Goal: Ask a question: Seek information or help from site administrators or community

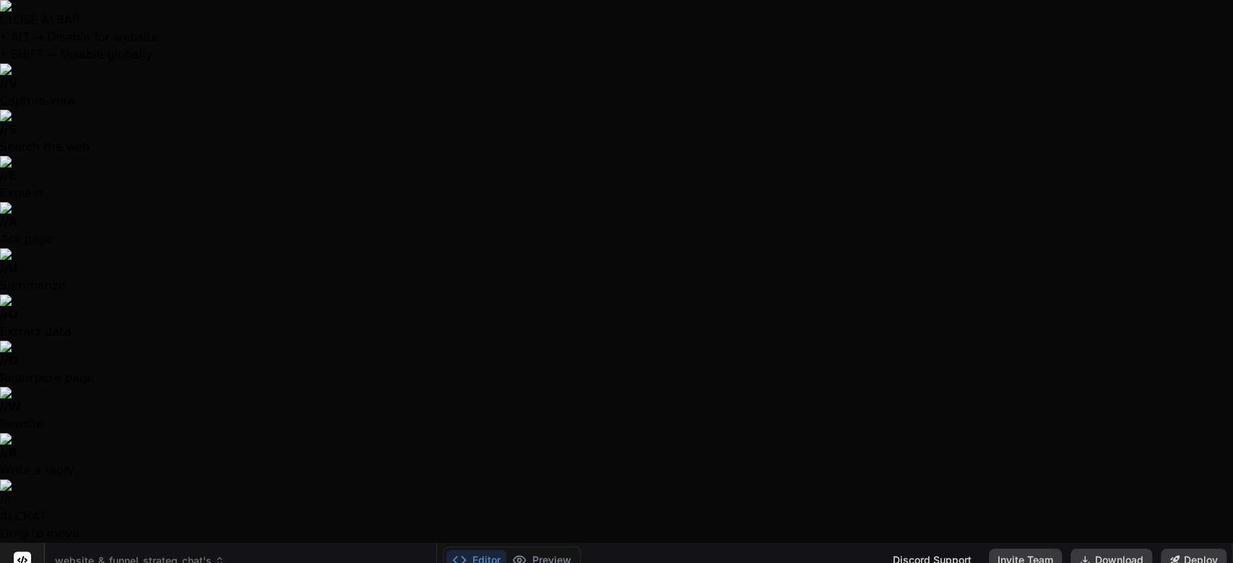
scroll to position [40, 0]
click at [542, 171] on div at bounding box center [616, 281] width 1233 height 563
type textarea "x"
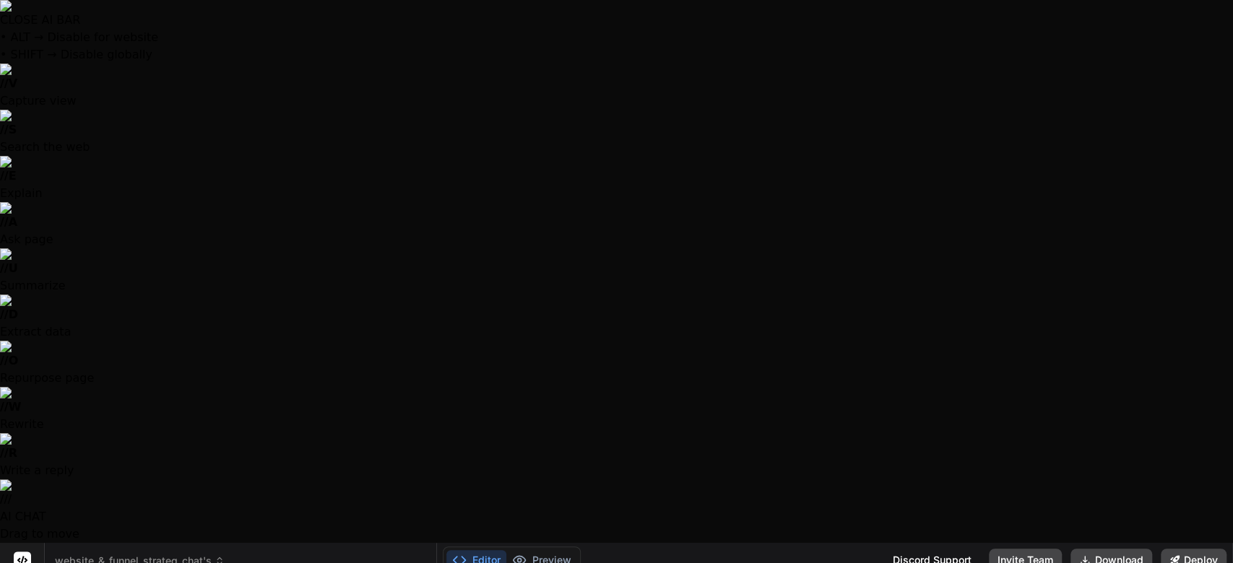
scroll to position [10200, 0]
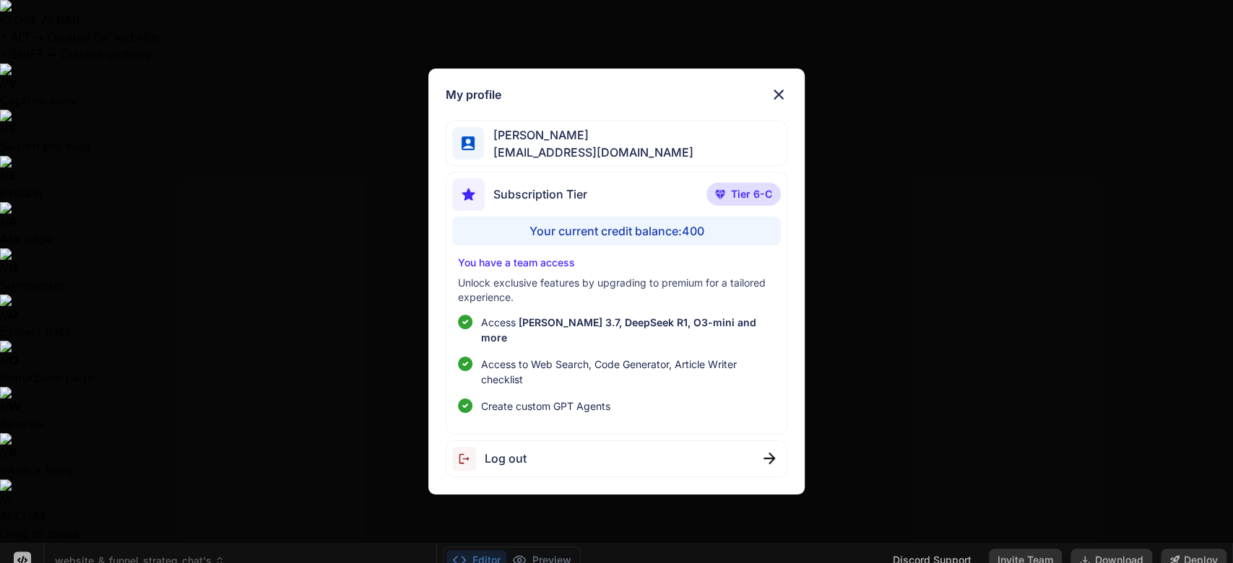
click at [28, 521] on div "My profile [PERSON_NAME] [PERSON_NAME][EMAIL_ADDRESS][DOMAIN_NAME] Subscription…" at bounding box center [616, 281] width 1233 height 563
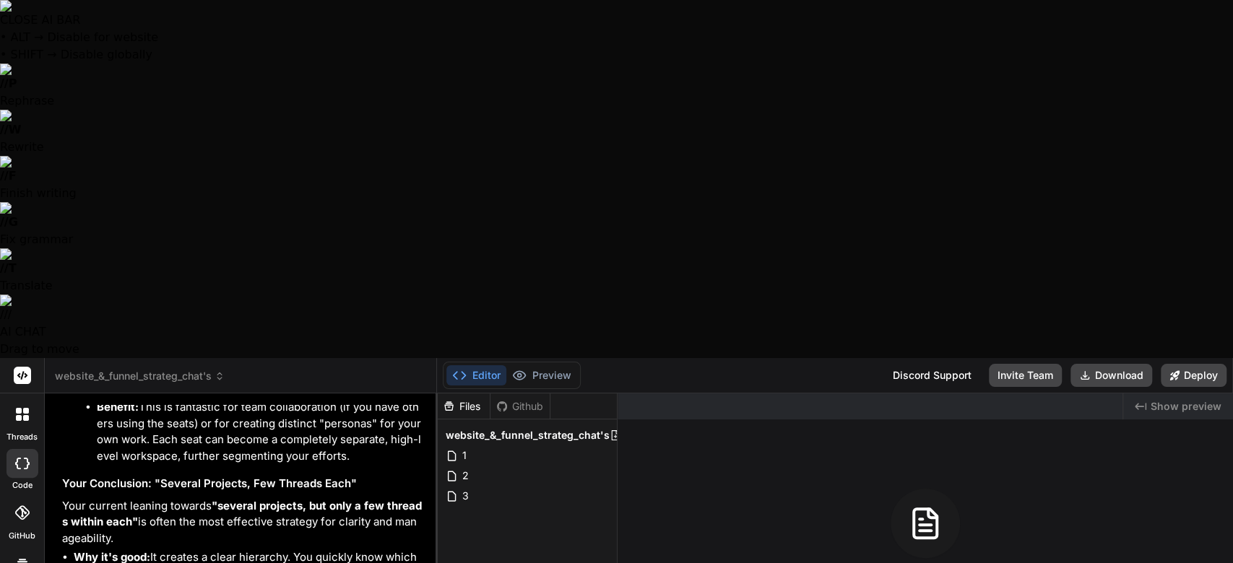
type textarea "S"
type textarea "x"
type textarea "So"
type textarea "x"
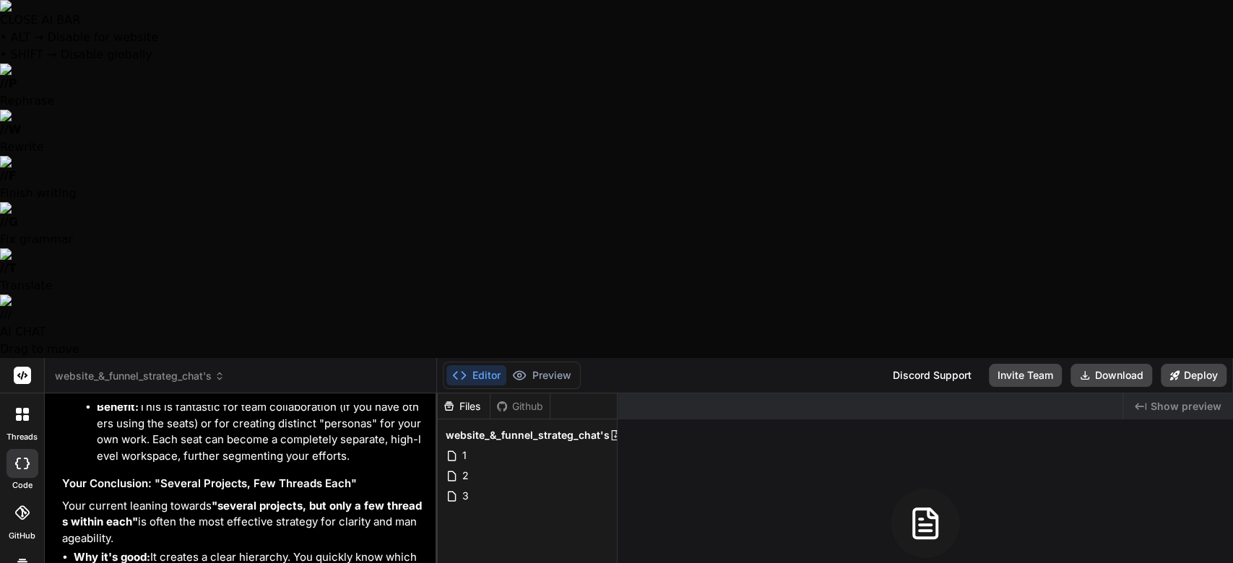
type textarea "So"
type textarea "x"
type textarea "So q"
type textarea "x"
type textarea "So qu"
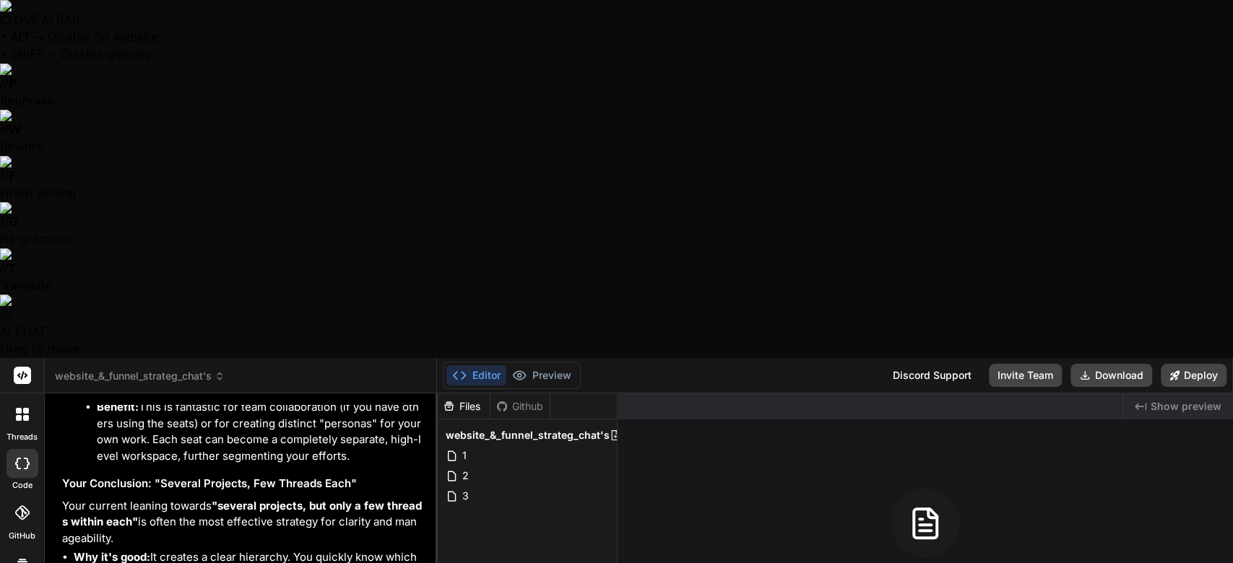
type textarea "x"
type textarea "So que"
type textarea "x"
type textarea "So ques"
type textarea "x"
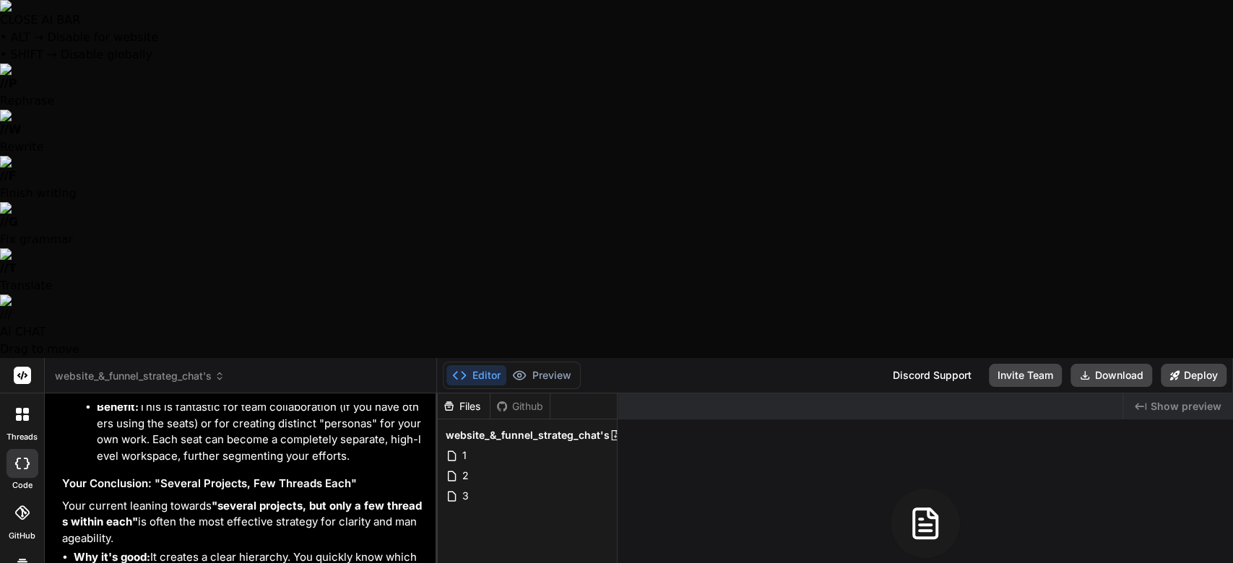
type textarea "So quesi"
type textarea "x"
type textarea "So quesio"
type textarea "x"
type textarea "So quesion"
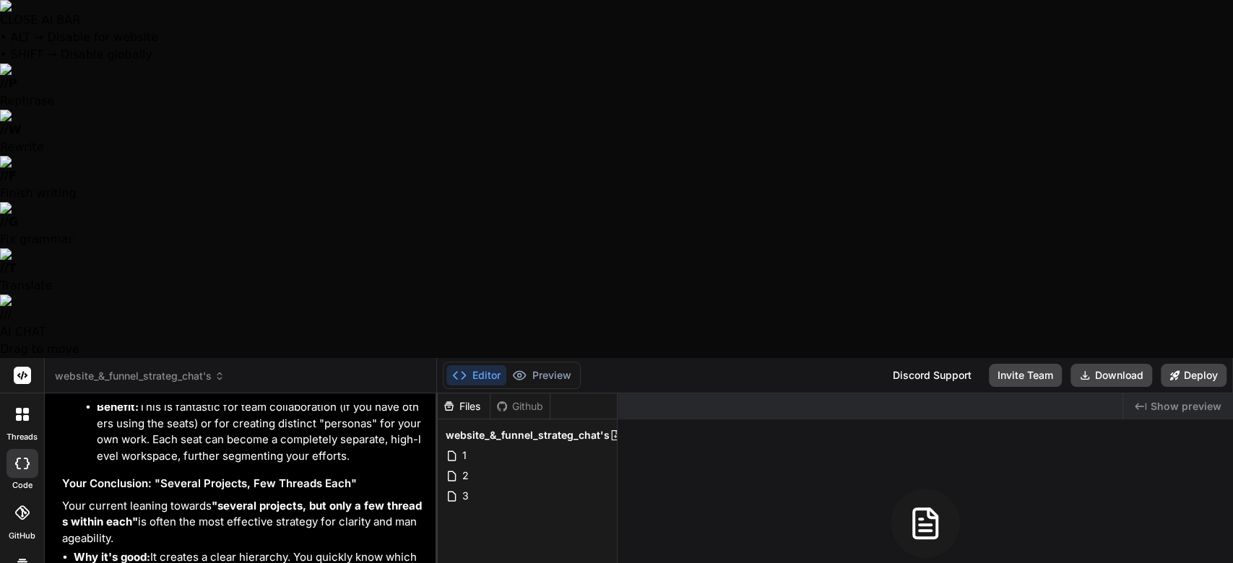
type textarea "x"
type textarea "So quesion,"
type textarea "x"
type textarea "So quesion,"
type textarea "x"
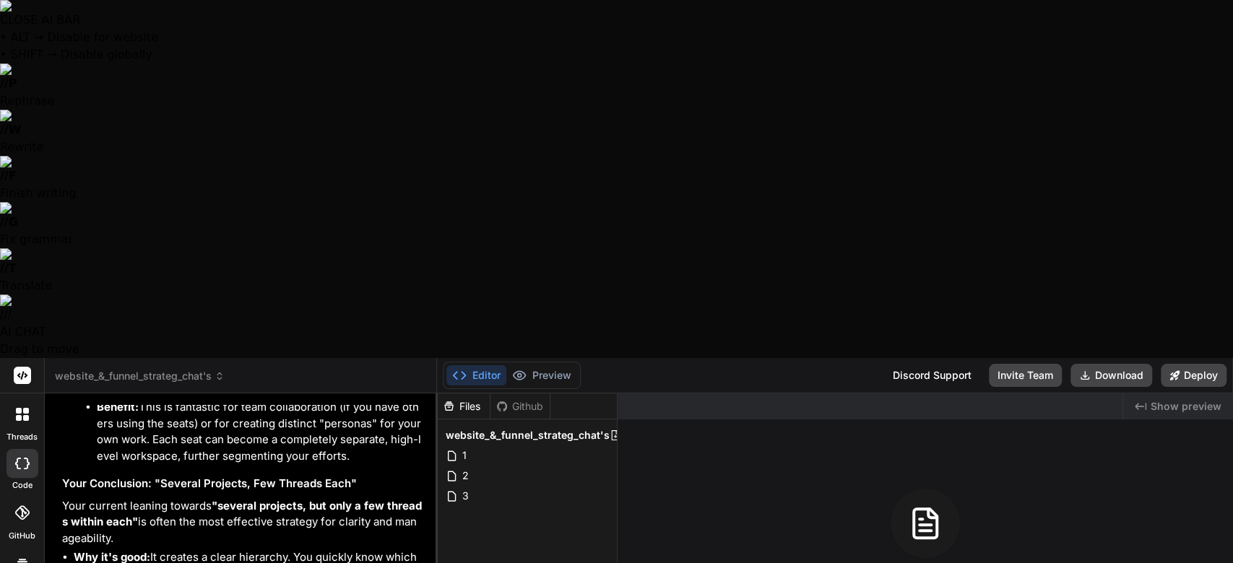
type textarea "So quesion, n"
type textarea "x"
type textarea "So quesion, no"
type textarea "x"
type textarea "So quesion, now"
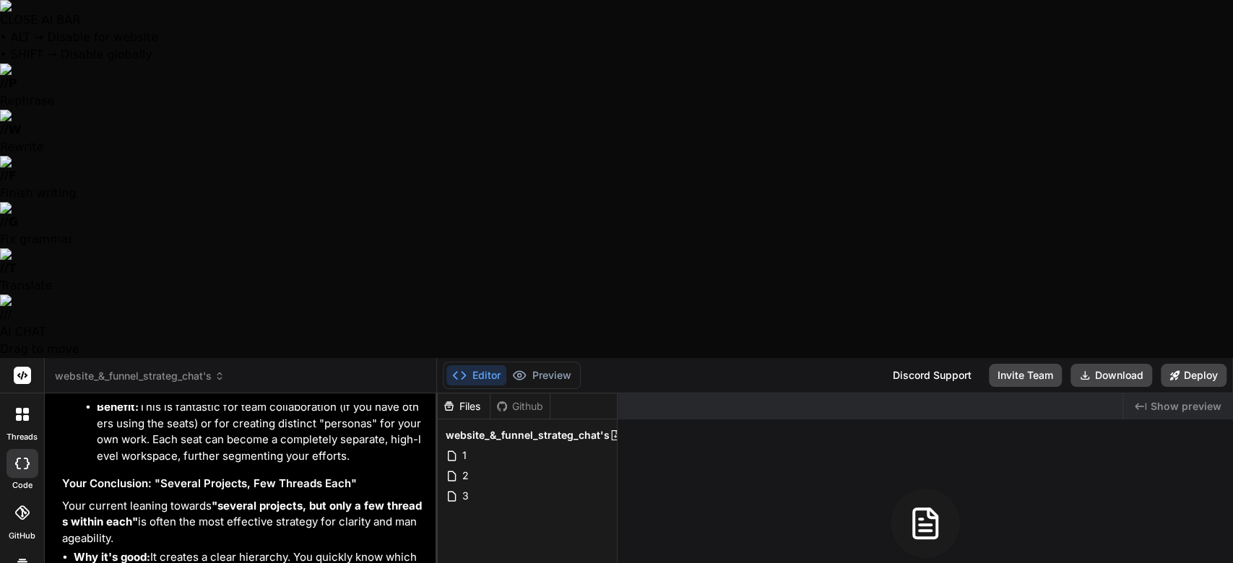
type textarea "x"
type textarea "So quesion, now"
type textarea "x"
type textarea "So quesion, now i"
type textarea "x"
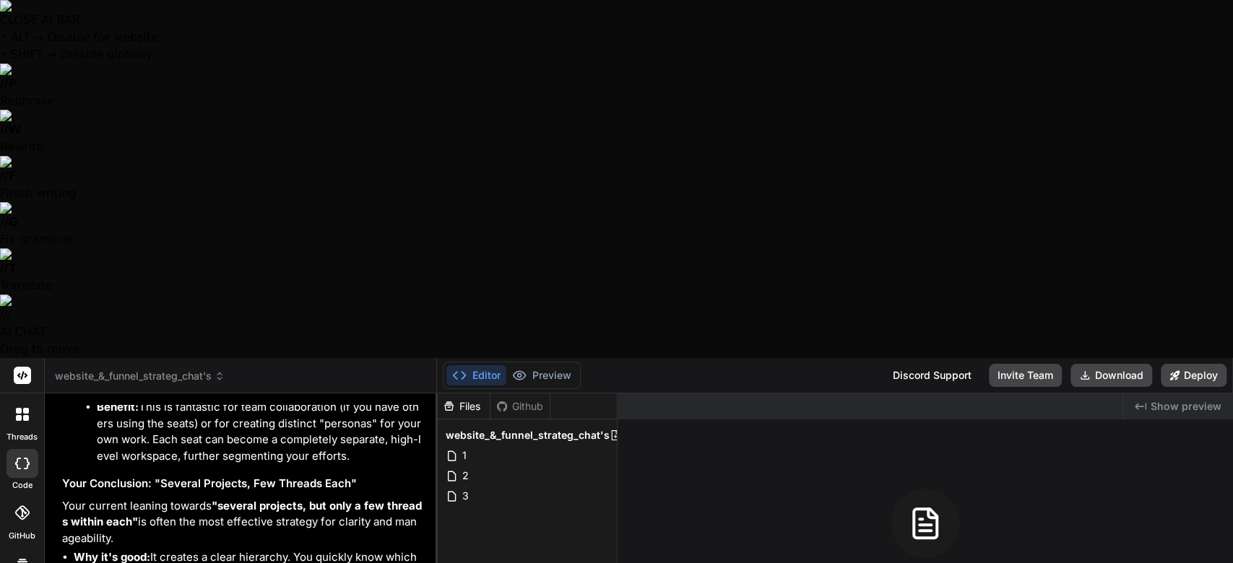
type textarea "So quesion, now i"
type textarea "x"
type textarea "So quesion, now i a"
type textarea "x"
type textarea "So quesion, now i am"
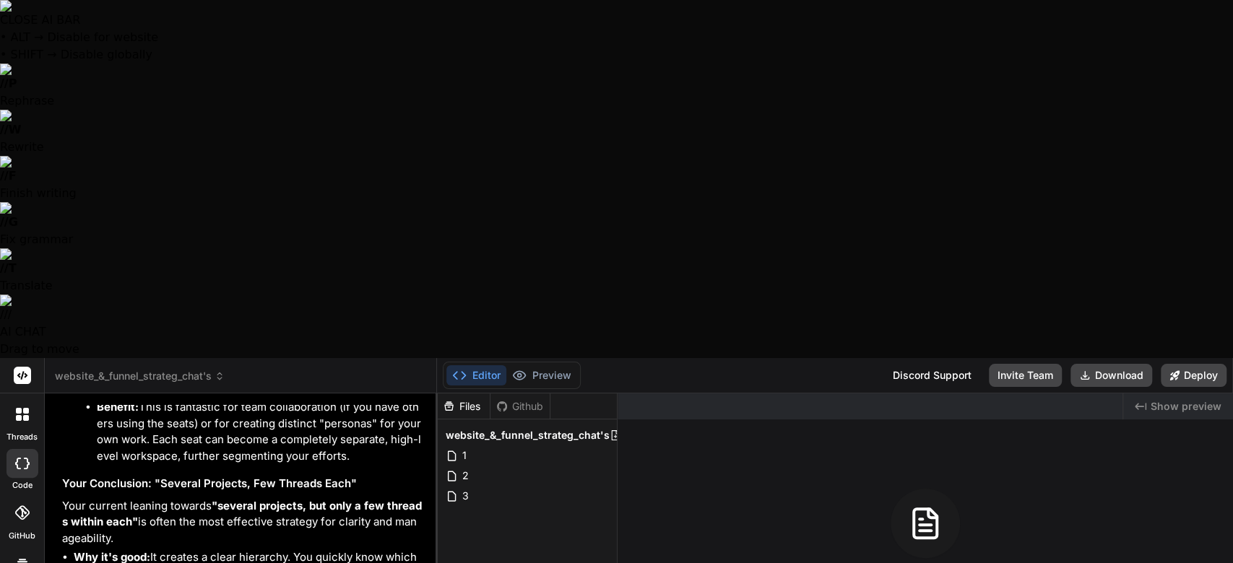
type textarea "x"
type textarea "So quesion, now i am"
type textarea "x"
type textarea "So quesion, now i am c"
type textarea "x"
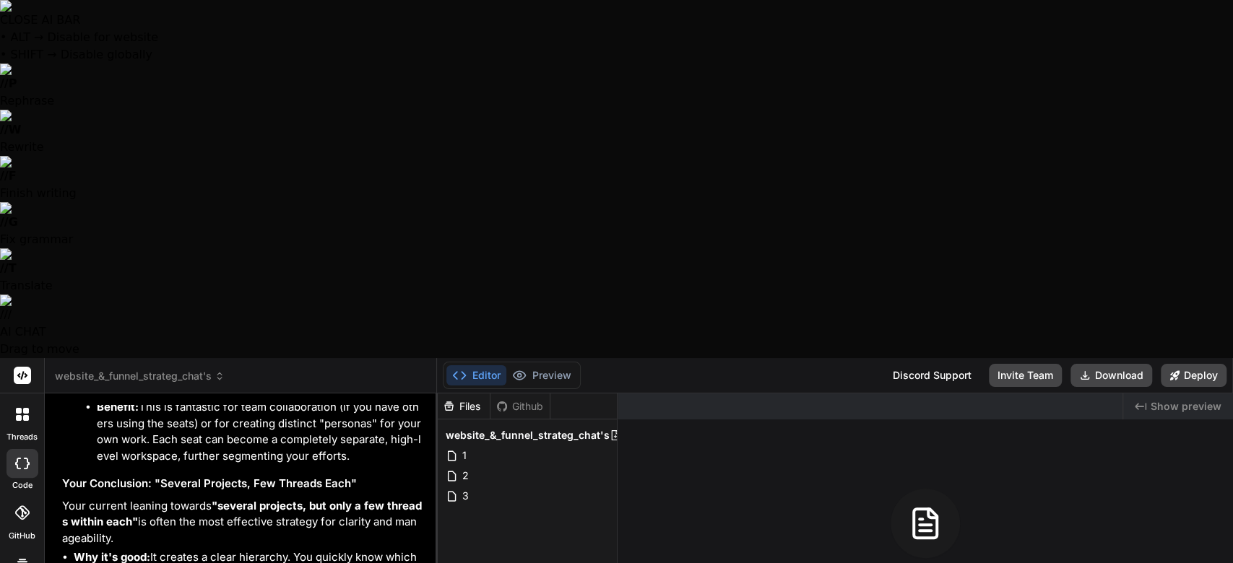
type textarea "So quesion, now i am cu"
type textarea "x"
type textarea "So quesion, now i am cur"
type textarea "x"
type textarea "So quesion, now i am curr"
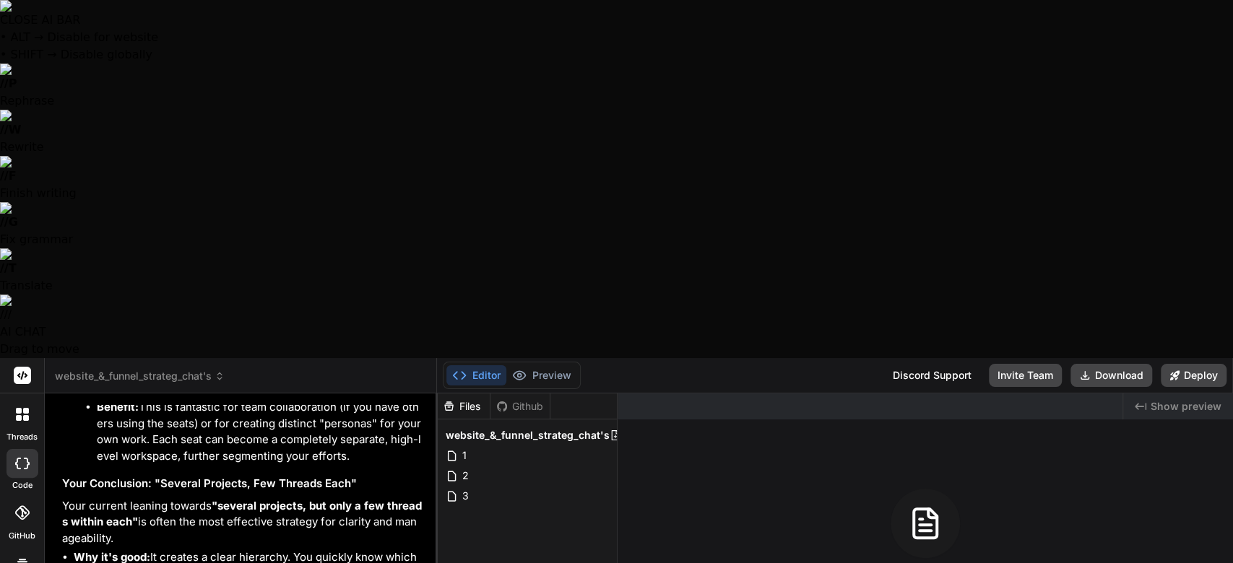
type textarea "x"
type textarea "So quesion, now i am curre"
type textarea "x"
type textarea "So quesion, now i am curren"
type textarea "x"
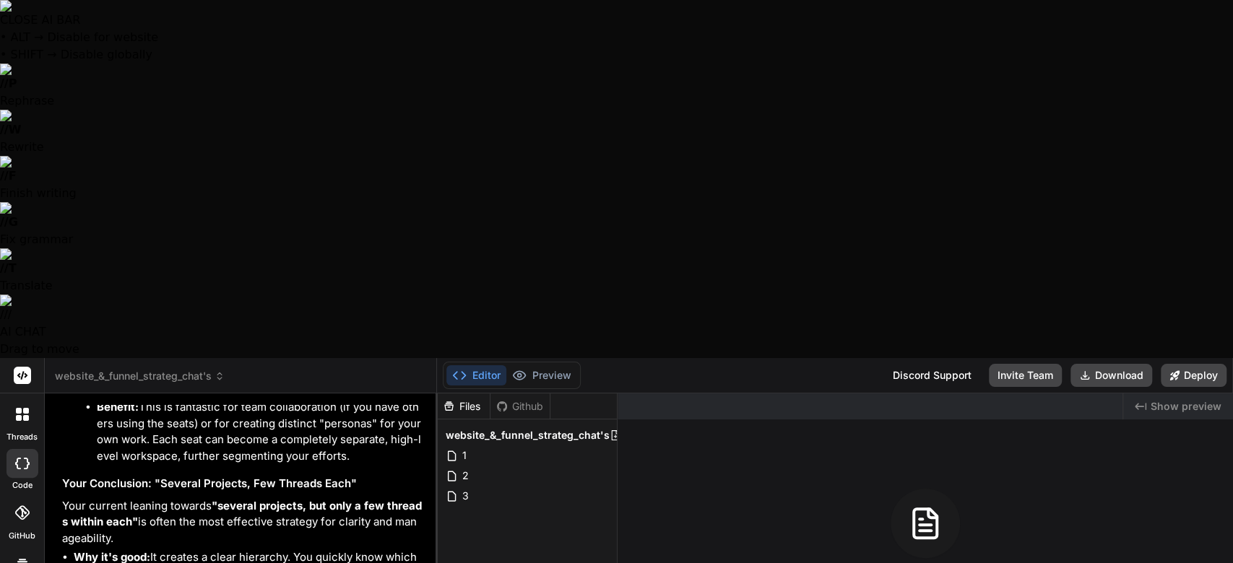
type textarea "So quesion, now i am current"
type textarea "x"
type textarea "So quesion, now i am currentl"
type textarea "x"
type textarea "So quesion, now i am currently"
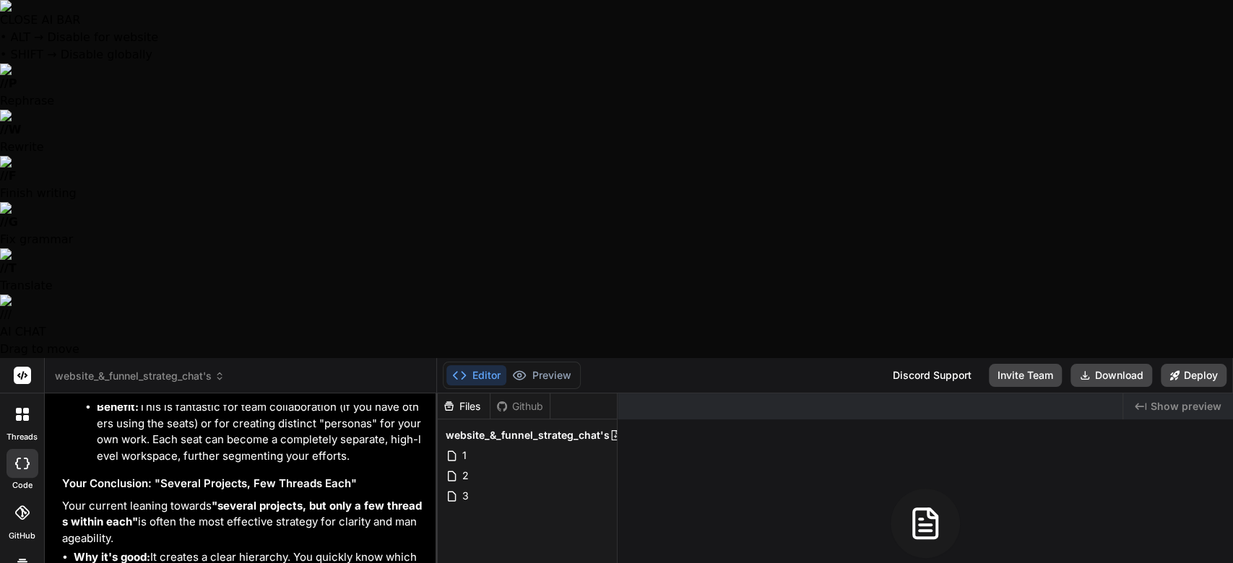
type textarea "x"
type textarea "So quesion, now i am currently"
type textarea "x"
type textarea "So quesion, now i am currently o"
type textarea "x"
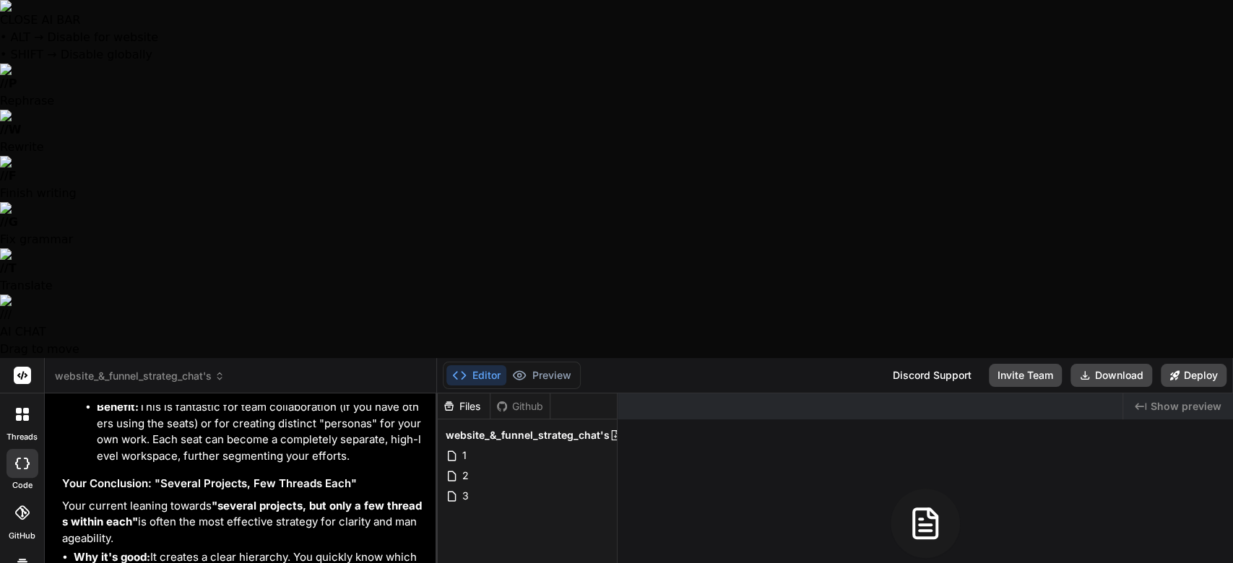
type textarea "So quesion, now i am currently on"
type textarea "x"
type textarea "So quesion, now i am currently on"
type textarea "x"
type textarea "So quesion, now i am currently on t"
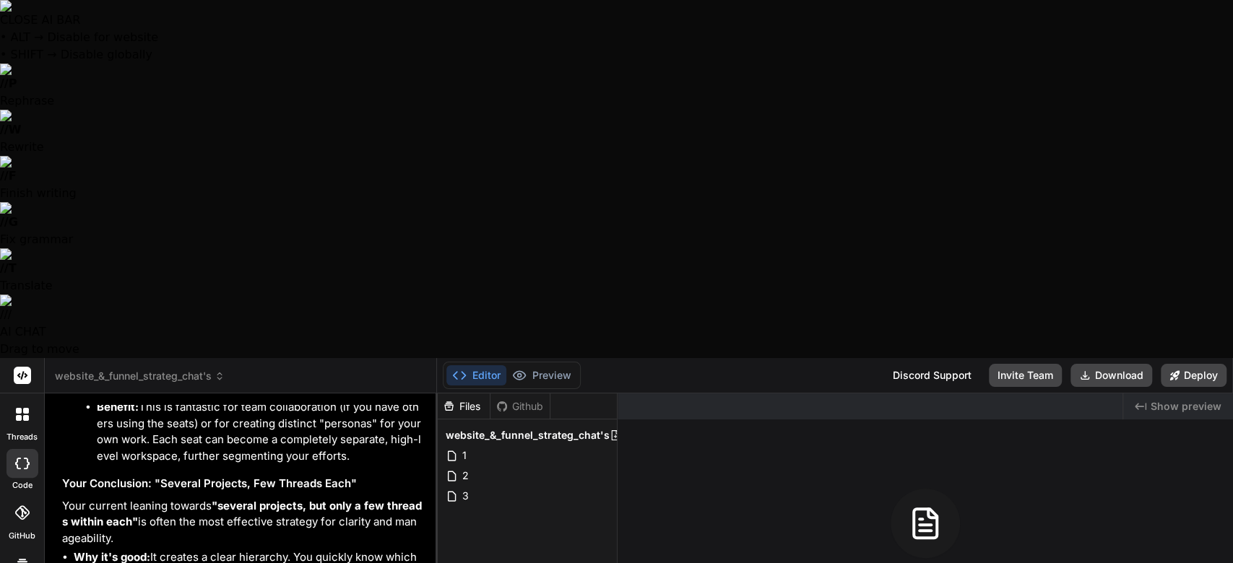
type textarea "x"
type textarea "So quesion, now i am currently on th"
type textarea "x"
type textarea "So quesion, now i am currently on the"
type textarea "x"
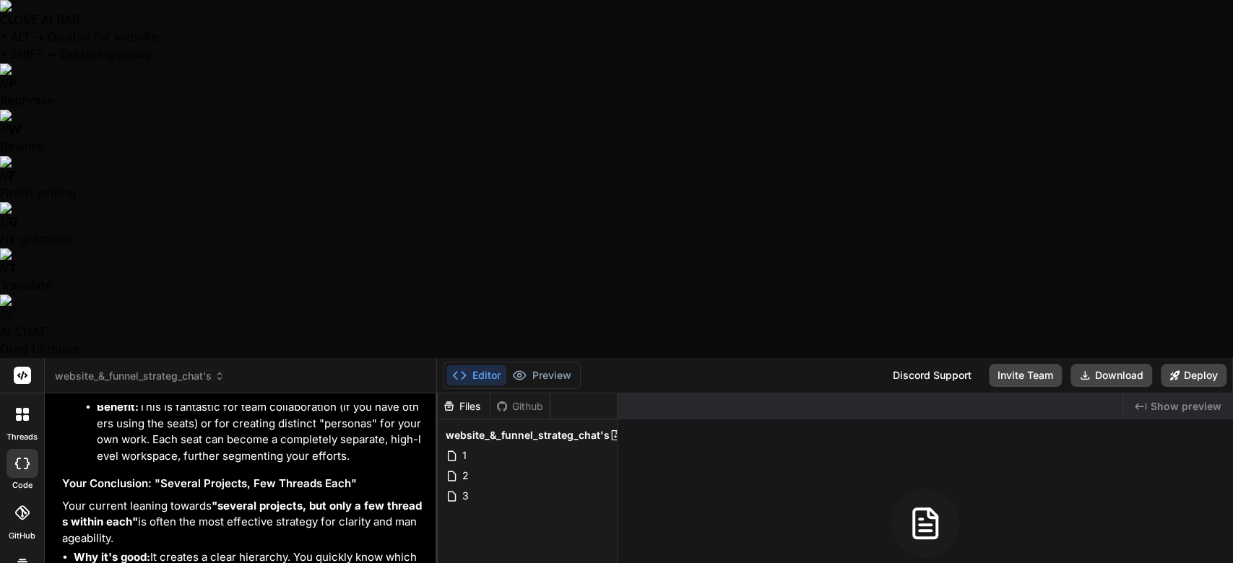
type textarea "So quesion, now i am currently on the"
type textarea "x"
type textarea "So quesion, now i am currently on the t"
type textarea "x"
type textarea "So quesion, now i am currently on the ti"
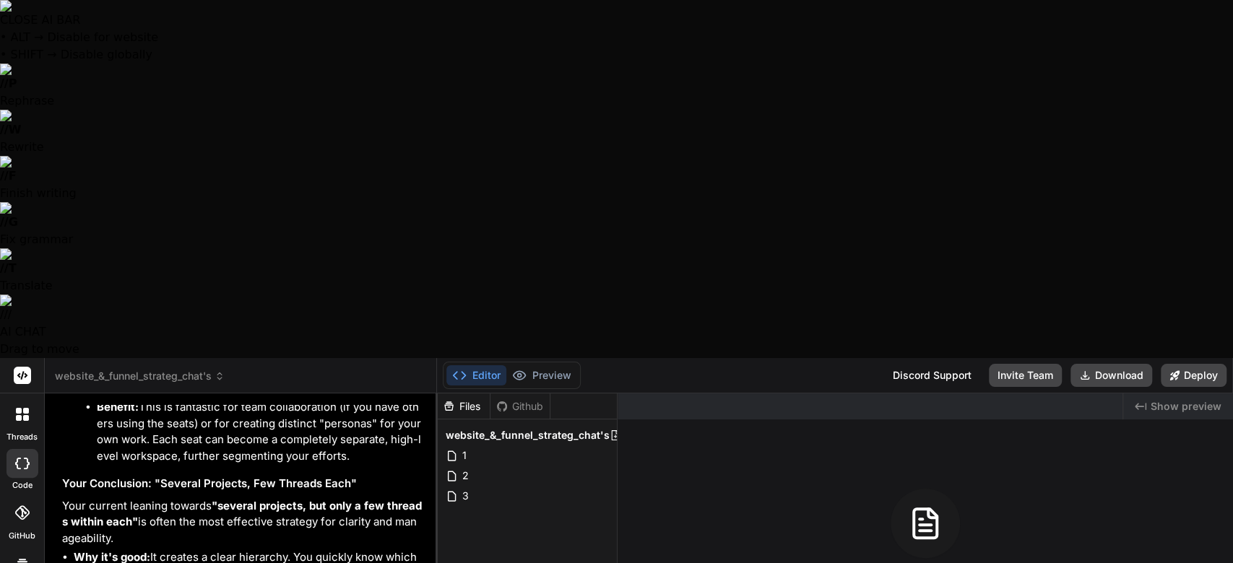
type textarea "x"
type textarea "So quesion, now i am currently on the tie"
type textarea "x"
type textarea "So quesion, now i am currently on the tier"
type textarea "x"
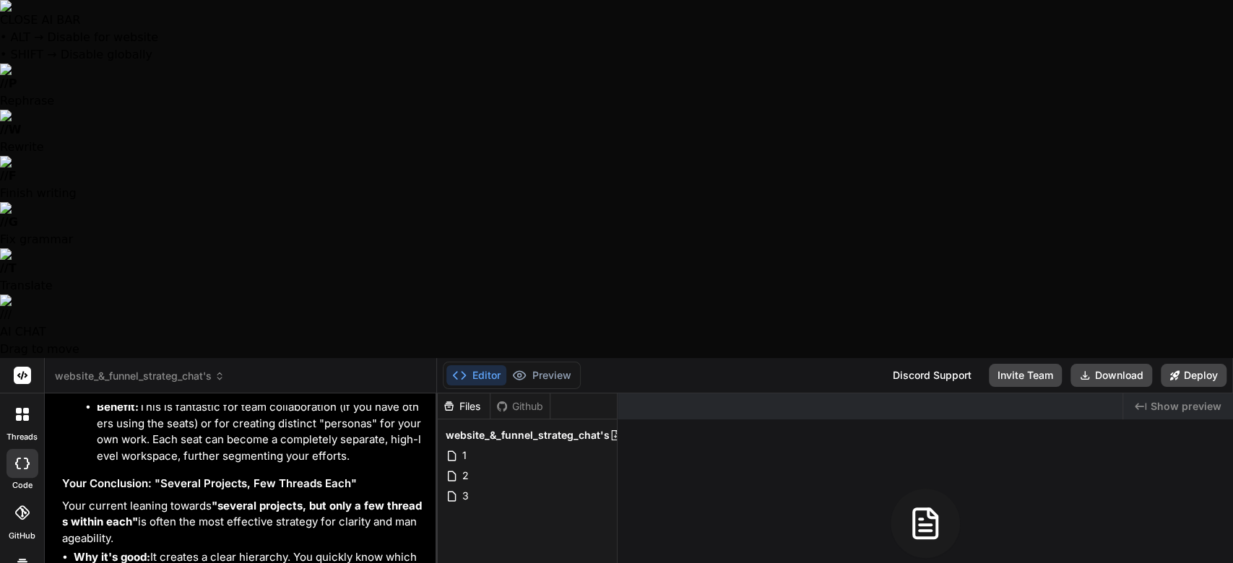
type textarea "So quesion, now i am currently on the tier"
type textarea "x"
type textarea "So quesion, now i am currently on the tier 6"
type textarea "x"
type textarea "So quesion, now i am currently on the tier 6"
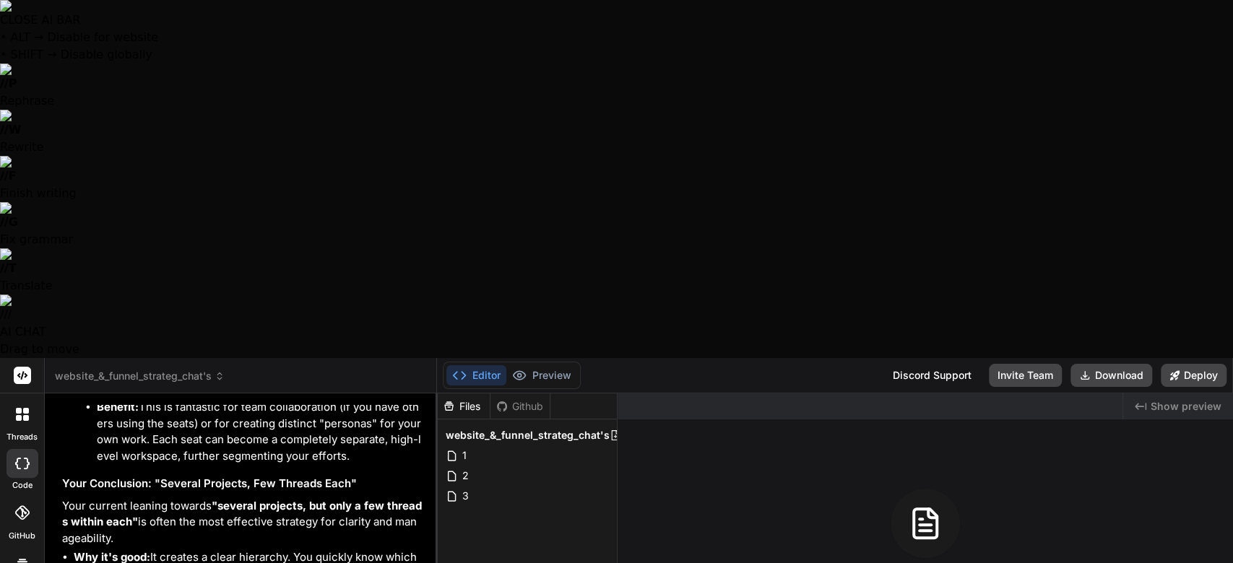
type textarea "x"
type textarea "So quesion, now i am currently on the tier 6 p"
type textarea "x"
type textarea "So quesion, now i am currently on the tier 6 pl"
type textarea "x"
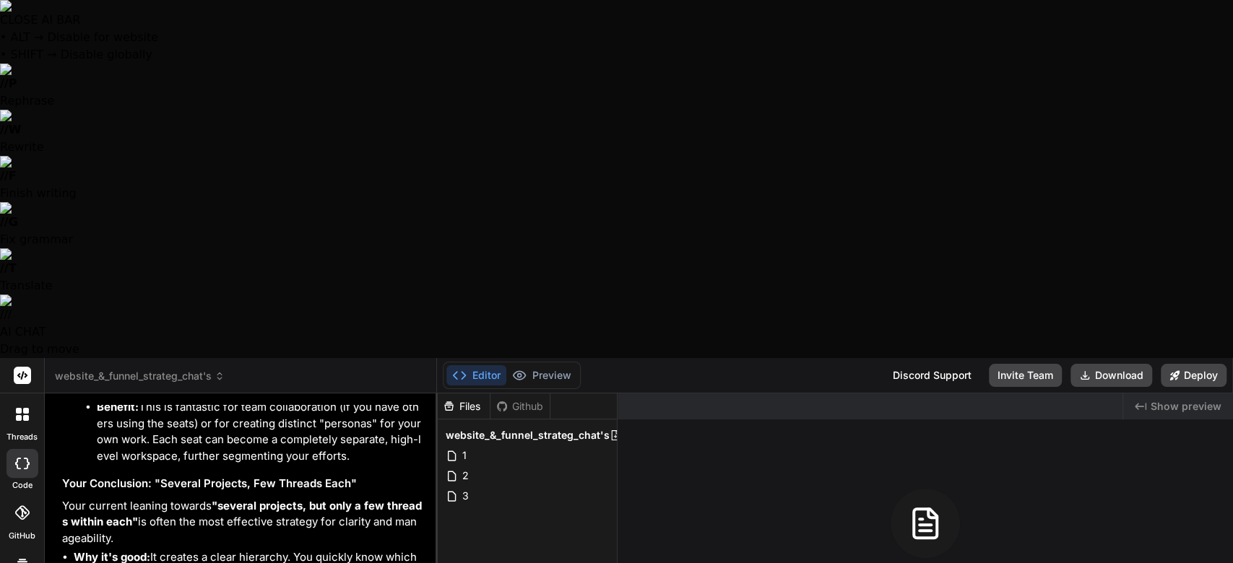
type textarea "So quesion, now i am currently on the tier 6 pla"
type textarea "x"
type textarea "So quesion, now i am currently on the tier 6 plan"
type textarea "x"
type textarea "So quesion, now i am currently on the tier 6 plan"
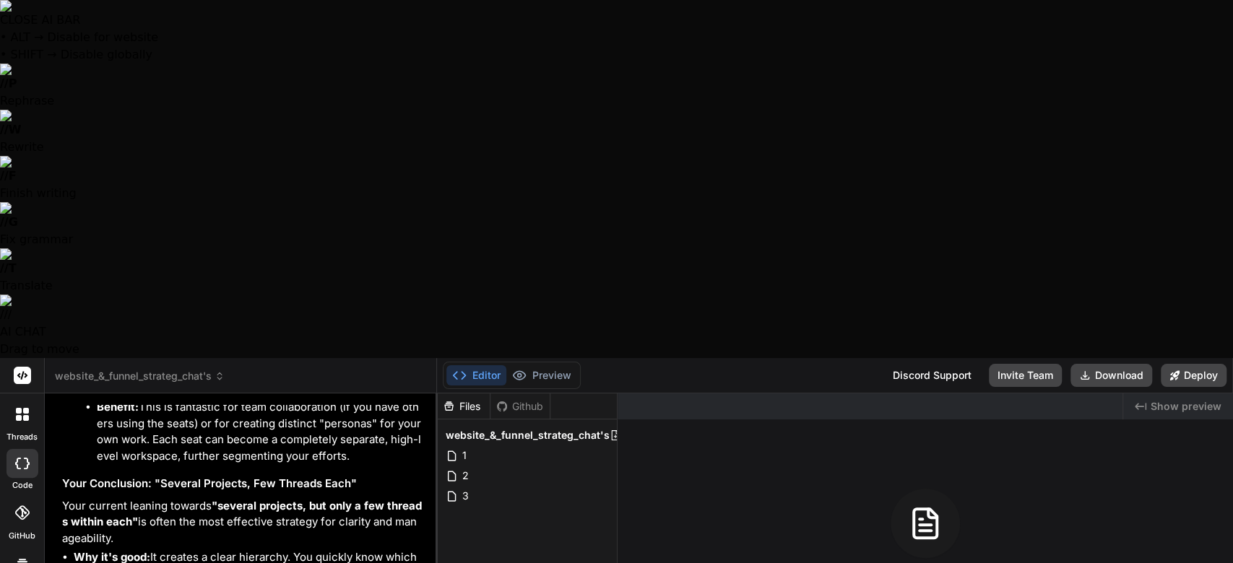
type textarea "x"
type textarea "So quesion, now i am currently on the tier 6 plan w"
type textarea "x"
type textarea "So quesion, now i am currently on the tier 6 plan wh"
type textarea "x"
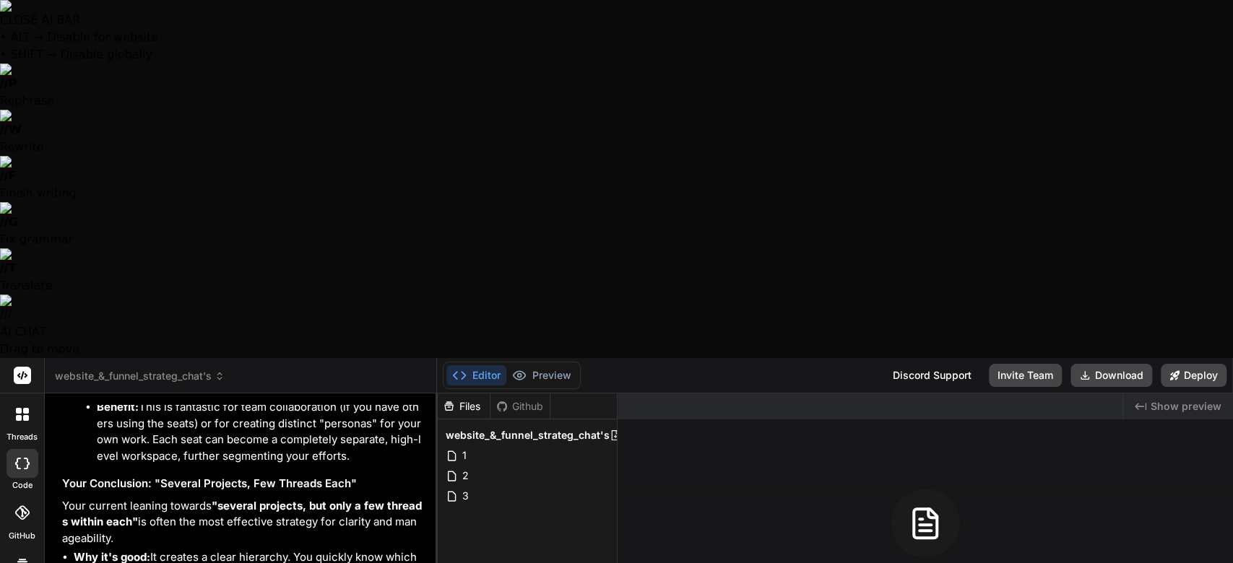
type textarea "So quesion, now i am currently on the tier 6 plan whi"
type textarea "x"
type textarea "So quesion, now i am currently on the tier 6 plan whic"
type textarea "x"
type textarea "So quesion, now i am currently on the tier 6 plan which"
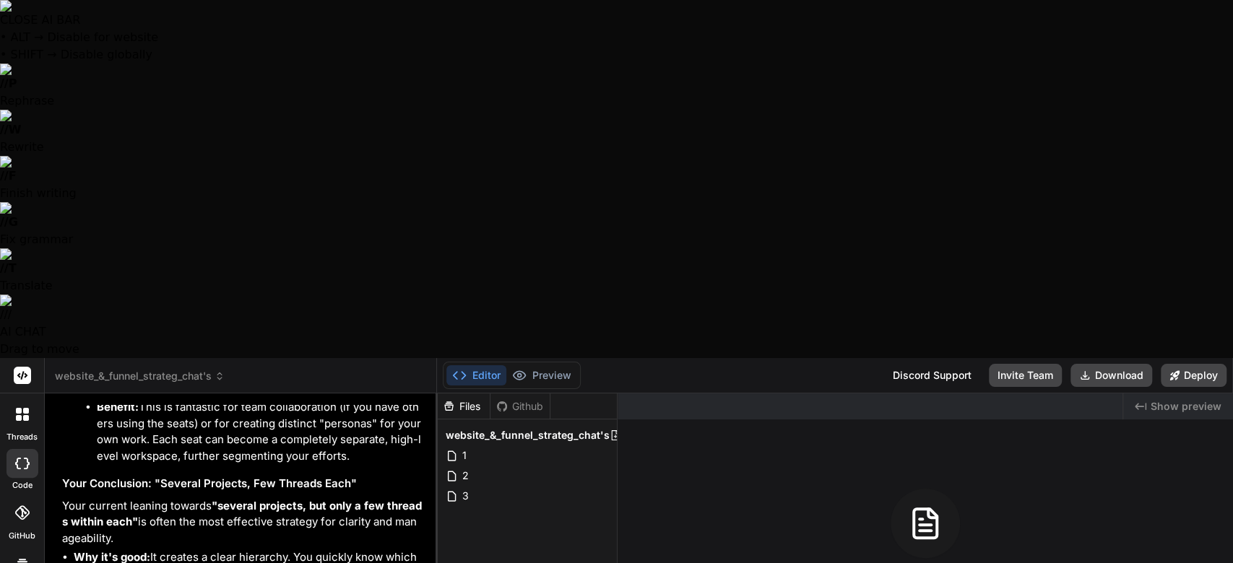
type textarea "x"
type textarea "So quesion, now i am currently on the tier 6 plan which"
type textarea "x"
type textarea "So quesion, now i am currently on the tier 6 plan which g"
type textarea "x"
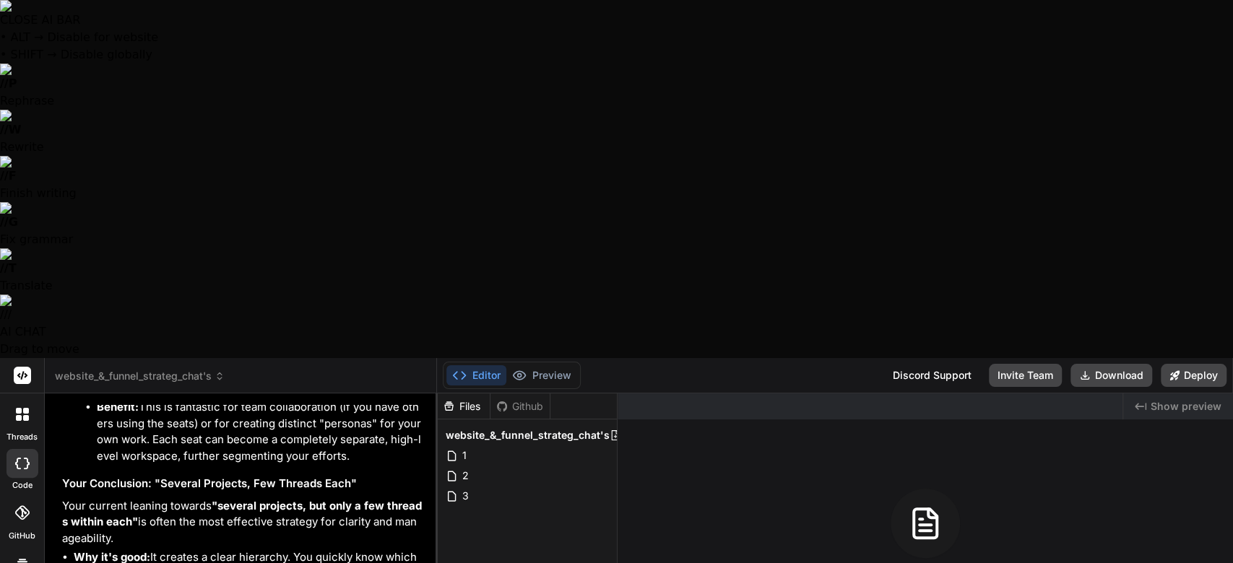
type textarea "So quesion, now i am currently on the tier 6 plan which gi"
type textarea "x"
type textarea "So quesion, now i am currently on the tier 6 plan which giv"
type textarea "x"
type textarea "So quesion, now i am currently on the tier 6 plan which give"
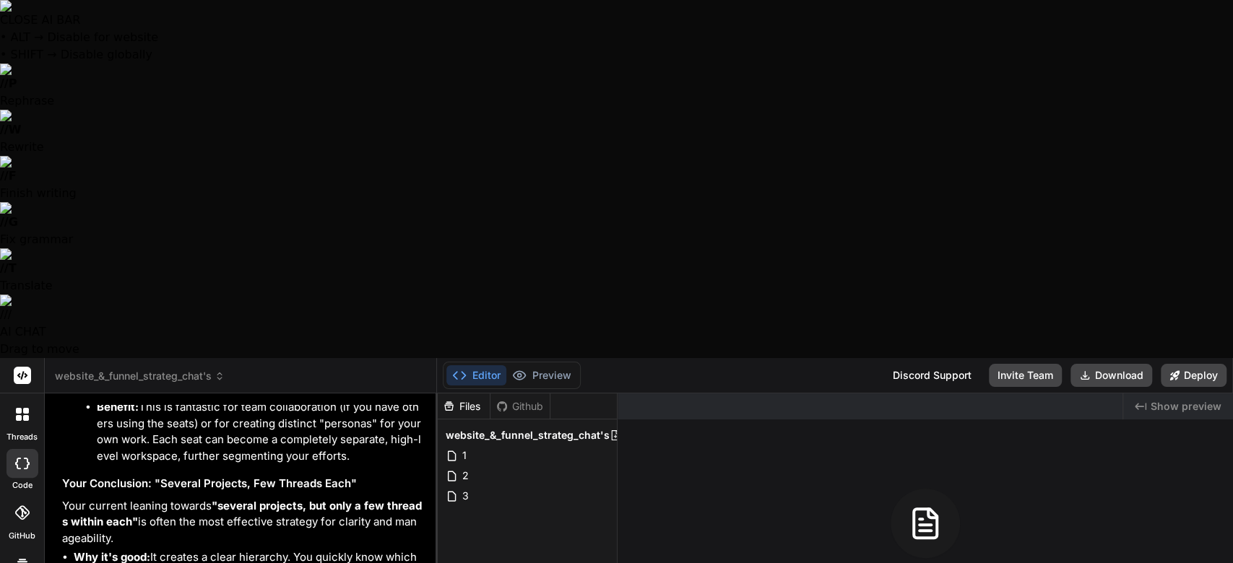
type textarea "x"
type textarea "So quesion, now i am currently on the tier 6 plan which gives"
type textarea "x"
type textarea "So quesion, now i am currently on the tier 6 plan which gives"
type textarea "x"
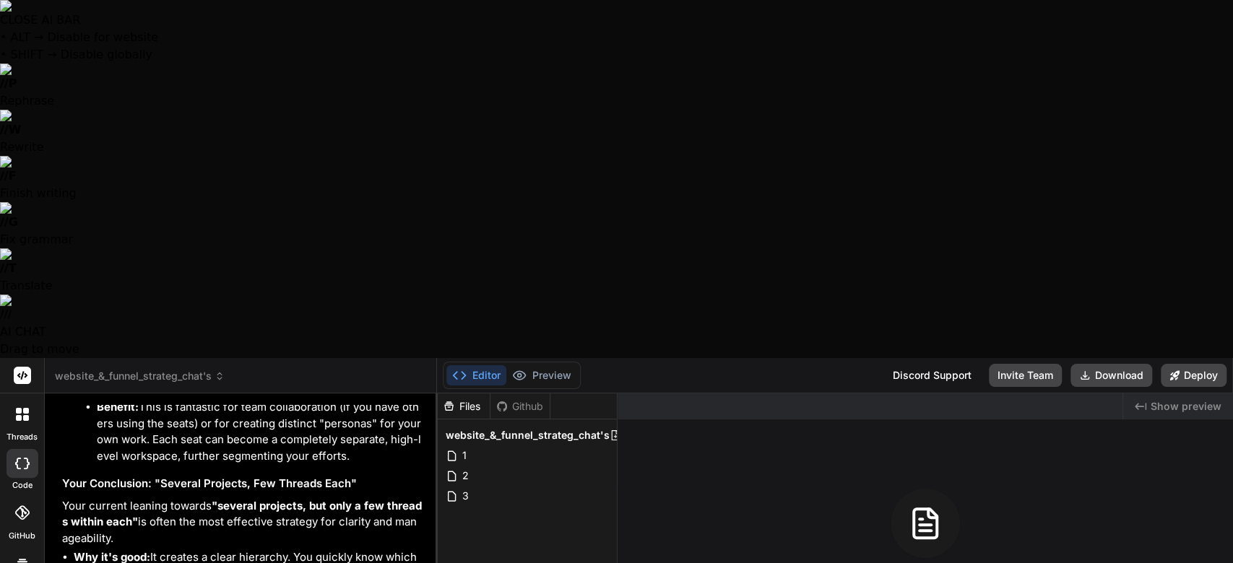
type textarea "So quesion, now i am currently on the tier 6 plan which gives m"
type textarea "x"
type textarea "So quesion, now i am currently on the tier 6 plan which gives me"
type textarea "x"
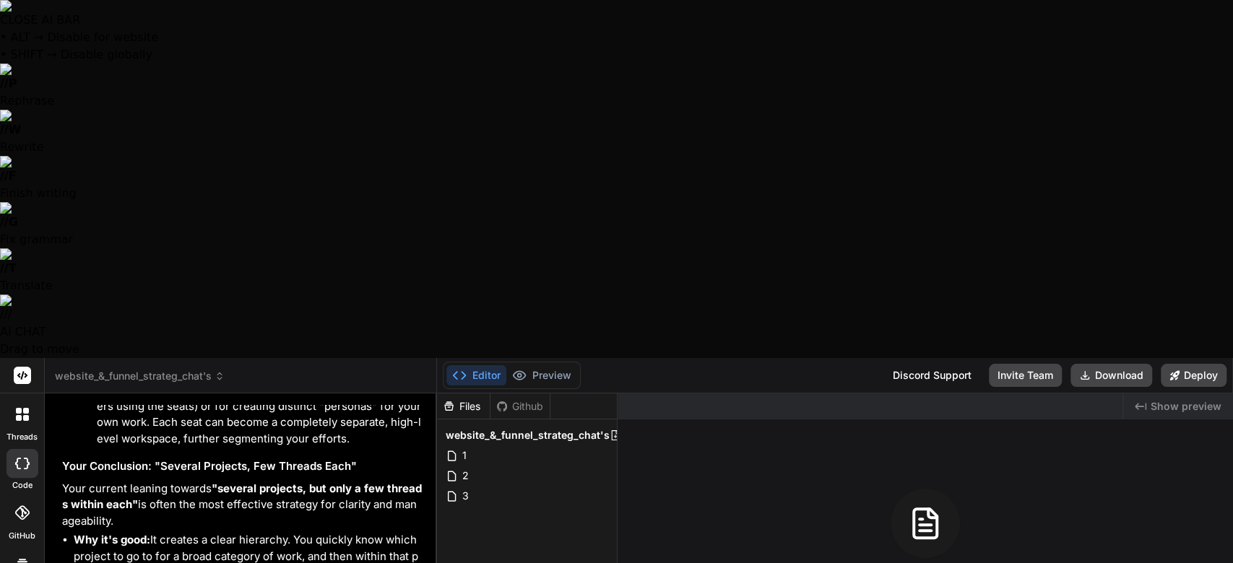
type textarea "So quesion, now i am currently on the tier 6 plan which gives me"
type textarea "x"
type textarea "So quesion, now i am currently on the tier 6 plan which gives me a"
type textarea "x"
type textarea "So quesion, now i am currently on the tier 6 plan which gives me ac"
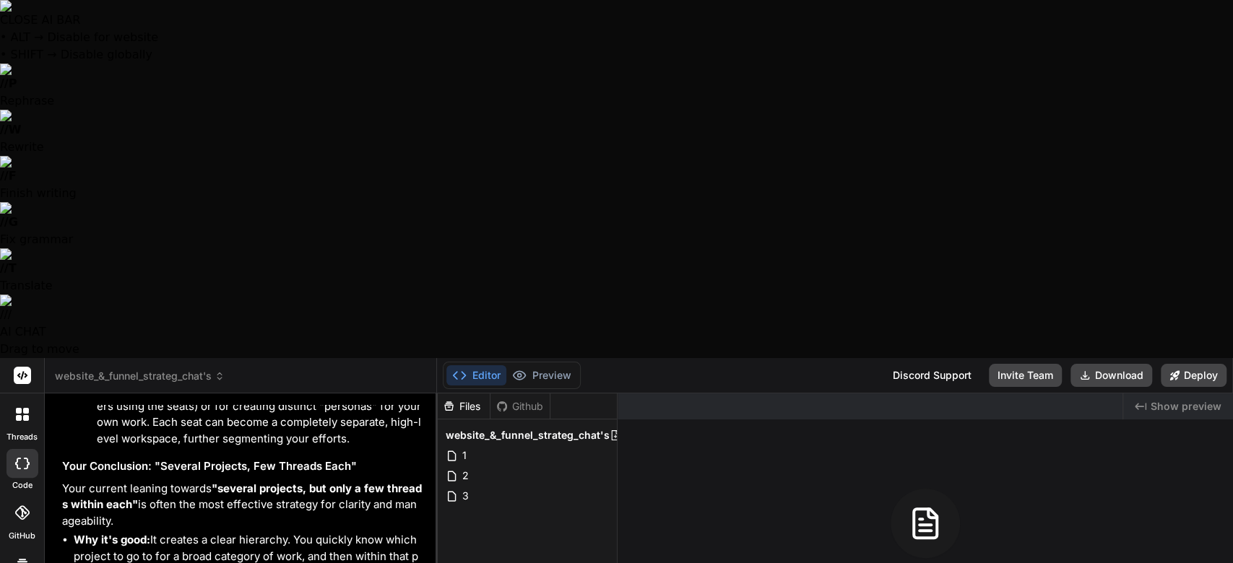
type textarea "x"
type textarea "So quesion, now i am currently on the tier 6 plan which gives me acc"
type textarea "x"
type textarea "So quesion, now i am currently on the tier 6 plan which gives me acce"
type textarea "x"
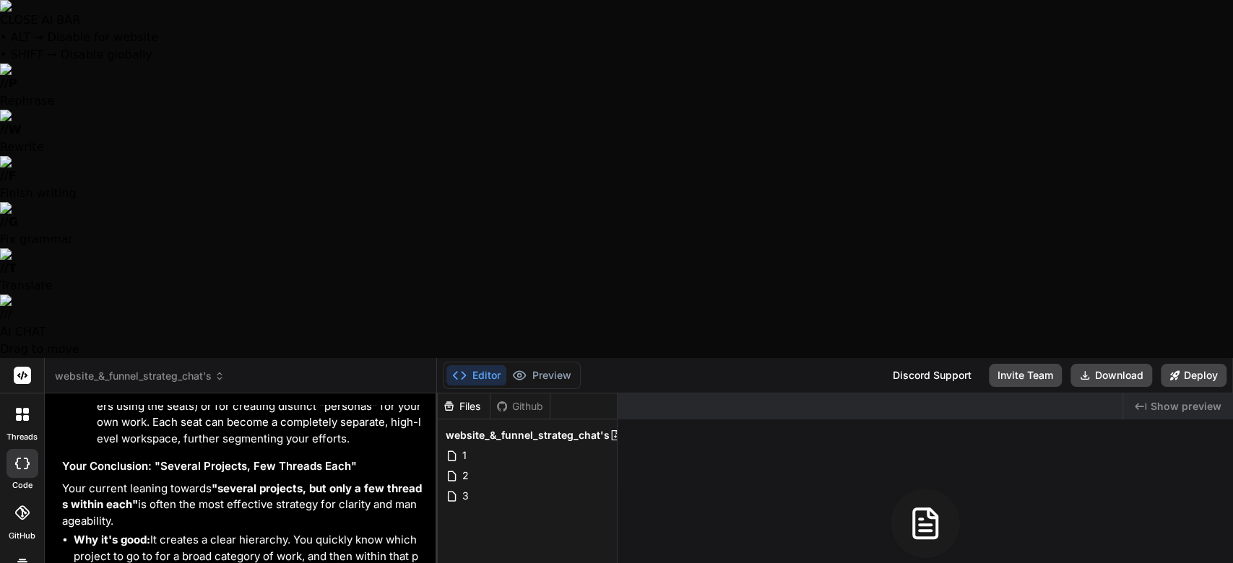
type textarea "So quesion, now i am currently on the tier 6 plan which gives me acces"
type textarea "x"
type textarea "So quesion, now i am currently on the tier 6 plan which gives me access"
type textarea "x"
type textarea "So quesion, now i am currently on the tier 6 plan which gives me access"
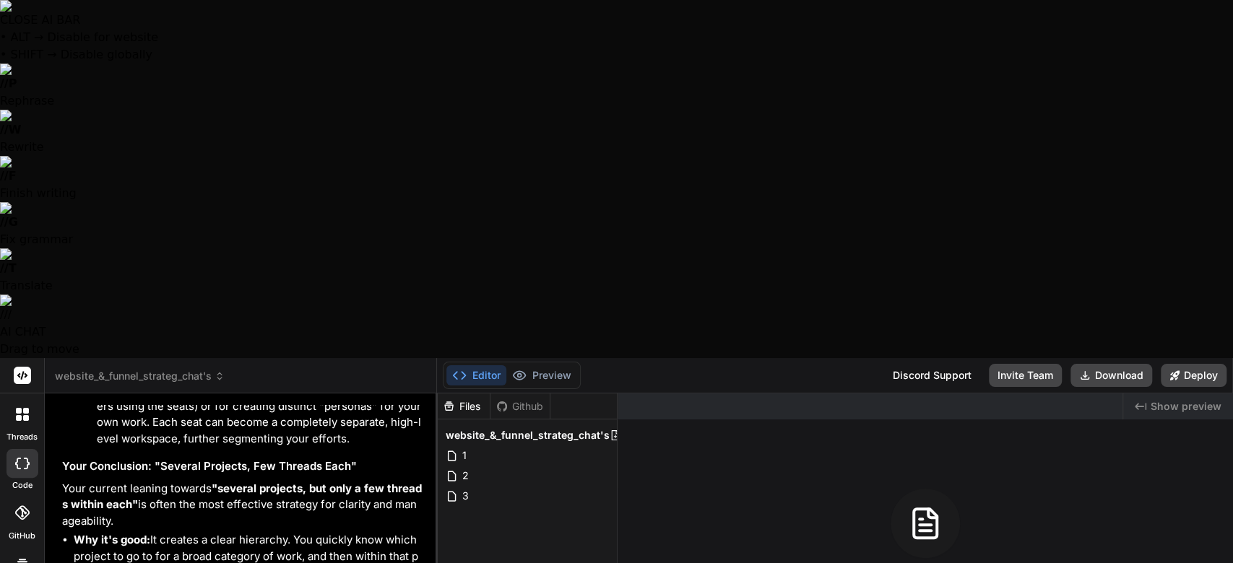
type textarea "x"
type textarea "So quesion, now i am currently on the tier 6 plan which gives me access t"
type textarea "x"
type textarea "So quesion, now i am currently on the tier 6 plan which gives me access to"
type textarea "x"
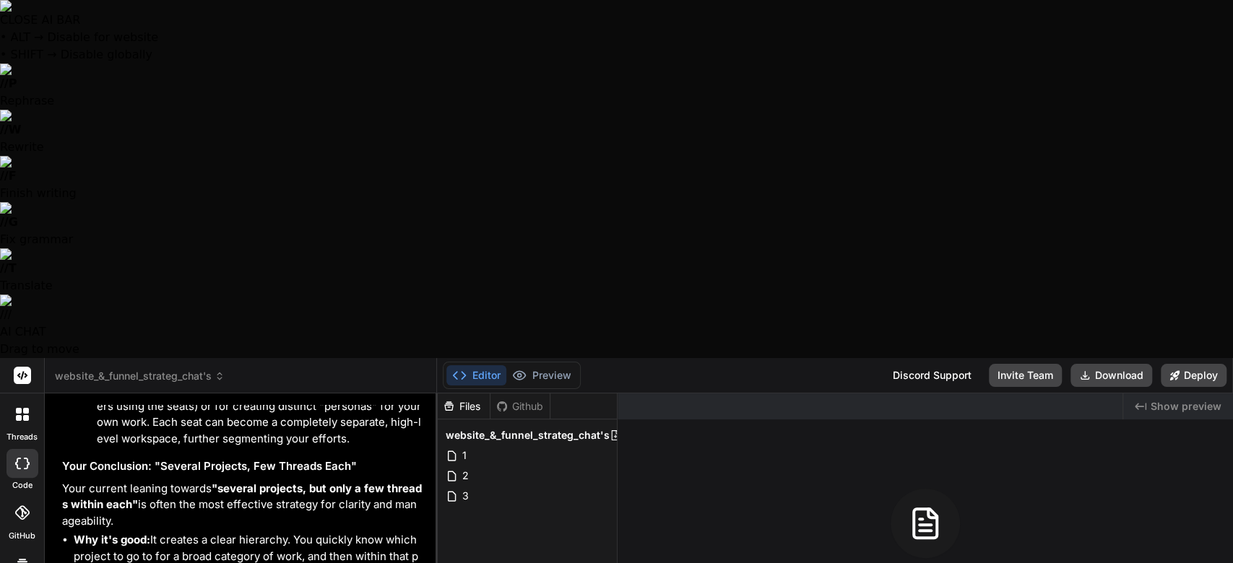
type textarea "So quesion, now i am currently on the tier 6 plan which gives me access to"
type textarea "x"
type textarea "So quesion, now i am currently on the tier 6 plan which gives me access to h"
type textarea "x"
type textarea "So quesion, now i am currently on the tier 6 plan which gives me access to hi"
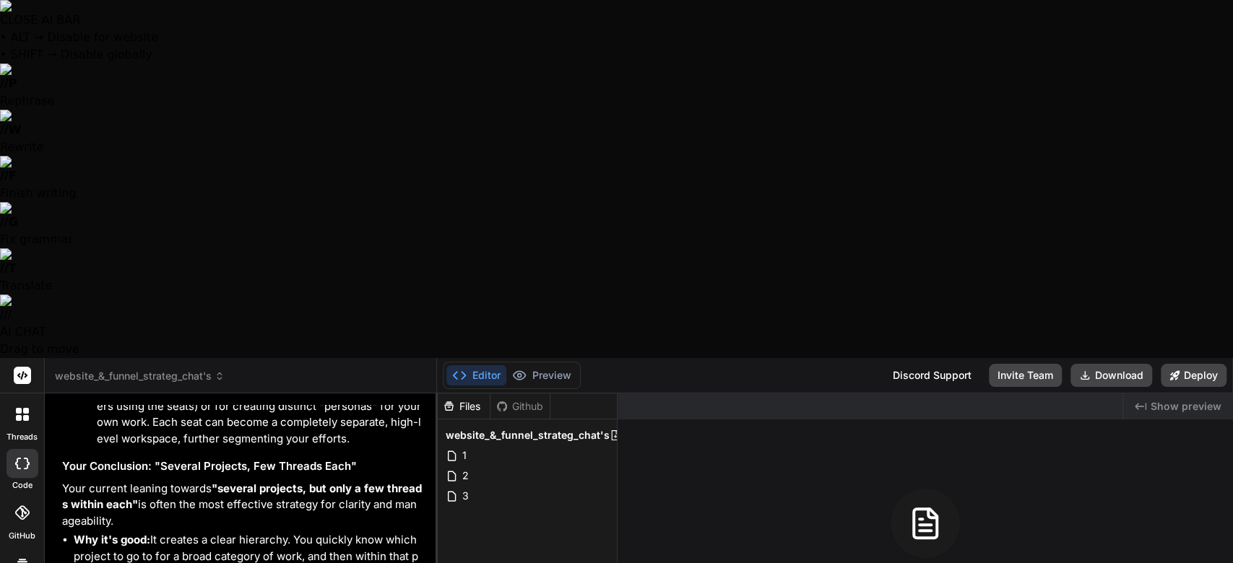
type textarea "x"
type textarea "So quesion, now i am currently on the tier 6 plan which gives me access to hig"
type textarea "x"
type textarea "So quesion, now i am currently on the tier 6 plan which gives me access to high"
type textarea "x"
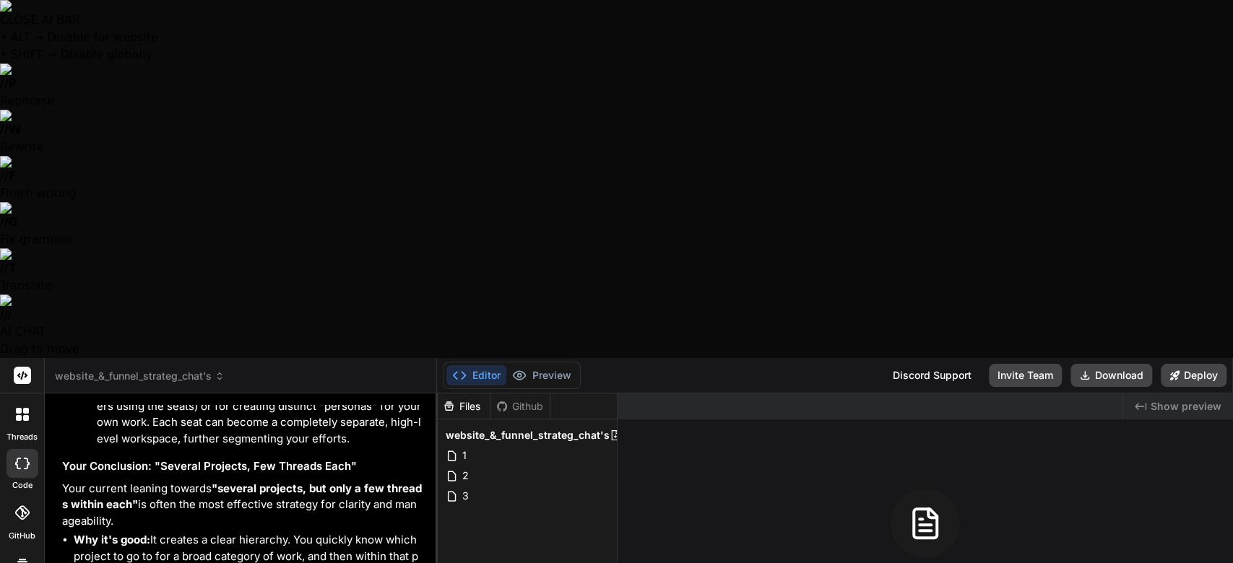
type textarea "So quesion, now i am currently on the tier 6 plan which gives me access to highr"
type textarea "x"
type textarea "So quesion, now i am currently on the tier 6 plan which gives me access to high"
type textarea "x"
type textarea "So quesion, now i am currently on the tier 6 plan which gives me access to hig"
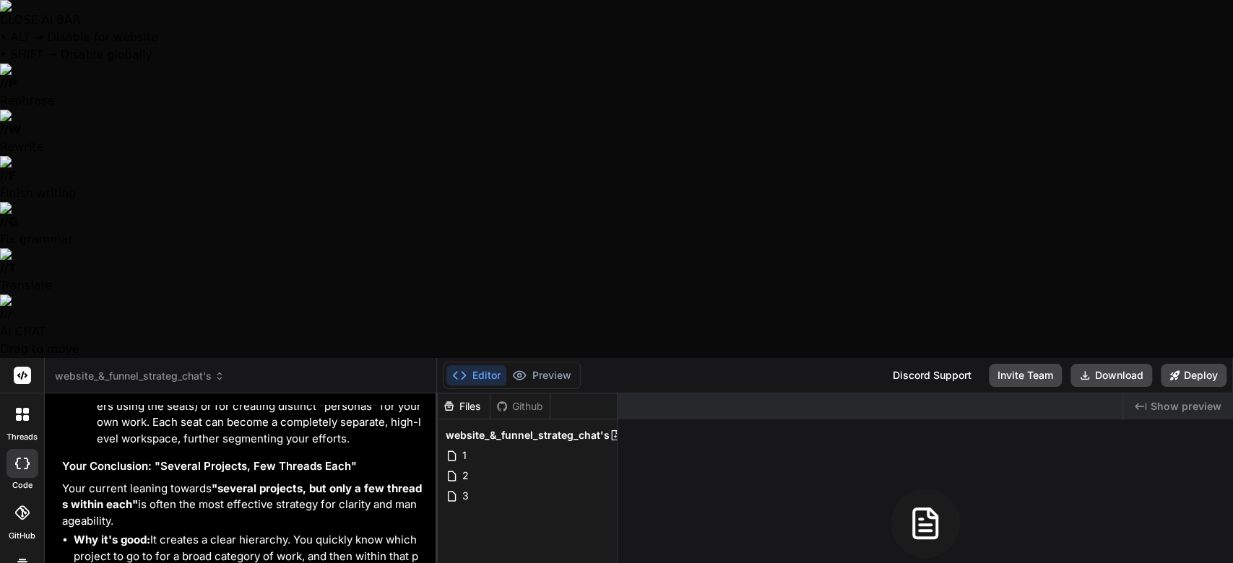
type textarea "x"
type textarea "So quesion, now i am currently on the tier 6 plan which gives me access to hige"
type textarea "x"
type textarea "So quesion, now i am currently on the tier 6 plan which gives me access to higer"
type textarea "x"
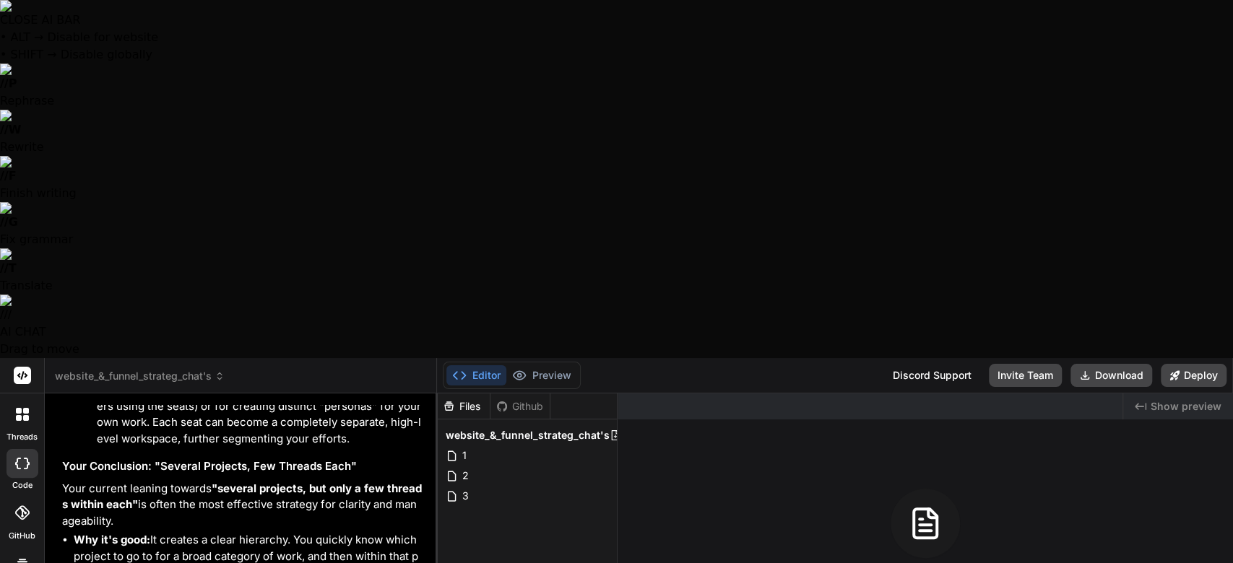
type textarea "So quesion, now i am currently on the tier 6 plan which gives me access to higer"
type textarea "x"
type textarea "So quesion, now i am currently on the tier 6 plan which gives me access to hige…"
type textarea "x"
type textarea "So quesion, now i am currently on the tier 6 plan which gives me access to hige…"
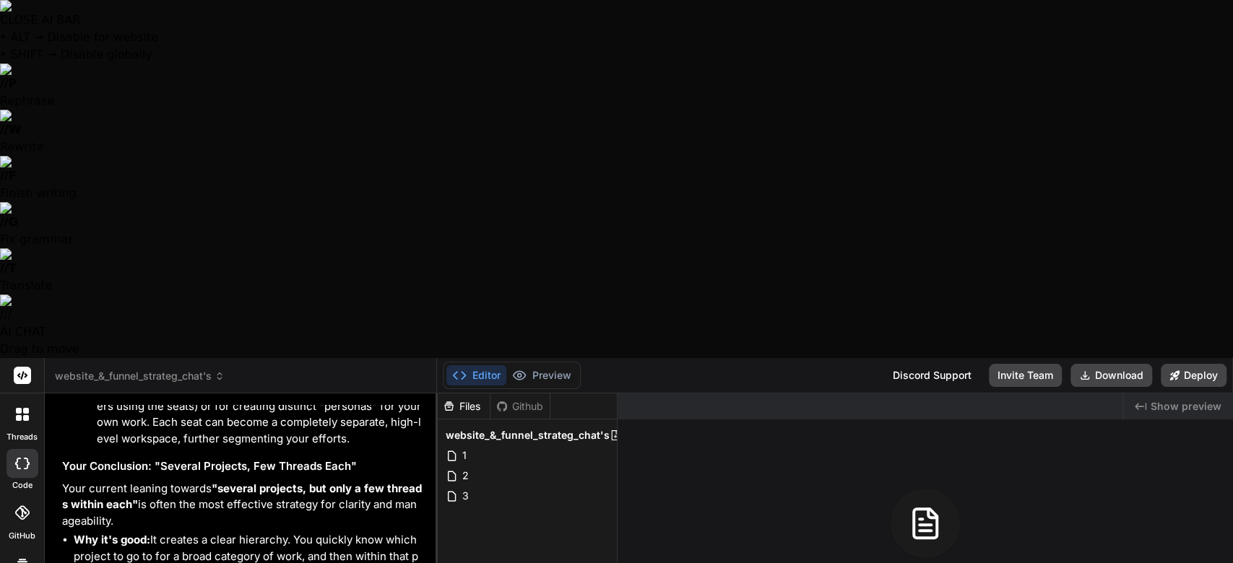
type textarea "x"
type textarea "So quesion, now i am currently on the tier 6 plan which gives me access to hige…"
type textarea "x"
type textarea "So quesion, now i am currently on the tier 6 plan which gives me access to hige…"
type textarea "x"
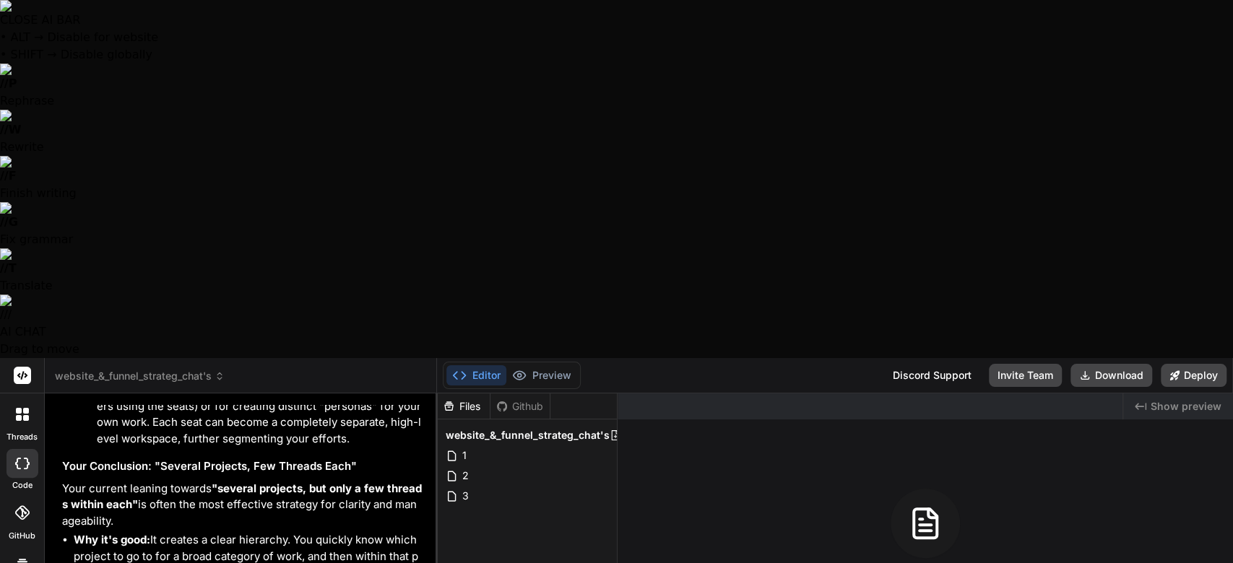
type textarea "So quesion, now i am currently on the tier 6 plan which gives me access to hige…"
type textarea "x"
type textarea "So quesion, now i am currently on the tier 6 plan which gives me access to hige…"
type textarea "x"
type textarea "So quesion, now i am currently on the tier 6 plan which gives me access to hige…"
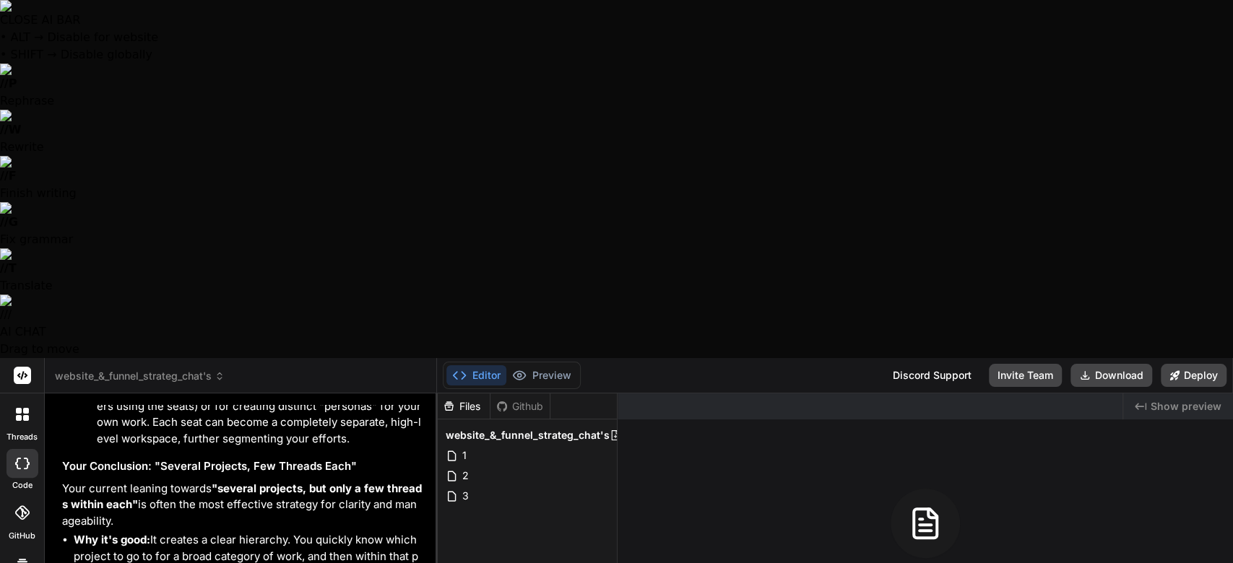
type textarea "x"
type textarea "So quesion, now i am currently on the tier 6 plan which gives me access to hige…"
type textarea "x"
type textarea "So quesion, now i am currently on the tier 6 plan which gives me access to hige…"
type textarea "x"
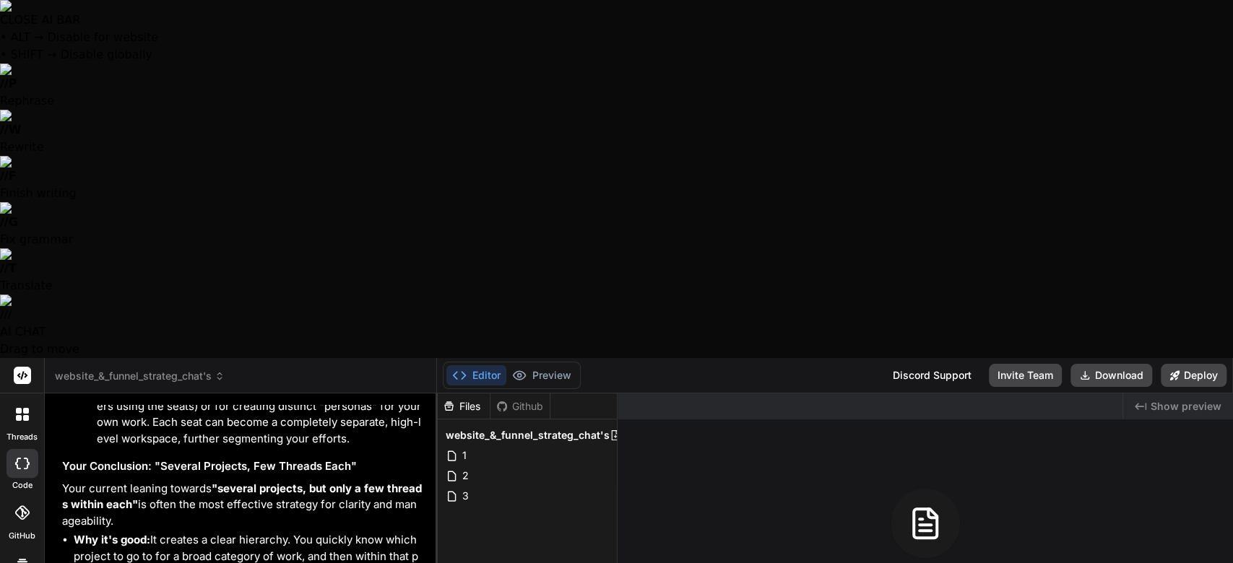
type textarea "So quesion, now i am currently on the tier 6 plan which gives me access to hige…"
type textarea "x"
type textarea "So quesion, now i am currently on the tier 6 plan which gives me access to hige…"
type textarea "x"
type textarea "So quesion, now i am currently on the tier 6 plan which gives me access to hige…"
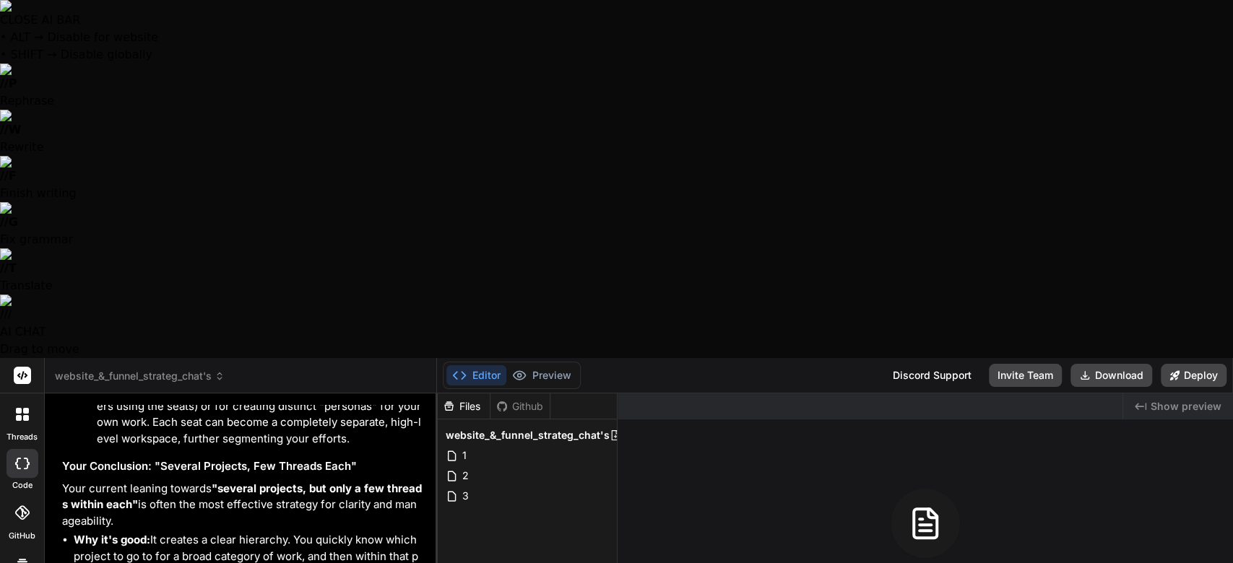
type textarea "x"
type textarea "So quesion, now i am currently on the tier 6 plan which gives me access to hige…"
type textarea "x"
type textarea "So quesion, now i am currently on the tier 6 plan which gives me access to hige…"
type textarea "x"
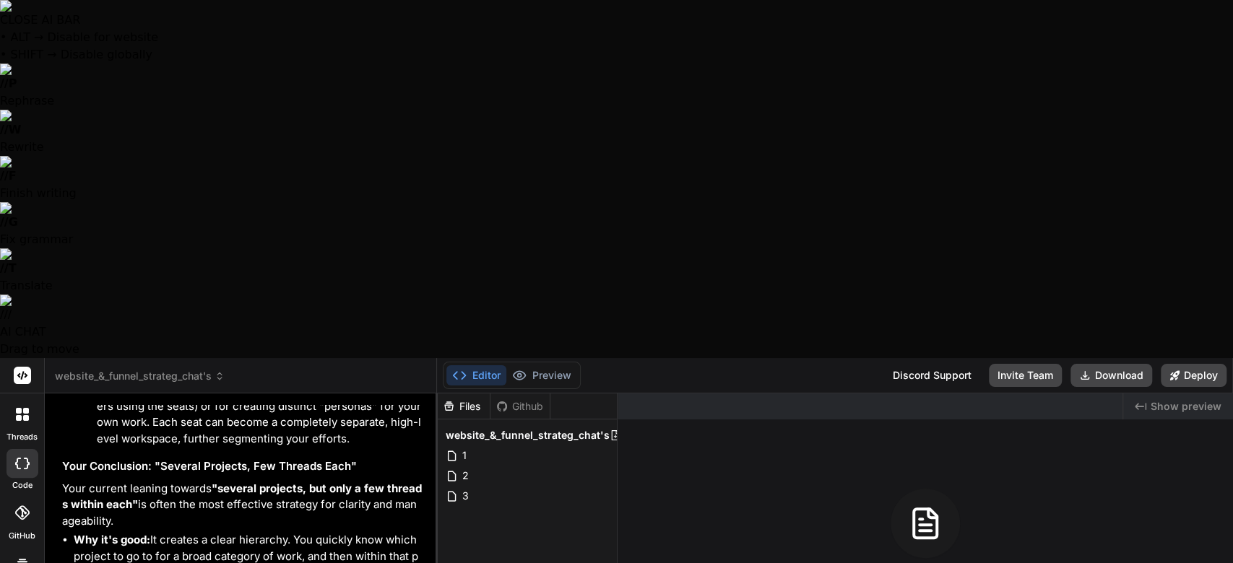
type textarea "So quesion, now i am currently on the tier 6 plan which gives me access to hige…"
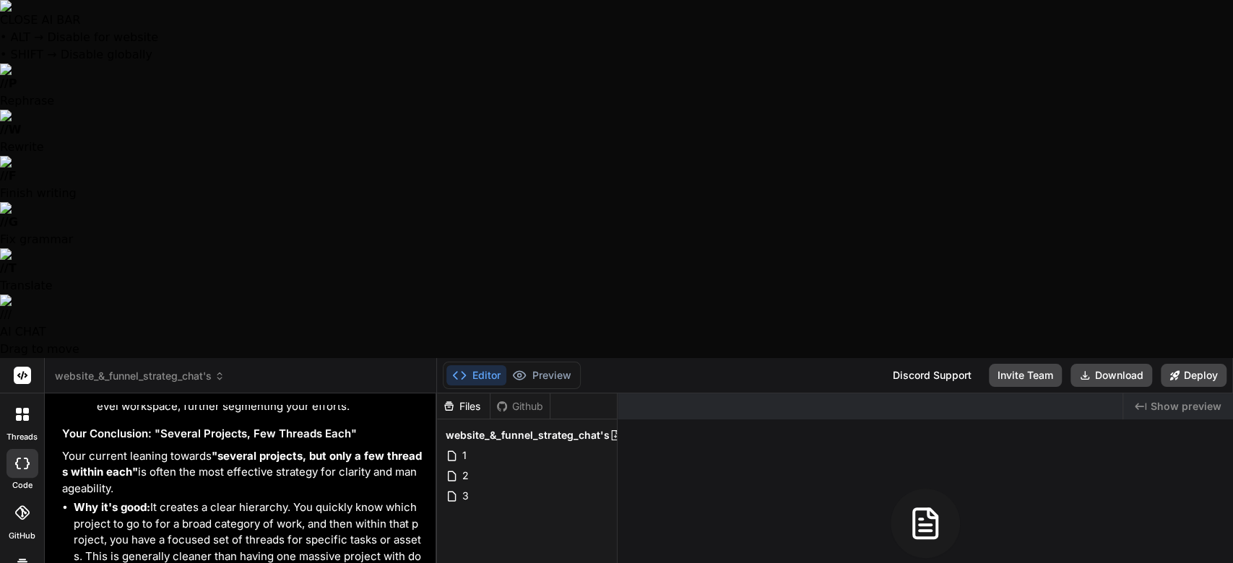
scroll to position [35, 0]
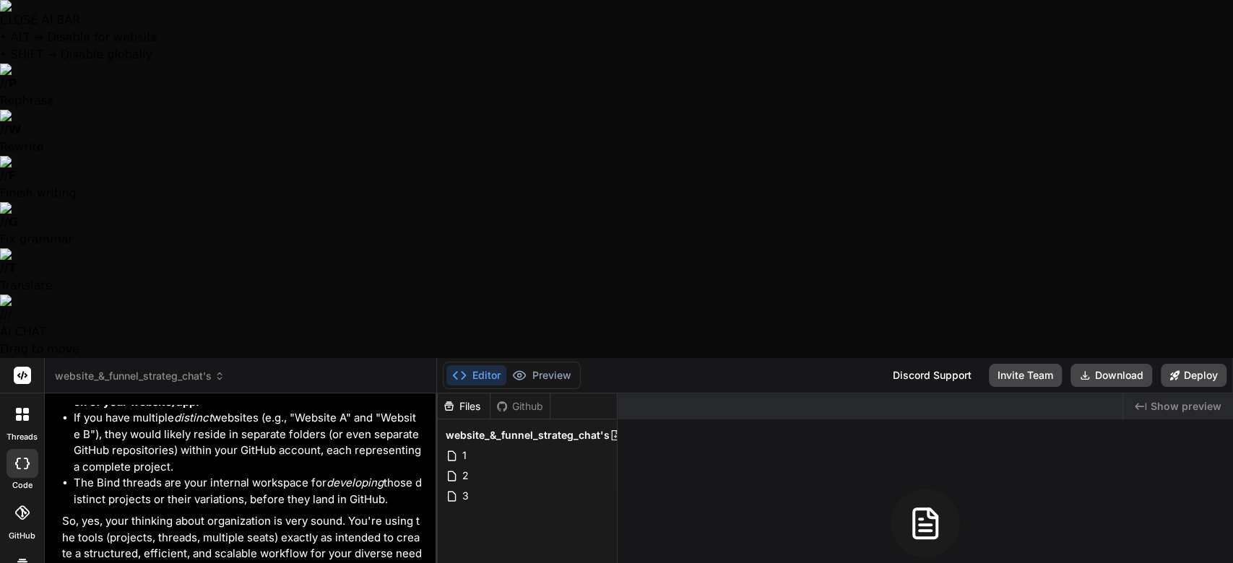
scroll to position [10639, 0]
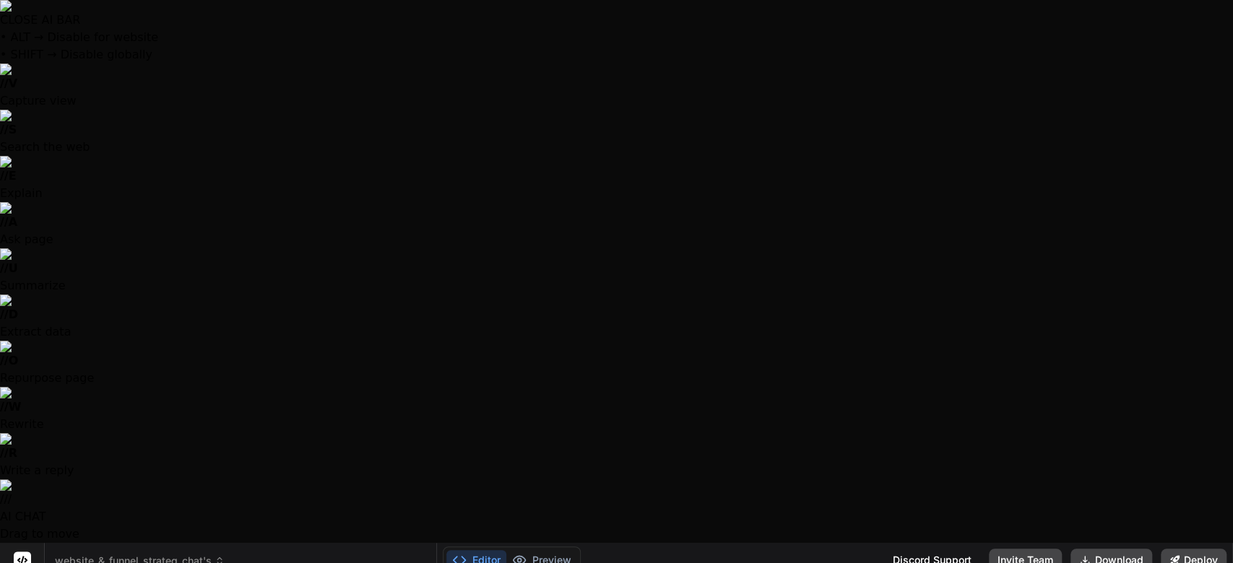
drag, startPoint x: 129, startPoint y: 407, endPoint x: 99, endPoint y: 404, distance: 30.5
drag, startPoint x: 99, startPoint y: 404, endPoint x: 61, endPoint y: 359, distance: 58.9
drag, startPoint x: 61, startPoint y: 359, endPoint x: 496, endPoint y: 312, distance: 438.0
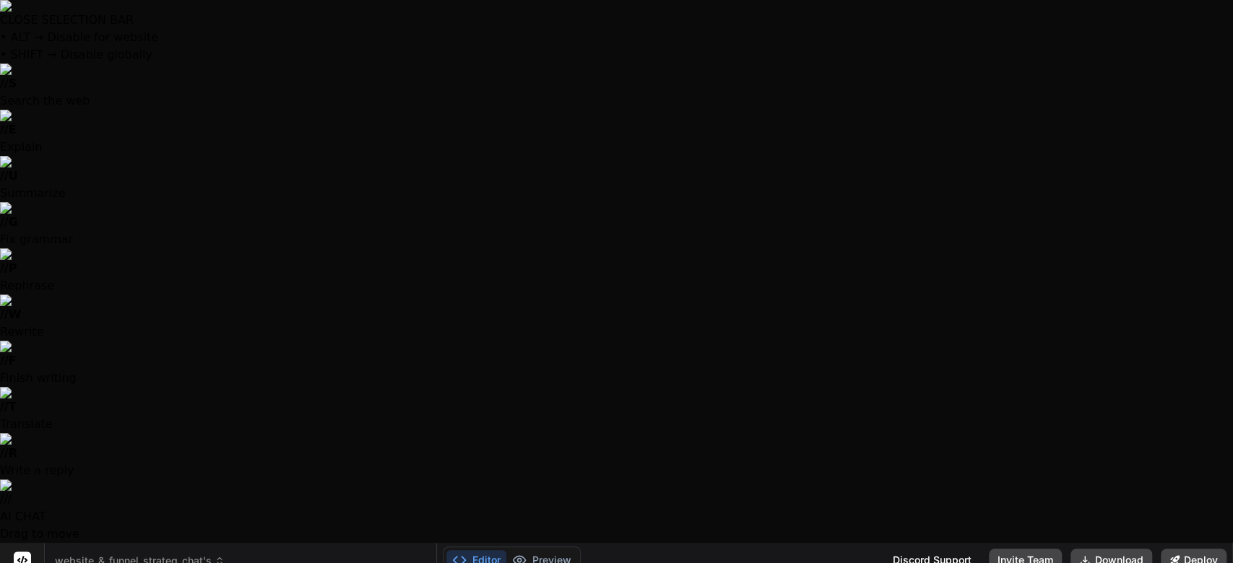
drag, startPoint x: 98, startPoint y: 397, endPoint x: 66, endPoint y: 134, distance: 265.6
copy p "o quesion, now i am currently on the tier 6 plan which gives me access to higer…"
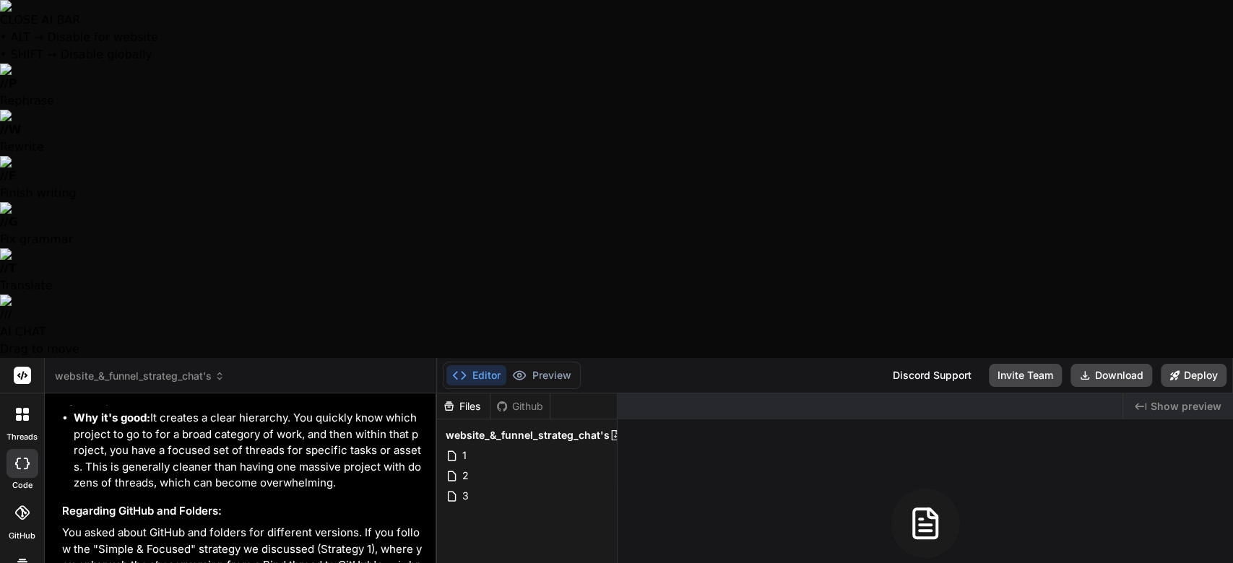
scroll to position [10352, 0]
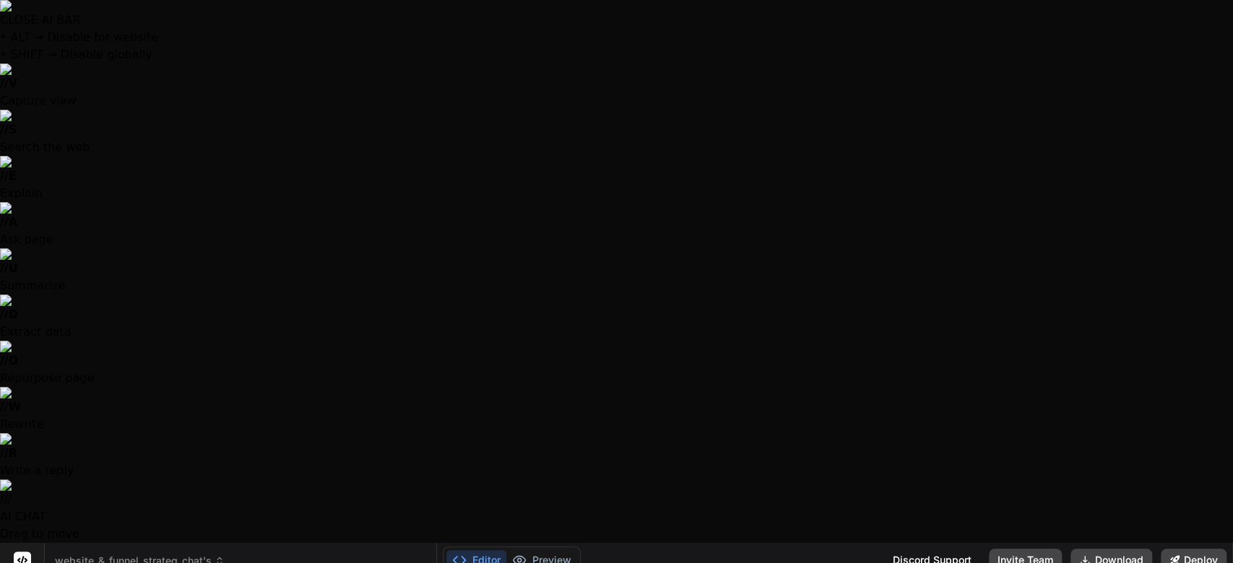
type textarea "x"
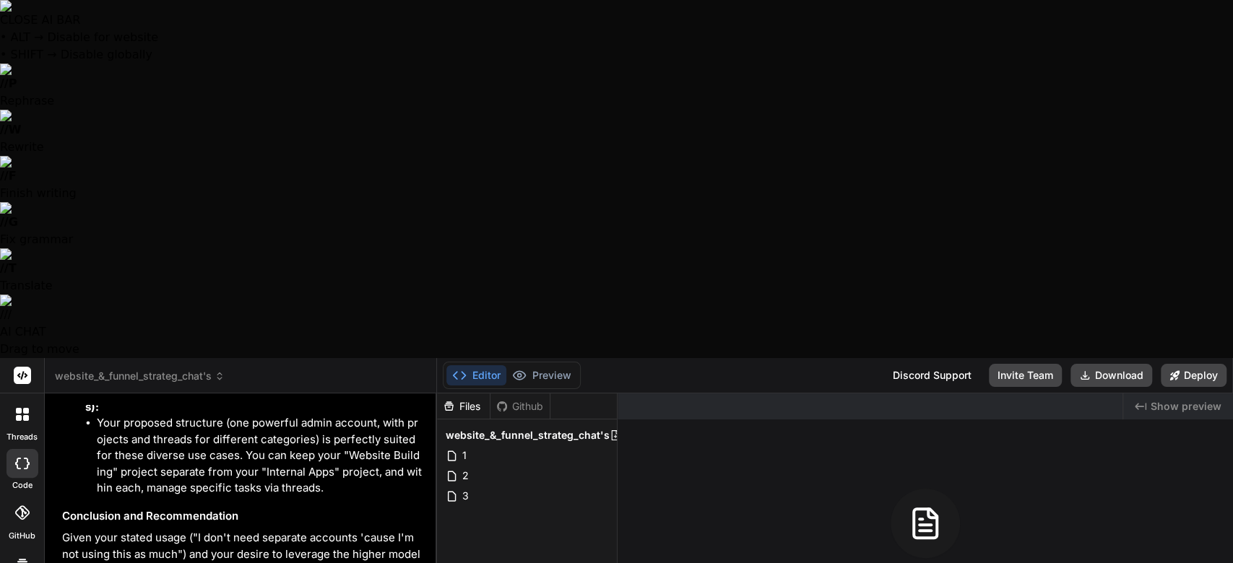
type textarea "x"
type textarea "yes"
type textarea "x"
type textarea "yes thank"
type textarea "x"
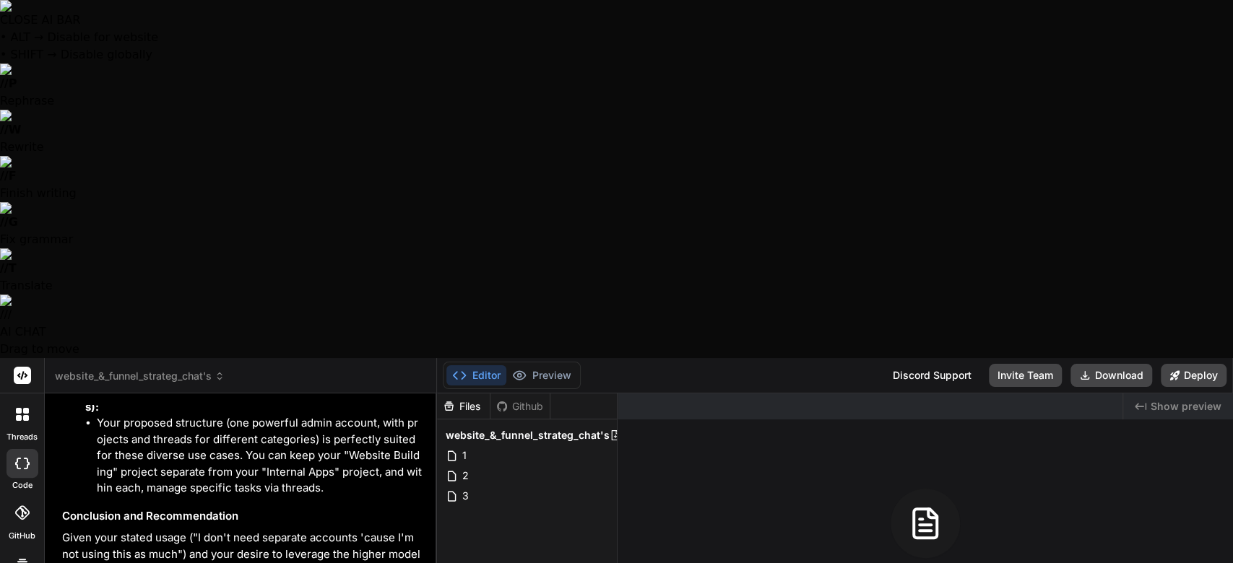
type textarea "yes thank you"
type textarea "x"
type textarea "Yes thank you I"
type textarea "x"
type textarea "Yes thank you i'm"
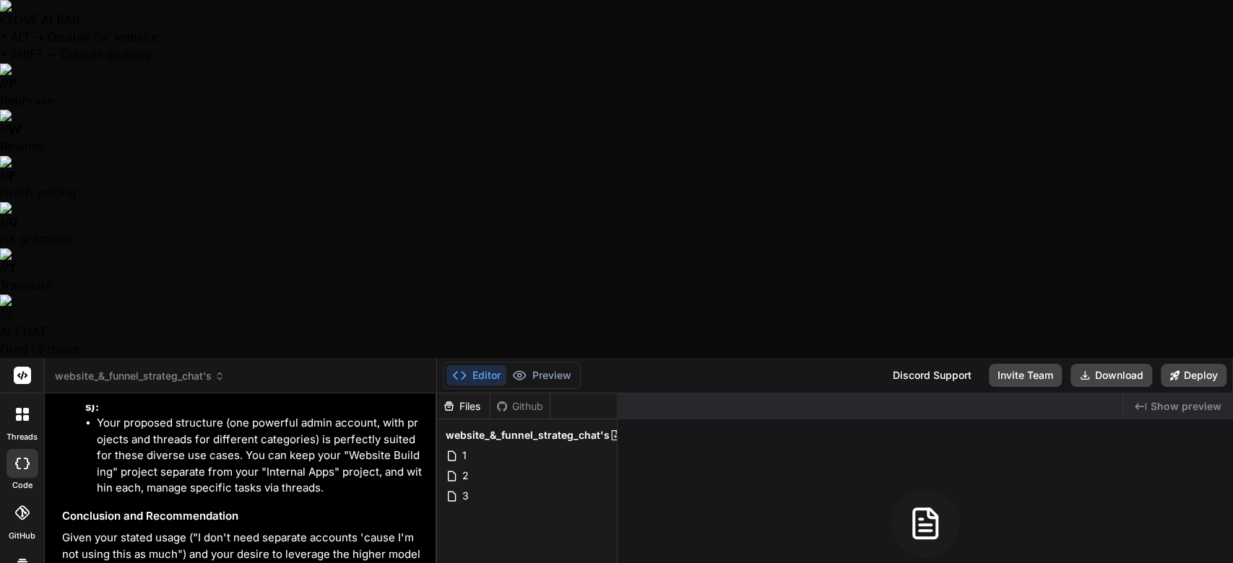
type textarea "x"
type textarea "yes thank you i'm still"
type textarea "x"
type textarea "yes thank you i'm still looking"
type textarea "x"
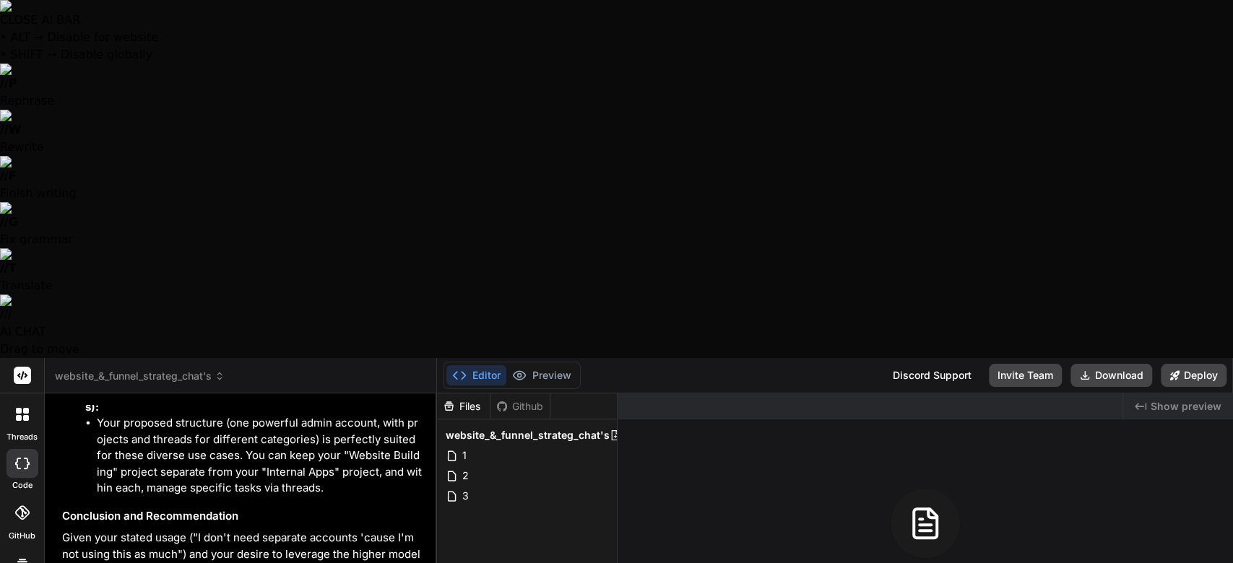
type textarea "yes thank you i'm still looking into"
type textarea "x"
type textarea "Yes thank you i'm still looking into this"
type textarea "x"
type textarea "Yes thank you i'm still looking into this I"
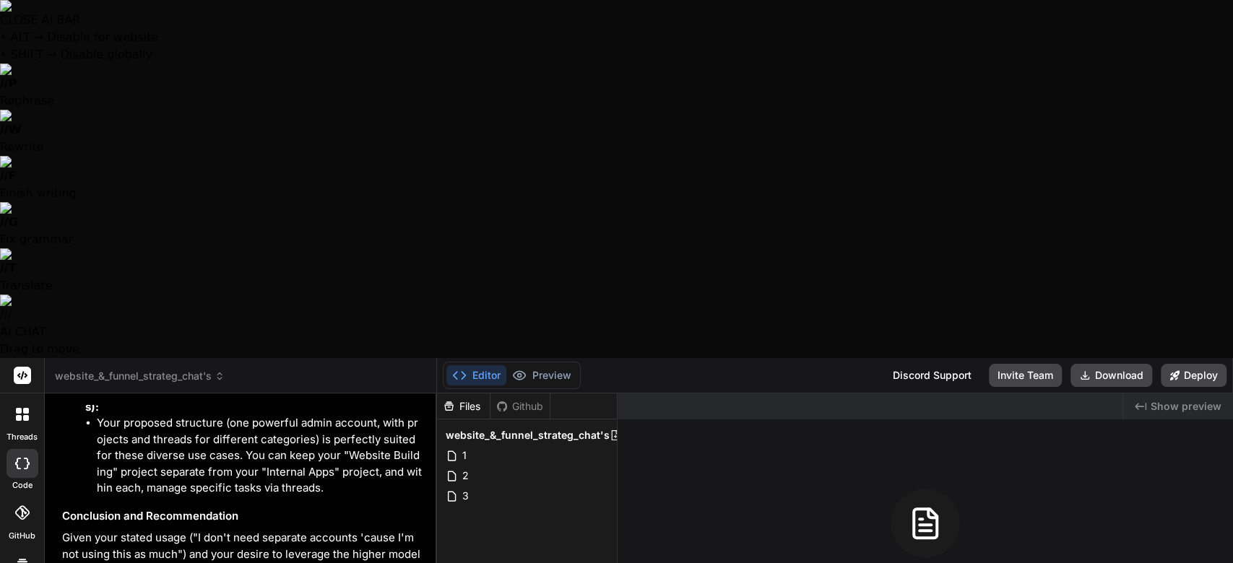
type textarea "x"
type textarea "Yes thank you i'm still looking into this I mean"
type textarea "x"
type textarea "Yes thank you i'm still looking into this I mean I"
type textarea "x"
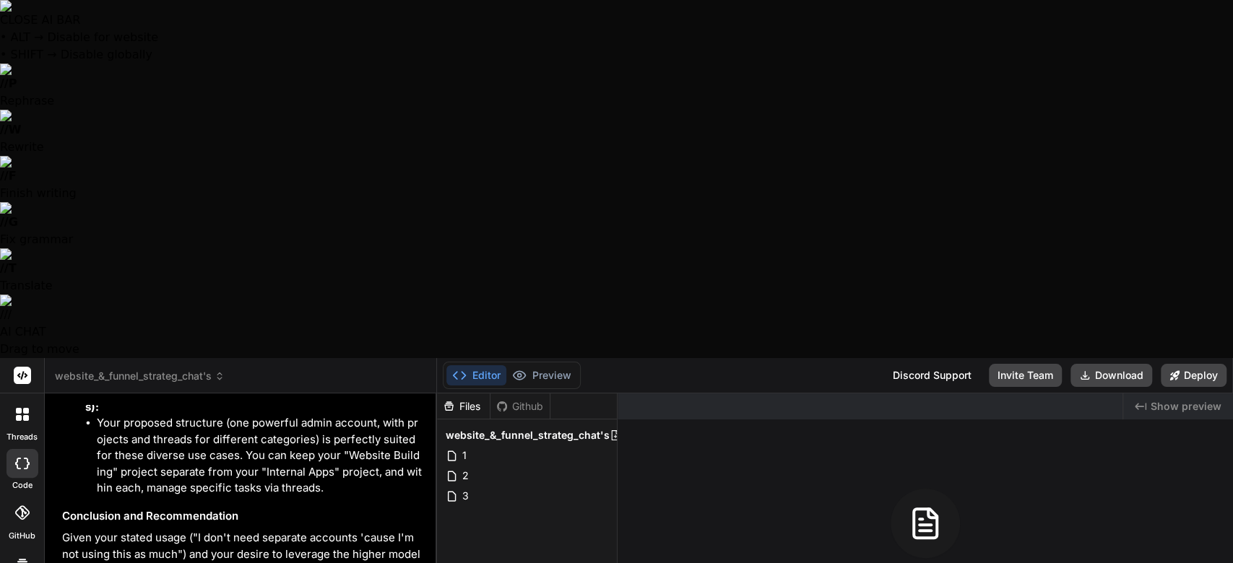
type textarea "Yes thank you i'm still looking into this I mean I only"
type textarea "x"
type textarea "Yes thank you i'm still looking into this I mean I only paid"
type textarea "x"
type textarea "Yes thank you i'm still looking into this I mean I only paid like"
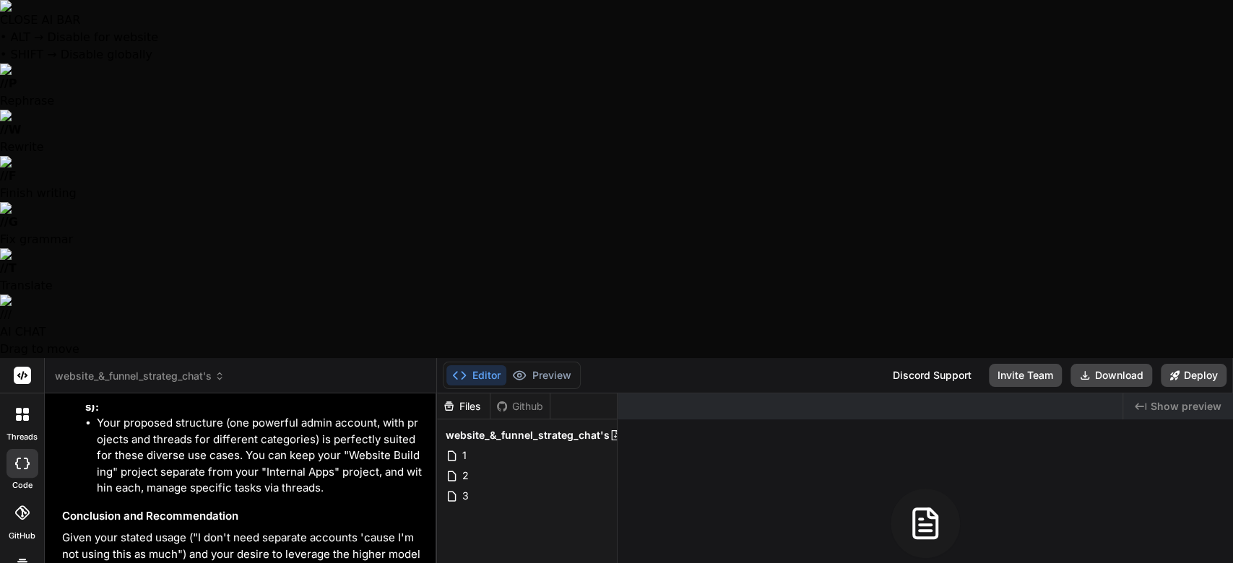
type textarea "x"
type textarea "Yes thank you i'm still looking into this I mean I only paid like another"
type textarea "x"
type textarea "Yes thank you i'm still looking into this I mean I only paid like another two"
type textarea "x"
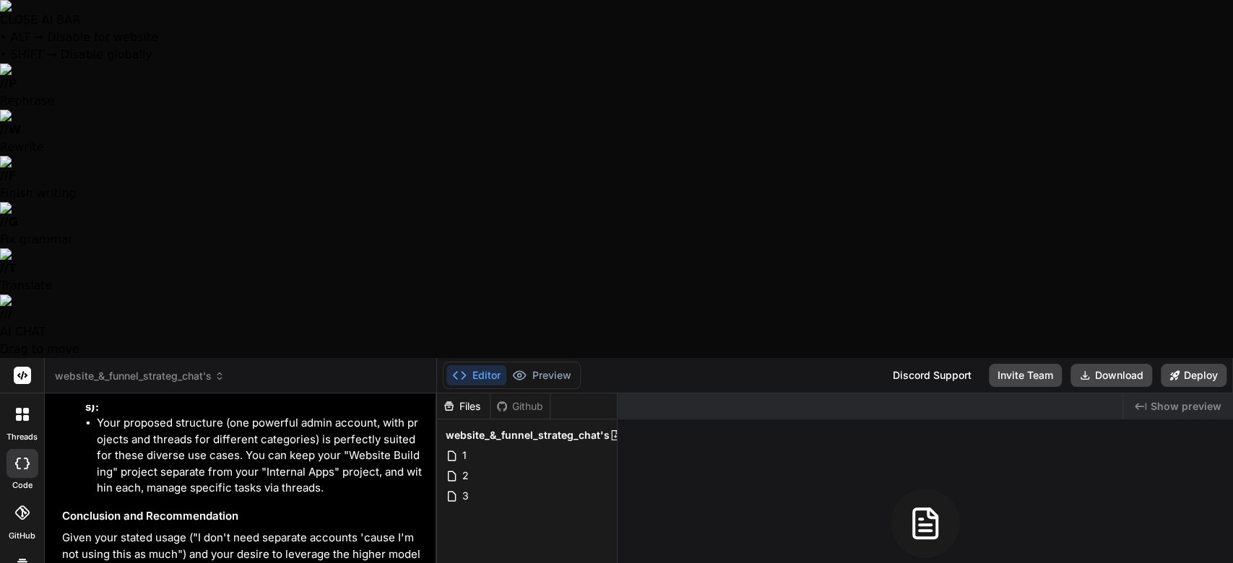
type textarea "Yes thank you i'm still looking into this I mean I only paid like another two h…"
type textarea "x"
type textarea "Yes thank you i'm still looking into this I mean I only paid like another two h…"
type textarea "x"
type textarea "Yes thank you i'm still looking into this I mean I only paid like another two h…"
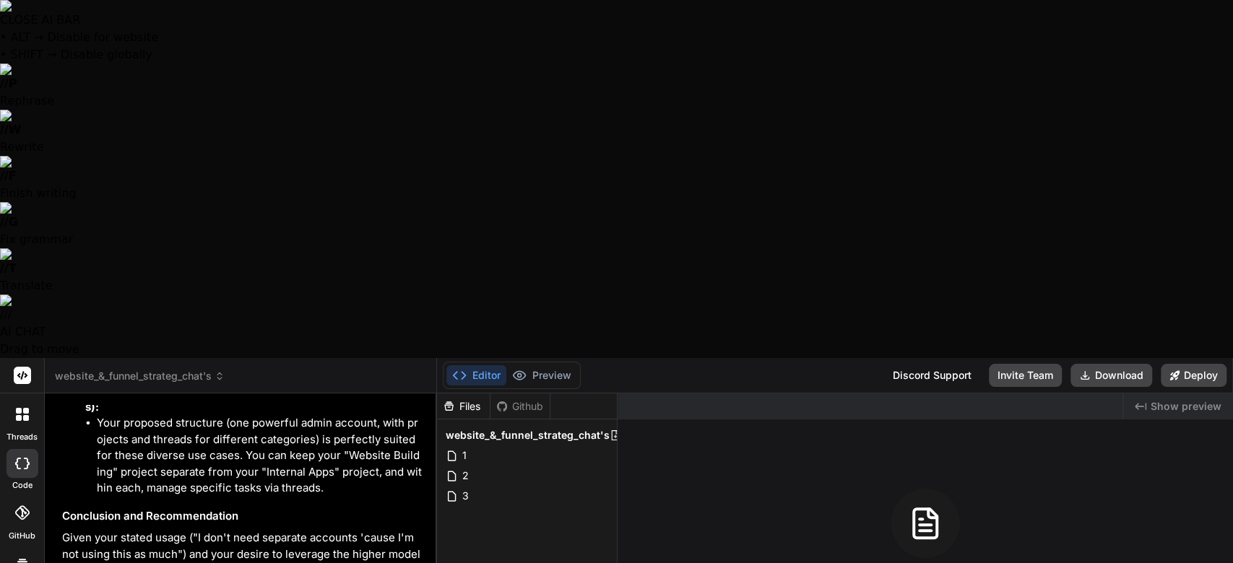
type textarea "x"
type textarea "Yes thank you i'm still looking into this I mean I only paid like another two h…"
type textarea "x"
type textarea "Yes thank you i'm still looking into this I mean I only paid like another two h…"
type textarea "x"
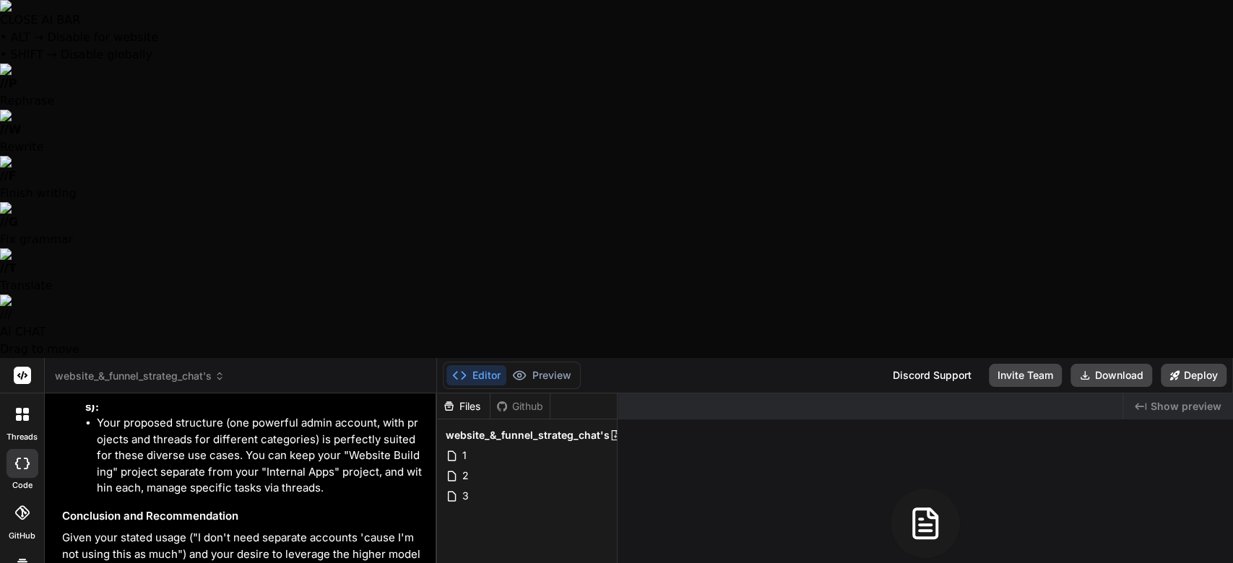
type textarea "Yes thank you i'm still looking into this I mean I only paid like another two h…"
type textarea "x"
type textarea "Yes thank you i'm still looking into this I mean I only paid like another two h…"
type textarea "x"
type textarea "Yes thank you i'm still looking into this I mean I only paid like another two h…"
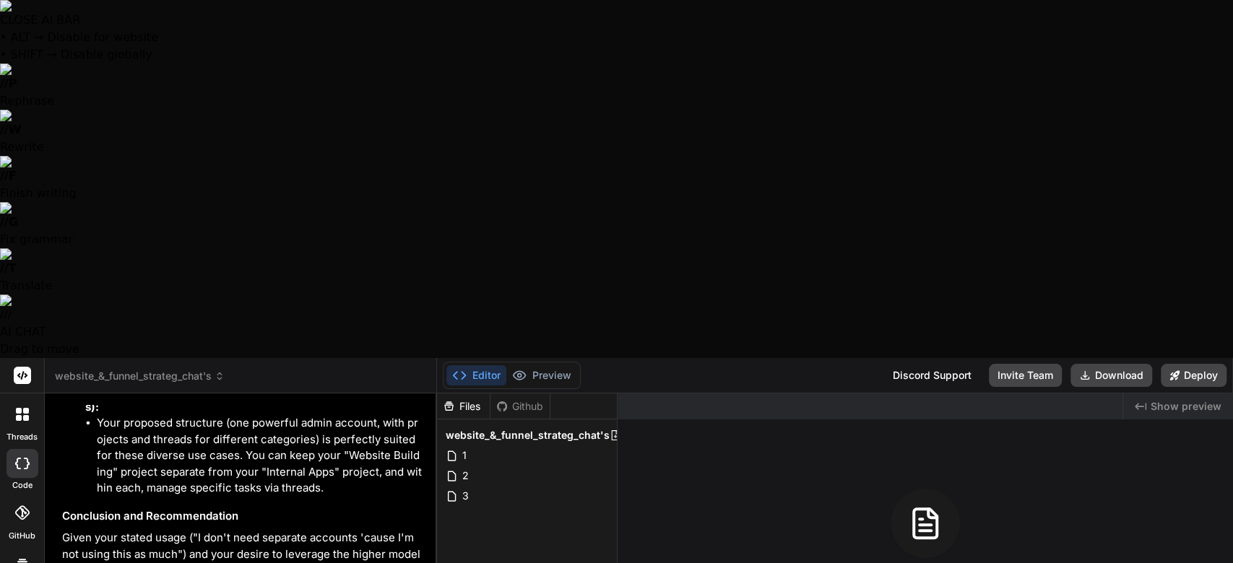
type textarea "x"
type textarea "Yes thank you i'm still looking into this I mean I only paid like another two .…"
type textarea "x"
type textarea "Yes thank you i'm still looking into this I mean I only paid like another two .…"
type textarea "x"
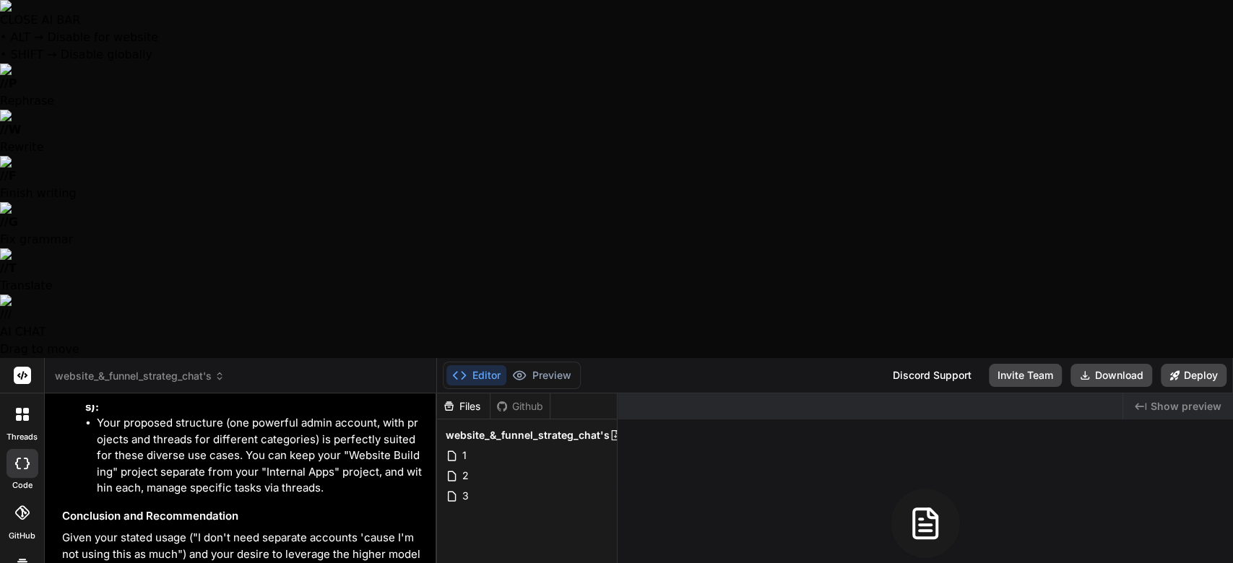
type textarea "Yes thank you i'm still looking into this I mean I only paid like another two .…"
type textarea "x"
type textarea "Yes thank you i'm still looking into this I mean I only paid like another two .…"
type textarea "x"
type textarea "Yes thank you i'm still looking into this I mean I only paid like another two .…"
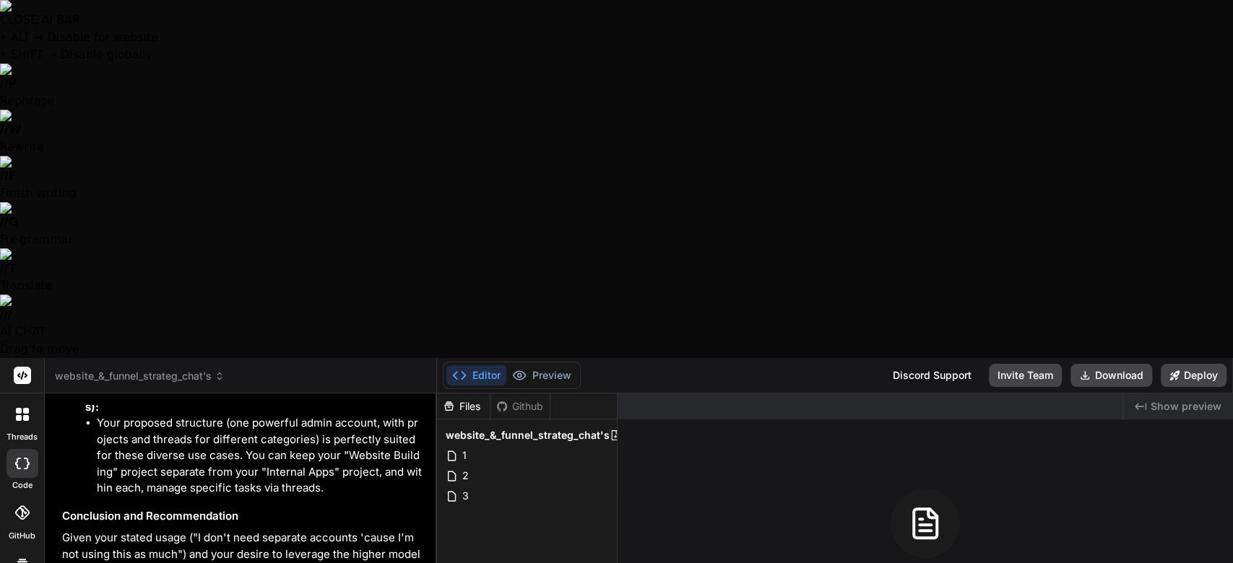
type textarea "x"
type textarea "Yes thank you i'm still looking into this I mean I only paid like another two .…"
type textarea "x"
type textarea "Yes thank you i'm still looking into this I mean I only paid like another two .…"
type textarea "x"
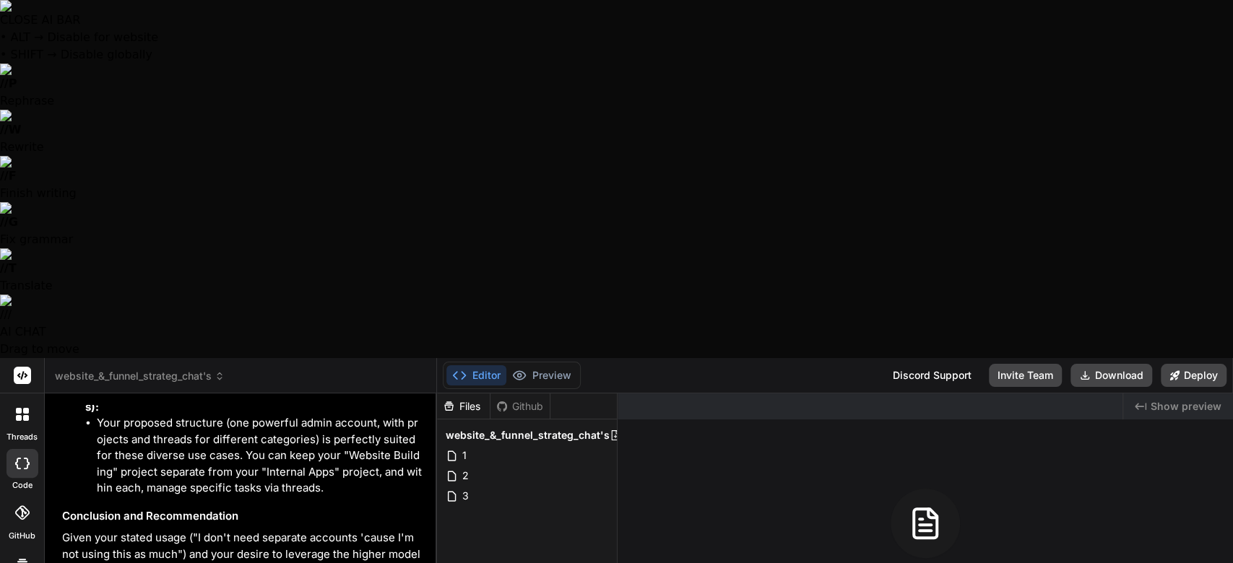
type textarea "Yes thank you i'm still looking into this I mean I only paid like another two .…"
type textarea "x"
type textarea "Yes thank you i'm still looking into this I mean I only paid like another two .…"
type textarea "x"
type textarea "Yes thank you i'm still looking into this I mean I only paid like another two .…"
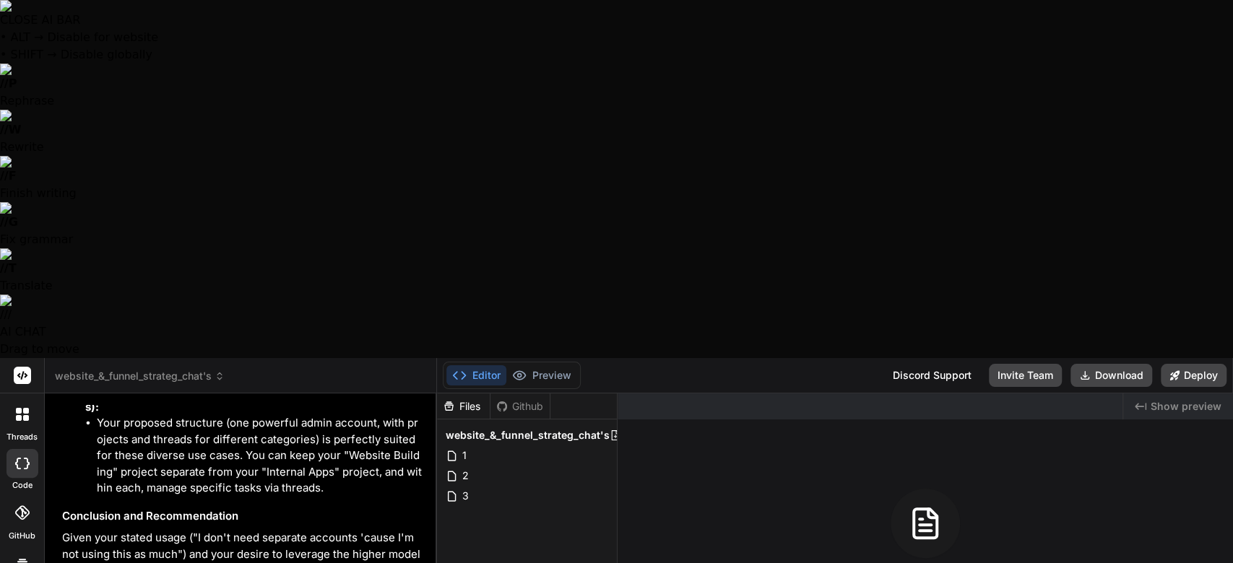
type textarea "x"
type textarea "Yes thank you i'm still looking into this I mean I only paid like another two .…"
type textarea "x"
type textarea "Yes thank you i'm still looking into this I mean I only paid like another two .…"
type textarea "x"
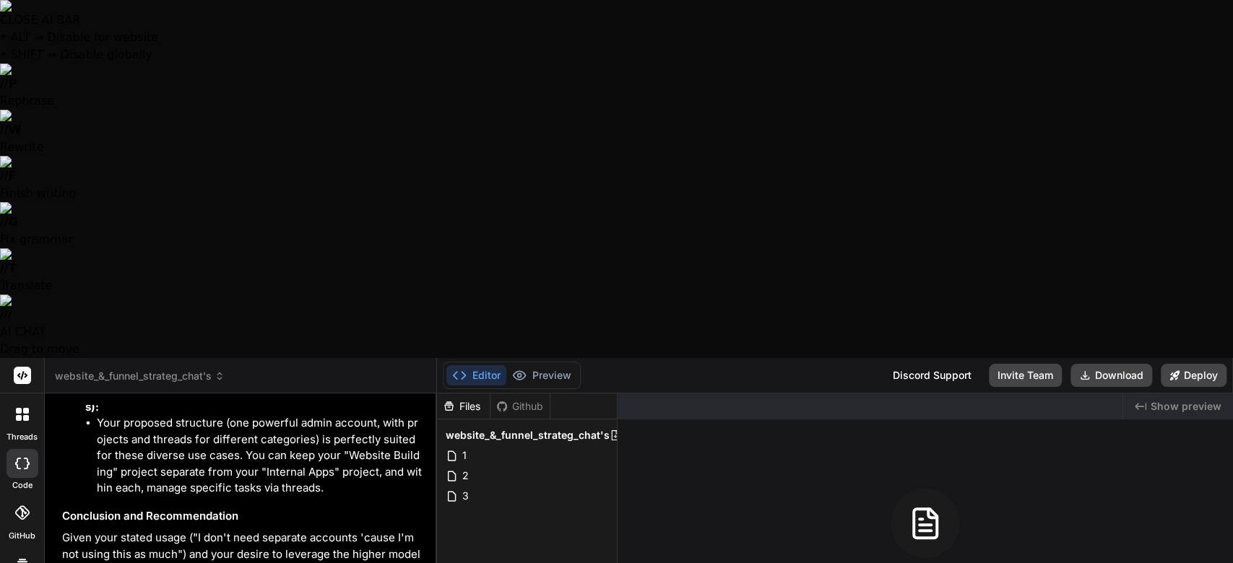
type textarea "Yes thank you i'm still looking into this I mean I only paid like another two .…"
type textarea "x"
type textarea "Yes thank you i'm still looking into this I mean I only paid like another two .…"
type textarea "x"
type textarea "Yes thank you i'm still looking into this I mean I only paid like another two .…"
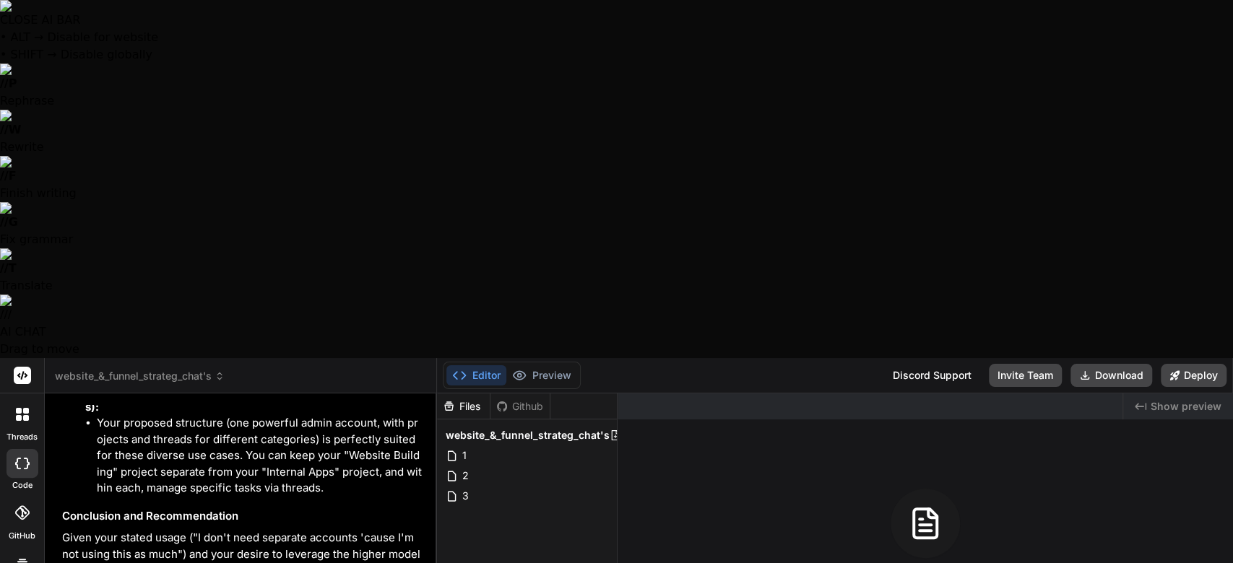
type textarea "x"
type textarea "Yes thank you i'm still looking into this I mean I only paid like another two .…"
type textarea "x"
type textarea "Yes thank you i'm still looking into this I mean I only paid like another two .…"
type textarea "x"
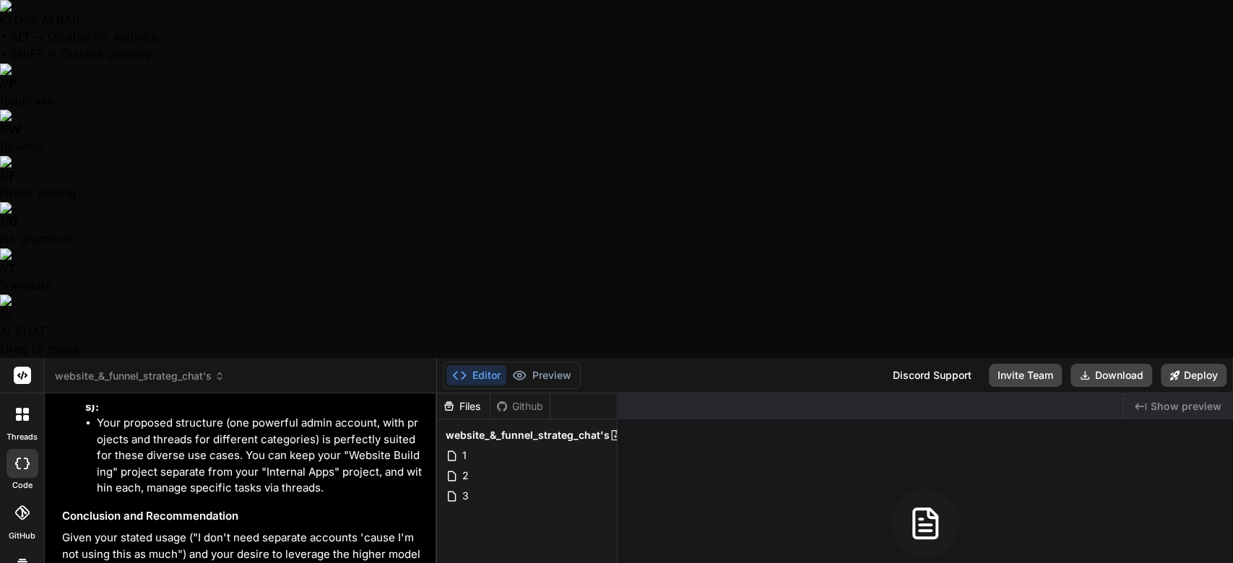
type textarea "Yes thank you i'm still looking into this I mean I only paid like another two .…"
type textarea "x"
type textarea "Yes thank you i'm still looking into this I mean I only paid like another two .…"
type textarea "x"
type textarea "Yes thank you i'm still looking into this I mean I only paid like another two .…"
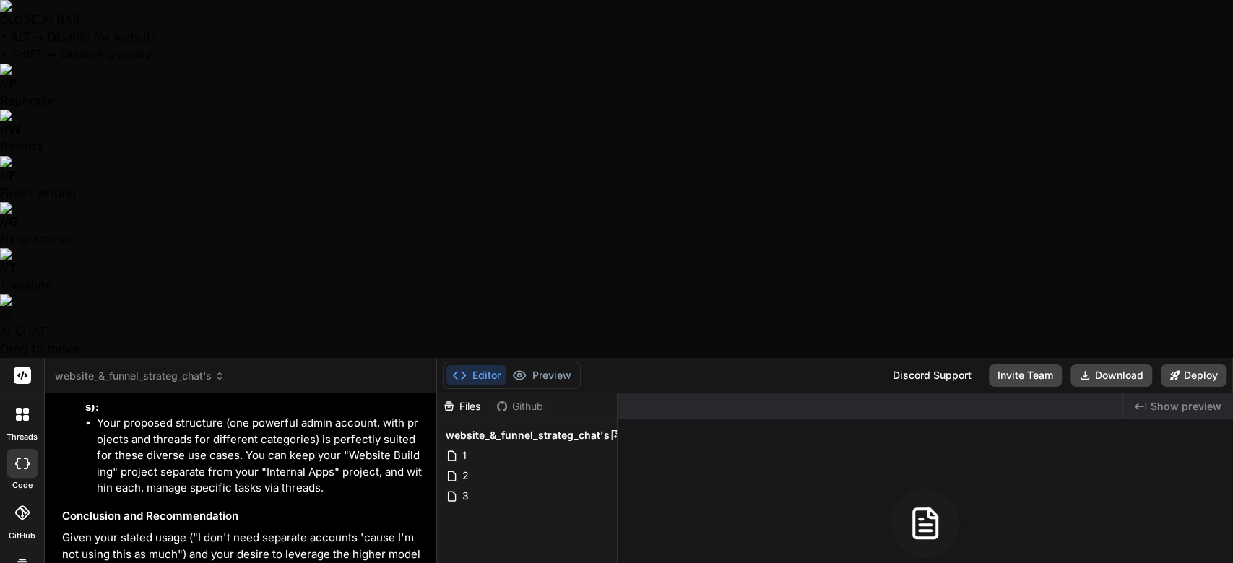
type textarea "x"
type textarea "Yes thank you i'm still looking into this I mean I only paid like another two .…"
type textarea "x"
type textarea "Yes thank you i'm still looking into this I mean I only paid like another two .…"
type textarea "x"
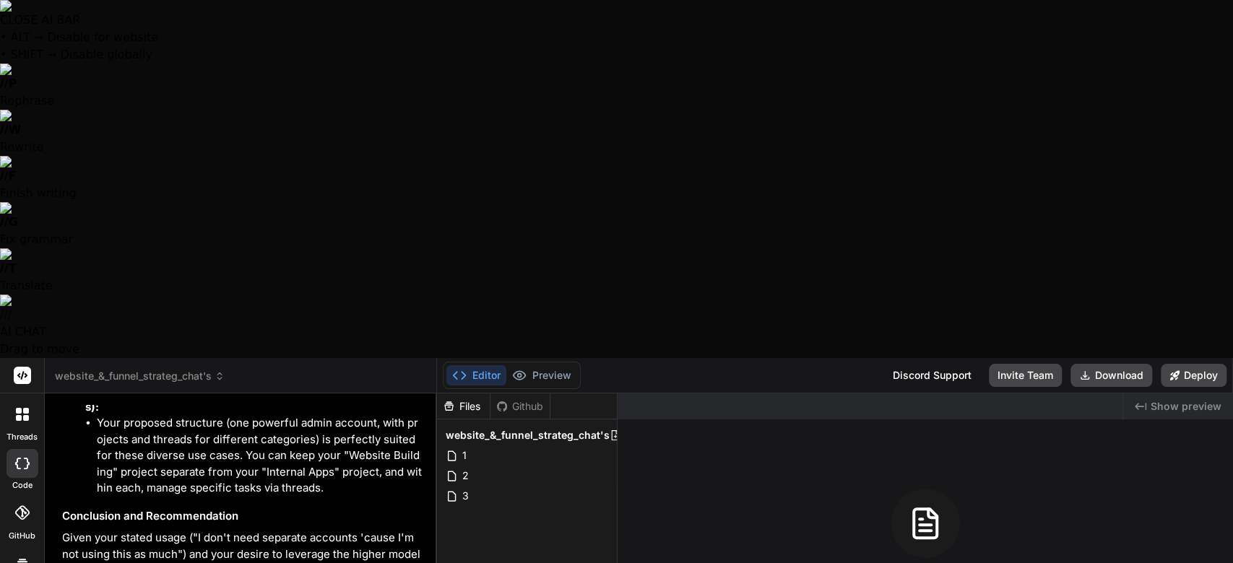
type textarea "Yes thank you i'm still looking into this I mean I only paid like another two .…"
type textarea "x"
type textarea "Yes thank you i'm still looking into this I mean I only paid like another two .…"
type textarea "x"
type textarea "Yes thank you i'm still looking into this I mean I only paid like another two .…"
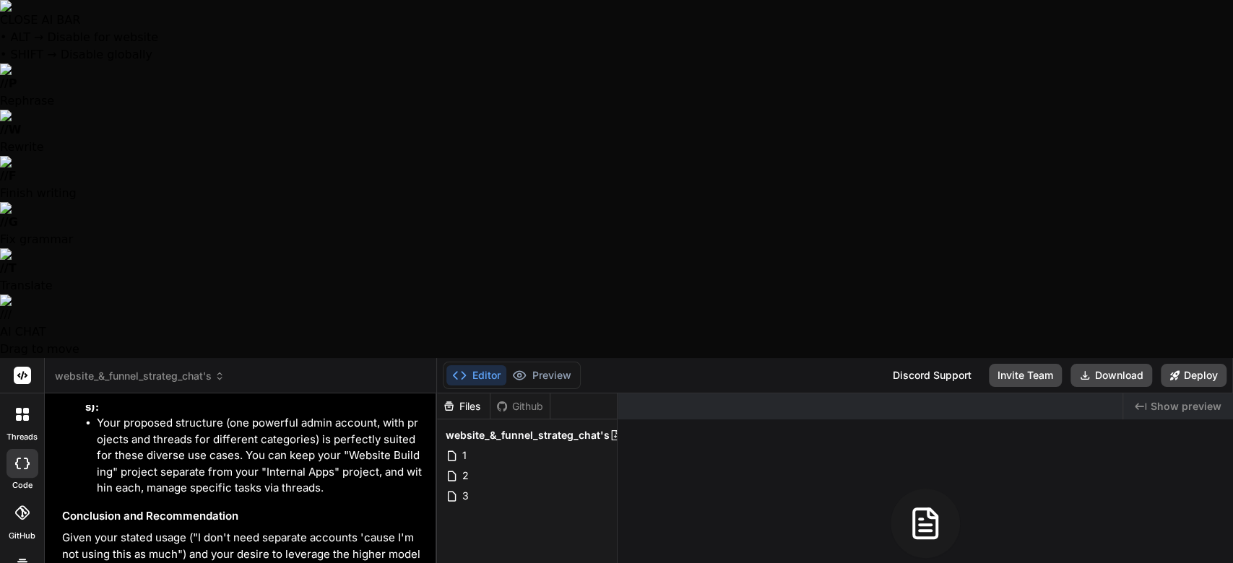
type textarea "x"
type textarea "Yes thank you i'm still looking into this I mean I only paid like another two .…"
type textarea "x"
type textarea "Yes thank you i'm still looking into this I mean I only paid like another two .…"
type textarea "x"
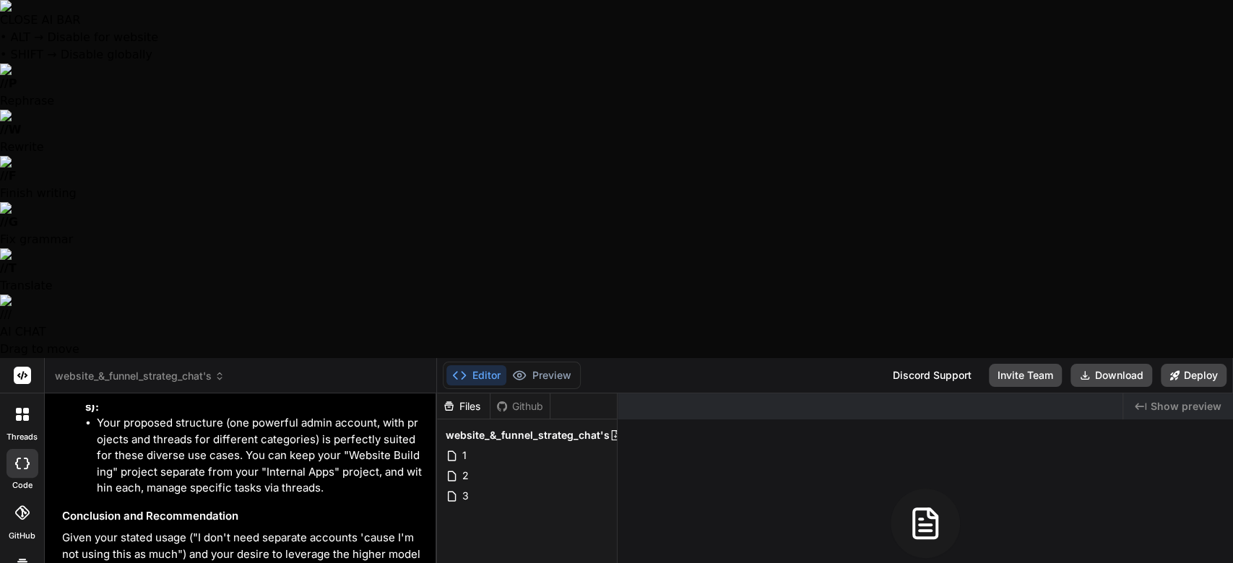
type textarea "Yes thank you i'm still looking into this I mean I only paid like another two .…"
type textarea "x"
type textarea "Yes thank you i'm still looking into this I mean I only paid like another two .…"
type textarea "x"
type textarea "Yes thank you i'm still looking into this I mean I only paid like another two .…"
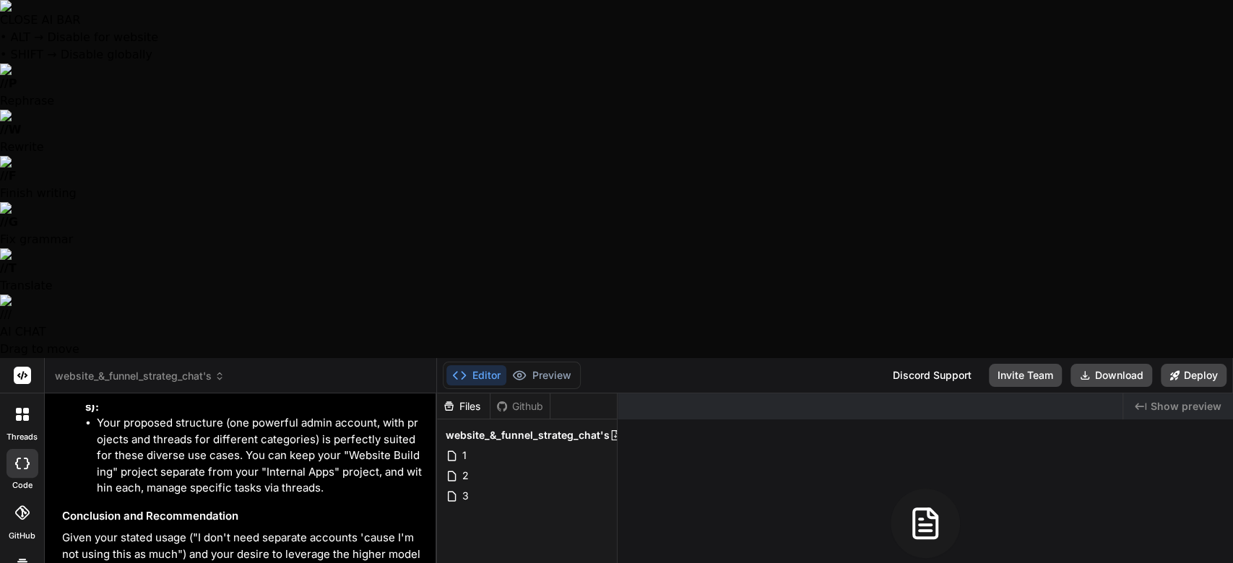
type textarea "x"
type textarea "Yes thank you i'm still looking into this I mean I only paid like another two .…"
type textarea "x"
type textarea "Yes thank you i'm still looking into this I mean I only paid like another two .…"
type textarea "x"
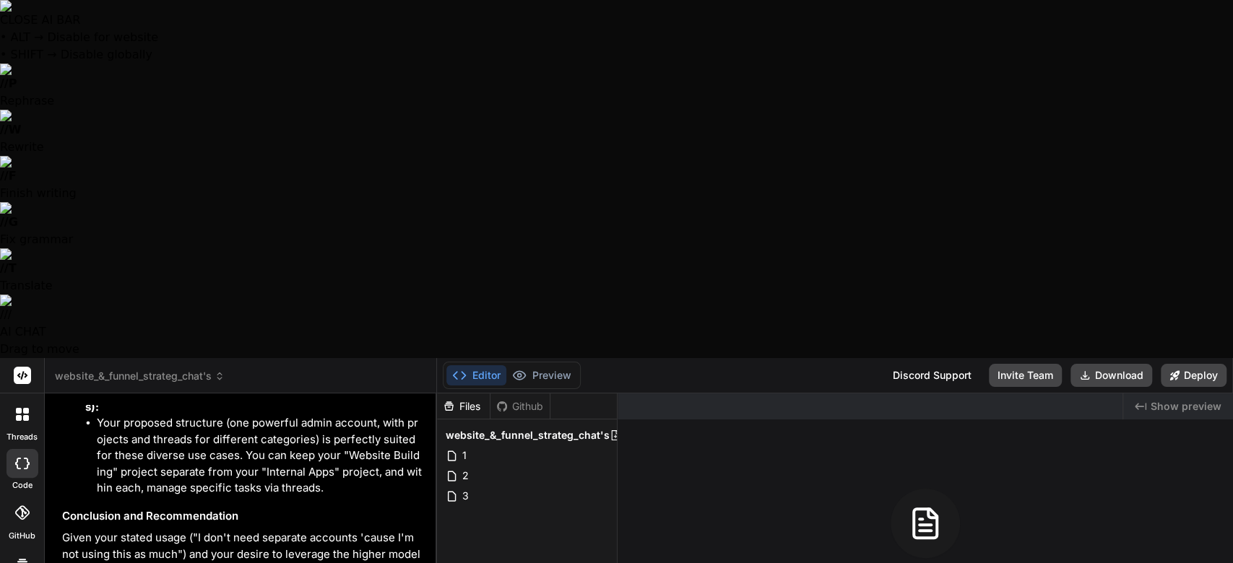
type textarea "Yes thank you i'm still looking into this I mean I only paid like another two .…"
type textarea "x"
type textarea "Yes thank you i'm still looking into this I mean I only paid like another two .…"
type textarea "x"
type textarea "Yes thank you i'm still looking into this I mean I only paid like another two .…"
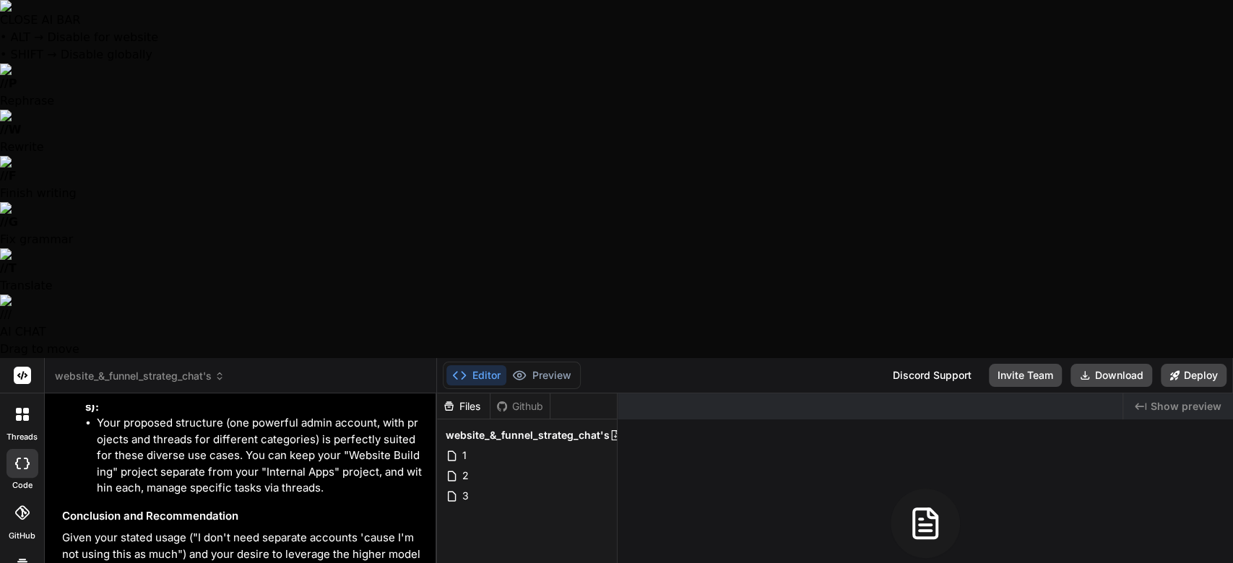
type textarea "x"
type textarea "Yes thank you i'm still looking into this I mean I only paid like another two .…"
type textarea "x"
type textarea "Yes thank you i'm still looking into this I mean I only paid like another two .…"
type textarea "x"
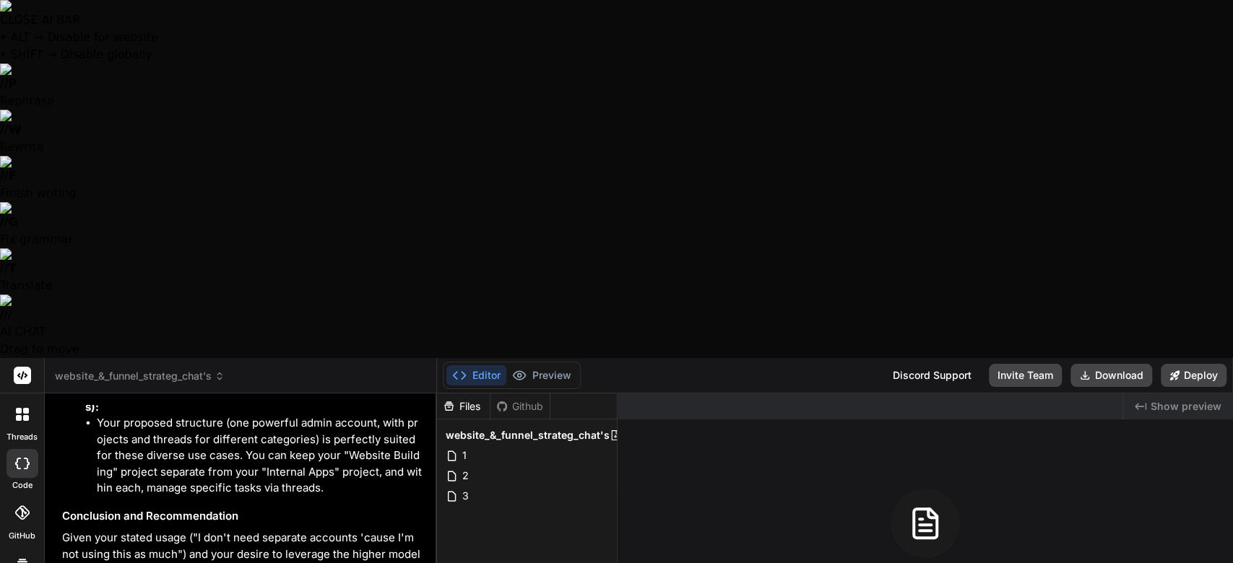
type textarea "Yes thank you i'm still looking into this I mean I only paid like another two .…"
type textarea "x"
type textarea "Yes thank you i'm still looking into this I mean I only paid like another two .…"
type textarea "x"
type textarea "Yes thank you i'm still looking into this I mean I only paid like another two .…"
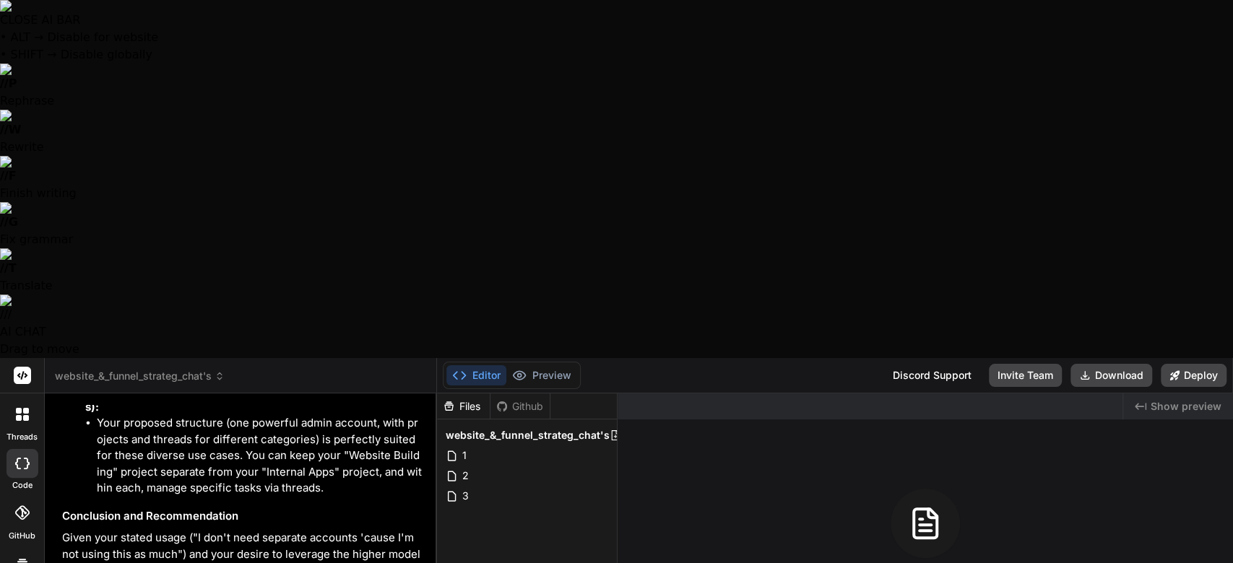
type textarea "x"
type textarea "Yes thank you i'm still looking into this I mean I only paid like another two .…"
type textarea "x"
type textarea "Yes thank you i'm still looking into this I mean I only paid like another two .…"
type textarea "x"
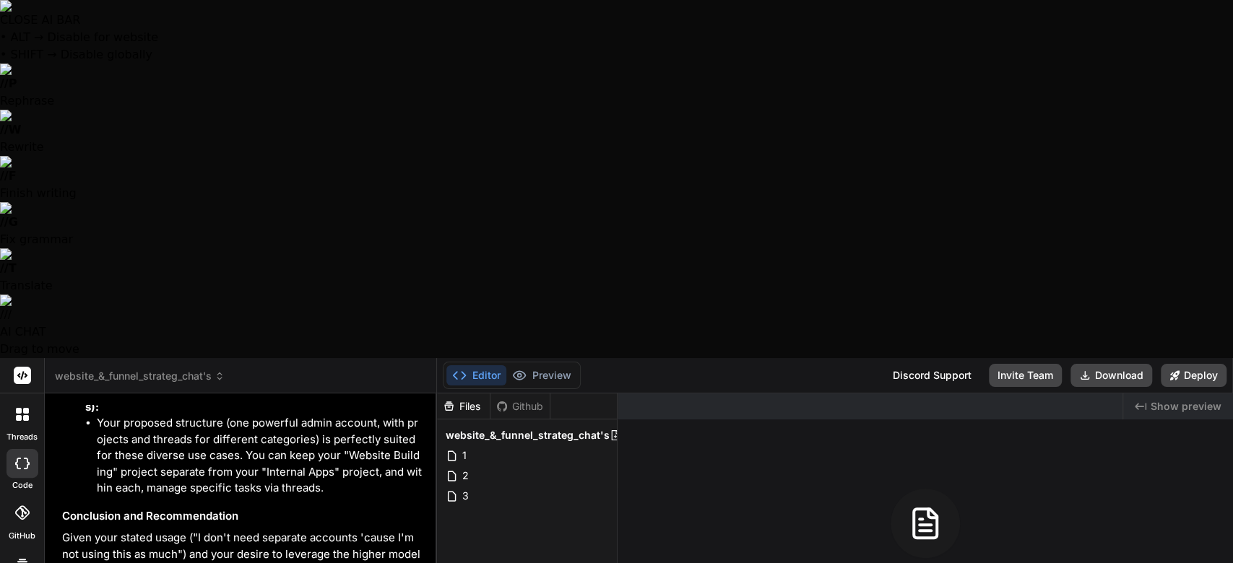
type textarea "Yes thank you i'm still looking into this I mean I only paid like another two .…"
type textarea "x"
type textarea "Yes thank you i'm still looking into this I mean I only paid like another two .…"
type textarea "x"
type textarea "Yes thank you i'm still looking into this I mean I only paid like another two .…"
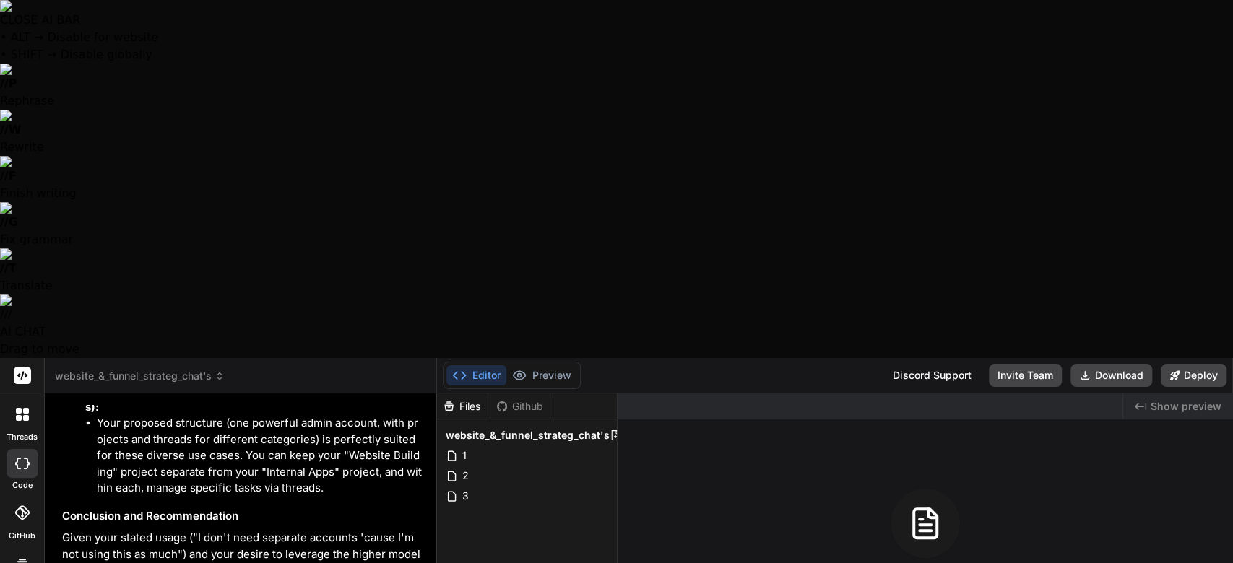
type textarea "x"
type textarea "Yes thank you i'm still looking into this I mean I only paid like another two .…"
type textarea "x"
type textarea "Yes thank you i'm still looking into this I mean I only paid like another two .…"
type textarea "x"
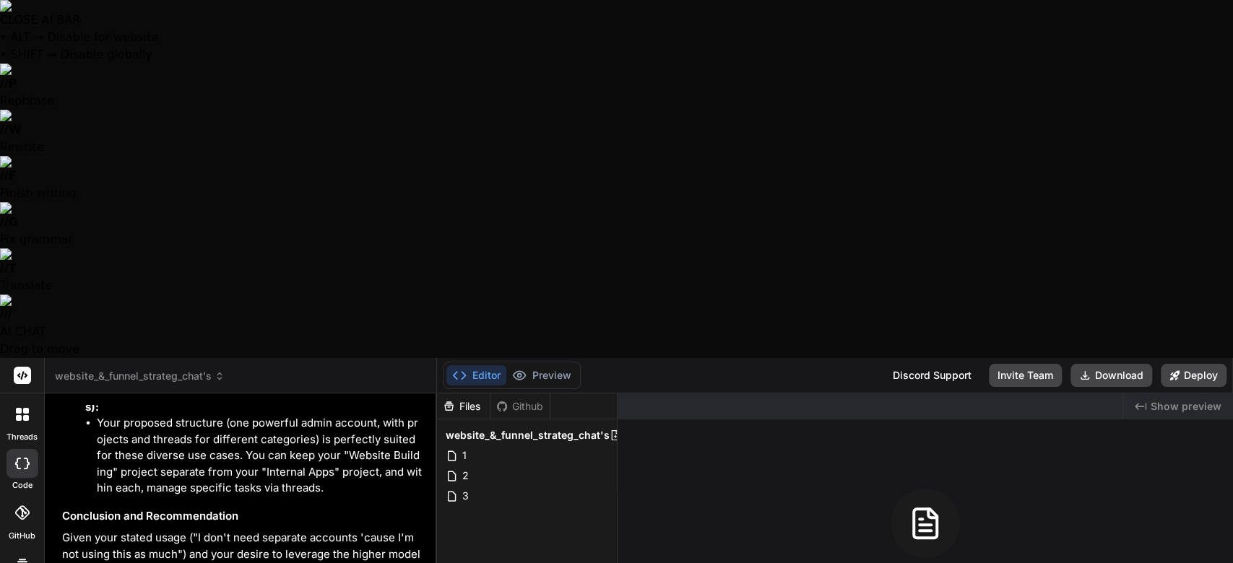
type textarea "Yes thank you i'm still looking into this I mean I only paid like another two .…"
type textarea "x"
type textarea "Yes thank you i'm still looking into this I mean I only paid like another $200 …"
type textarea "x"
type textarea "Yes thank you i'm still looking into this I mean I only paid like another $200 …"
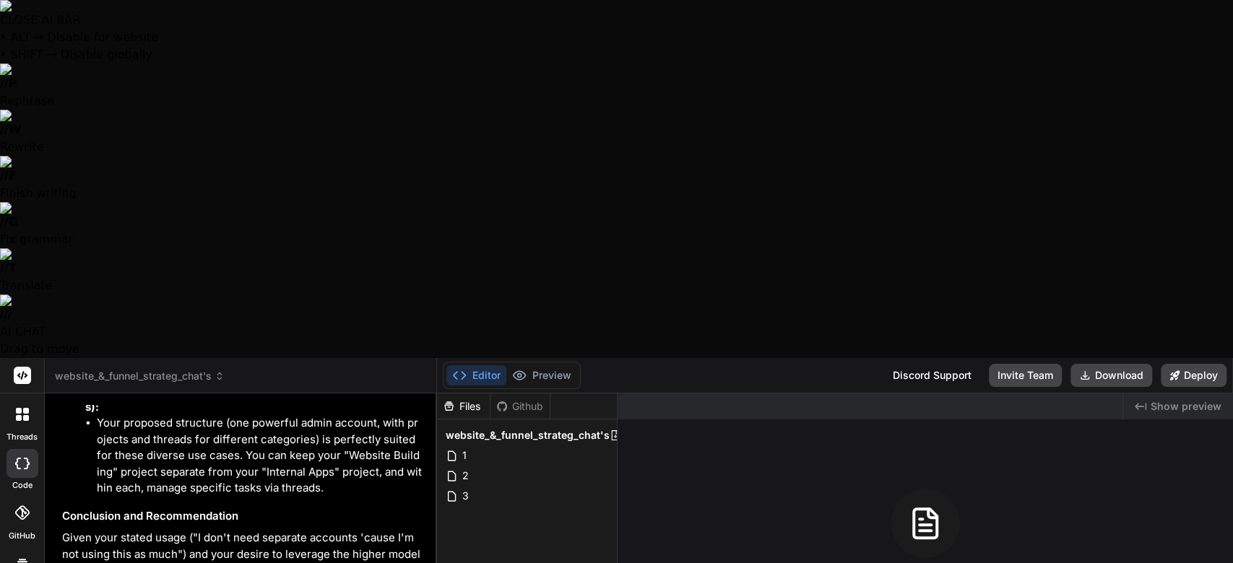
type textarea "x"
type textarea "Yes thank you i'm still looking into this I mean I only paid like another $200 …"
type textarea "x"
type textarea "Yes thank you i'm still looking into this I mean I only paid like another $200 …"
type textarea "x"
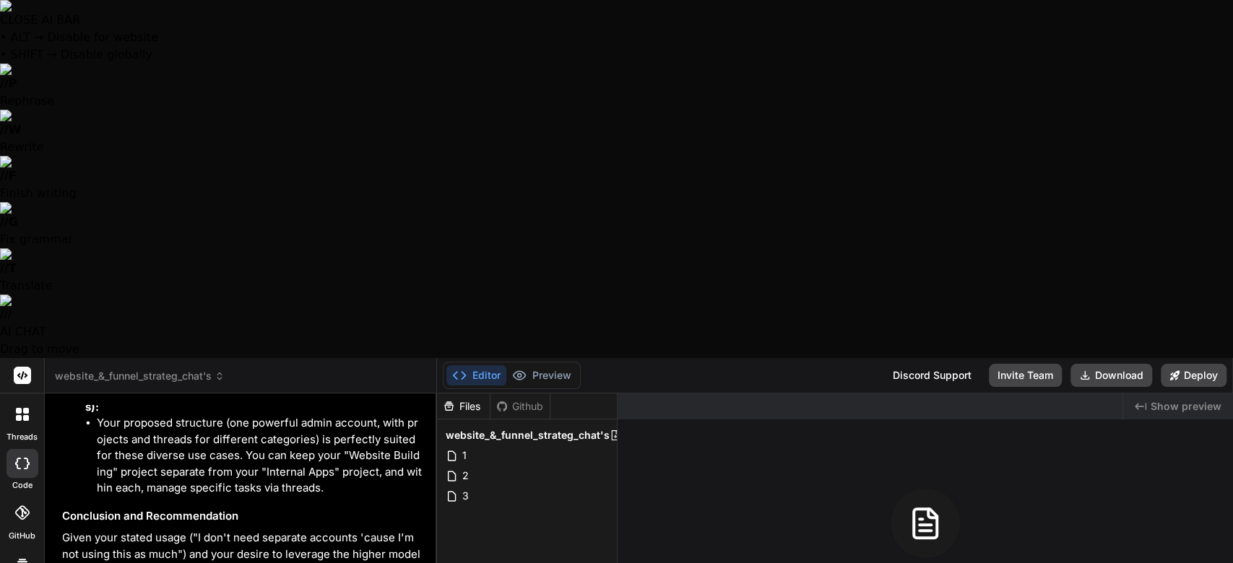
type textarea "Yes thank you i'm still looking into this I mean I only paid like another $200 …"
type textarea "x"
type textarea "Yes thank you i'm still looking into this I mean I only paid like another $200 …"
type textarea "x"
type textarea "Yes thank you i'm still looking into this I mean I only paid like another $200 …"
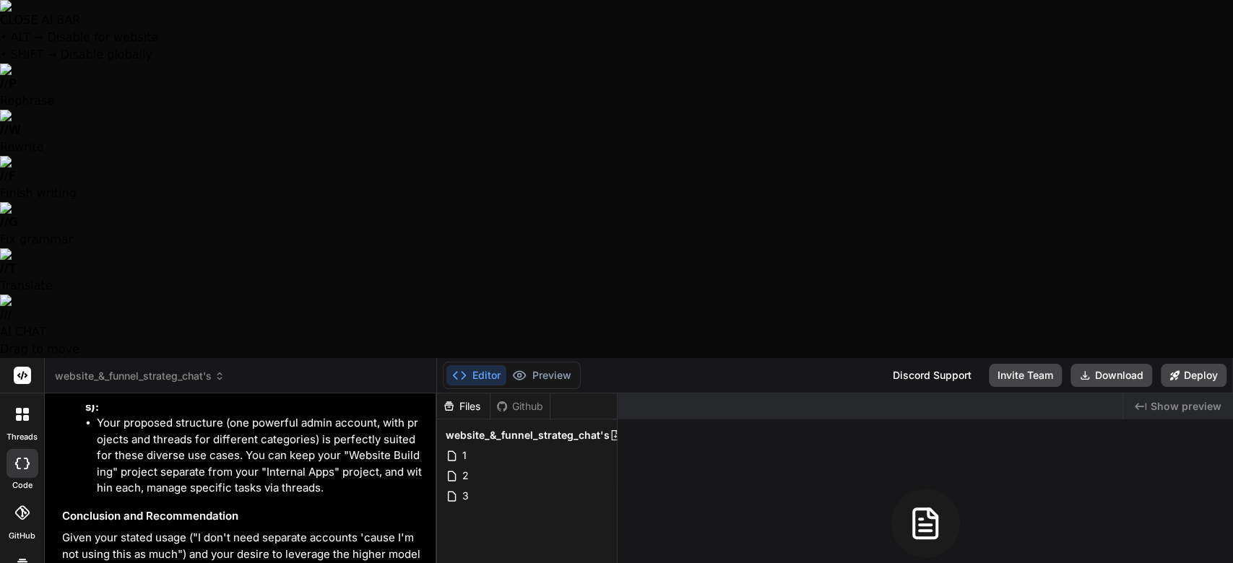
type textarea "x"
type textarea "Yes thank you i'm still looking into this I mean I only paid like another $200 …"
type textarea "x"
type textarea "Yes thank you i'm still looking into this I mean I only paid like another $200 …"
type textarea "x"
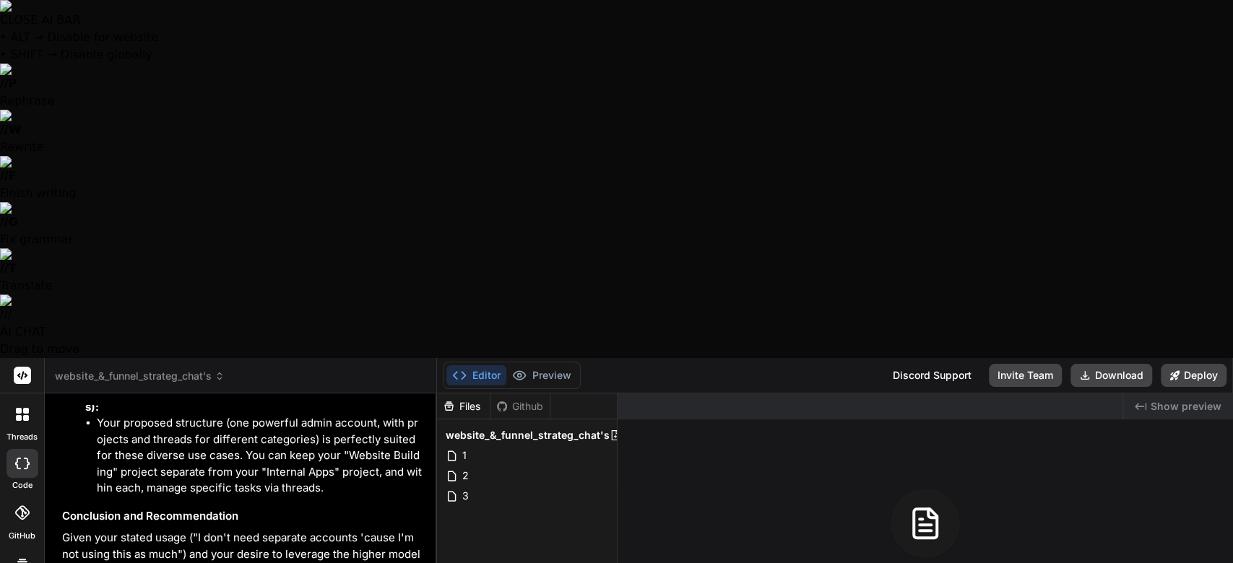
type textarea "Yes thank you i'm still looking into this I mean I only paid like another $200 …"
type textarea "x"
type textarea "Yes thank you i'm still looking into this I mean I only paid like another $200 …"
type textarea "x"
type textarea "Yes thank you i'm still looking into this I mean I only paid like another $200 …"
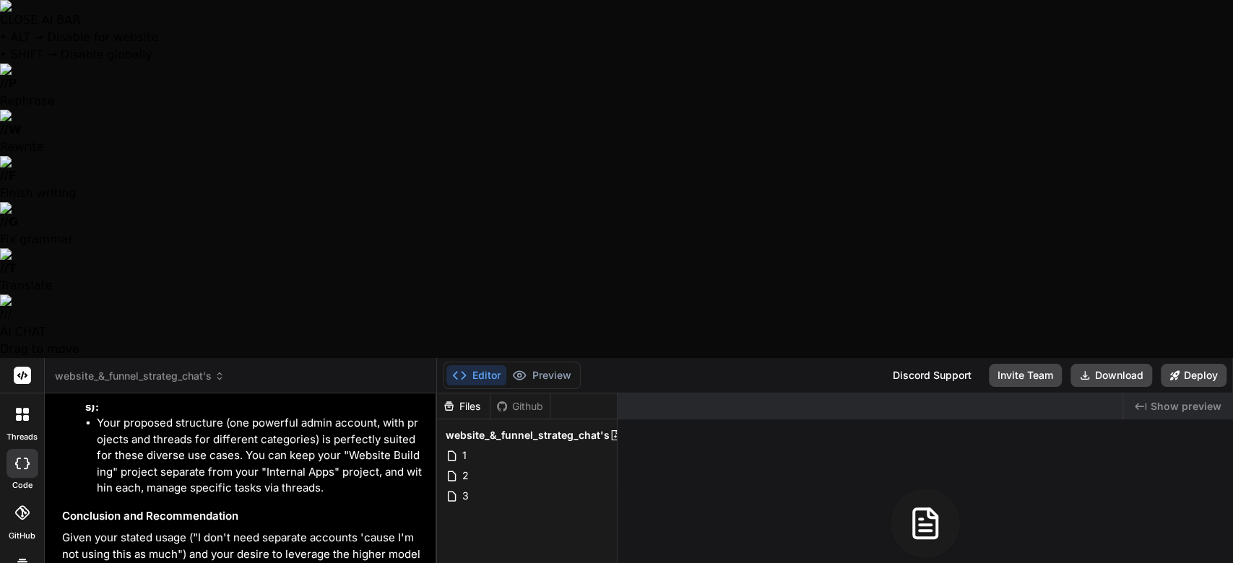
type textarea "x"
type textarea "Yes thank you i'm still looking into this I mean I only paid like another $200 …"
type textarea "x"
type textarea "Yes thank you i'm still looking into this I mean I only paid like another $200 …"
type textarea "x"
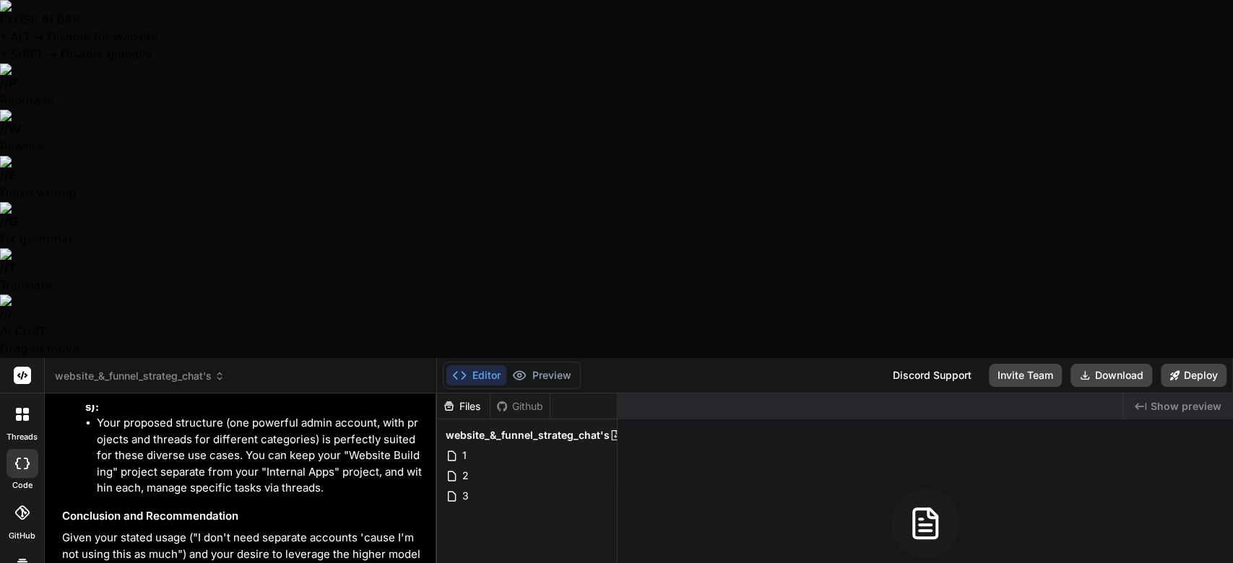
type textarea "Yes thank you i'm still looking into this I mean I only paid like another $200 …"
type textarea "x"
type textarea "Yes thank you i'm still looking into this I mean I only paid like another $200 …"
type textarea "x"
type textarea "Yes thank you i'm still looking into this I mean I only paid like another $200 …"
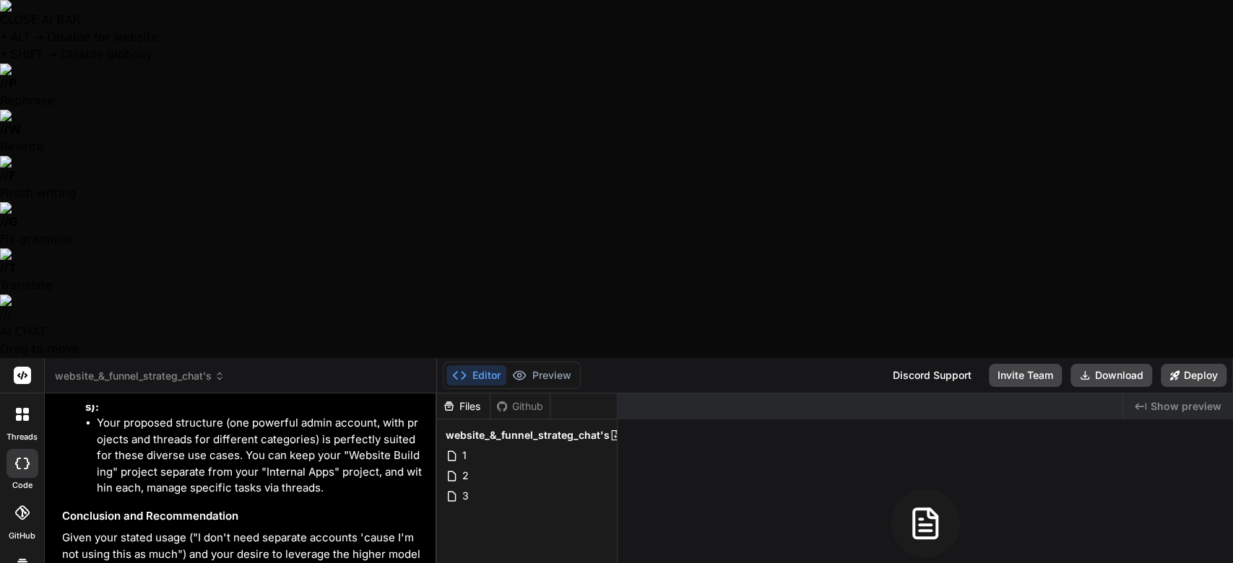
type textarea "x"
type textarea "Yes thank you i'm still looking into this I mean I only paid like another $200 …"
type textarea "x"
type textarea "Yes thank you i'm still looking into this I mean I only paid like another $200 …"
type textarea "x"
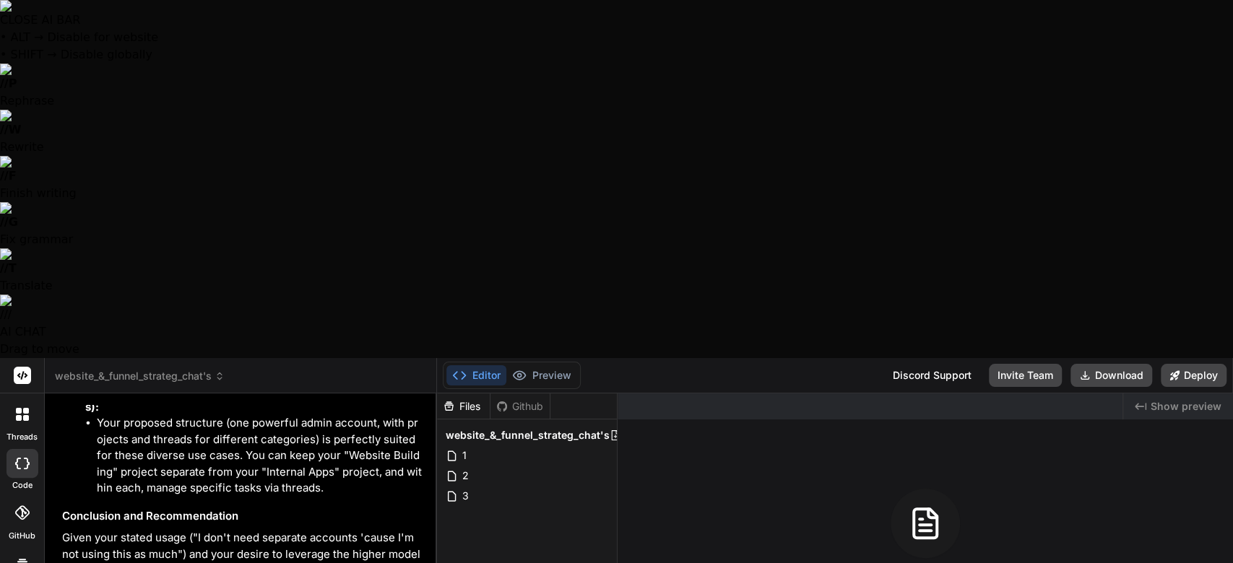
type textarea "Yes thank you i'm still looking into this I mean I only paid like another $200 …"
type textarea "x"
type textarea "Yes thank you i'm still looking into this I mean I only paid like another $200 …"
type textarea "x"
type textarea "Yes thank you i'm still looking into this I mean I only paid like another $200 …"
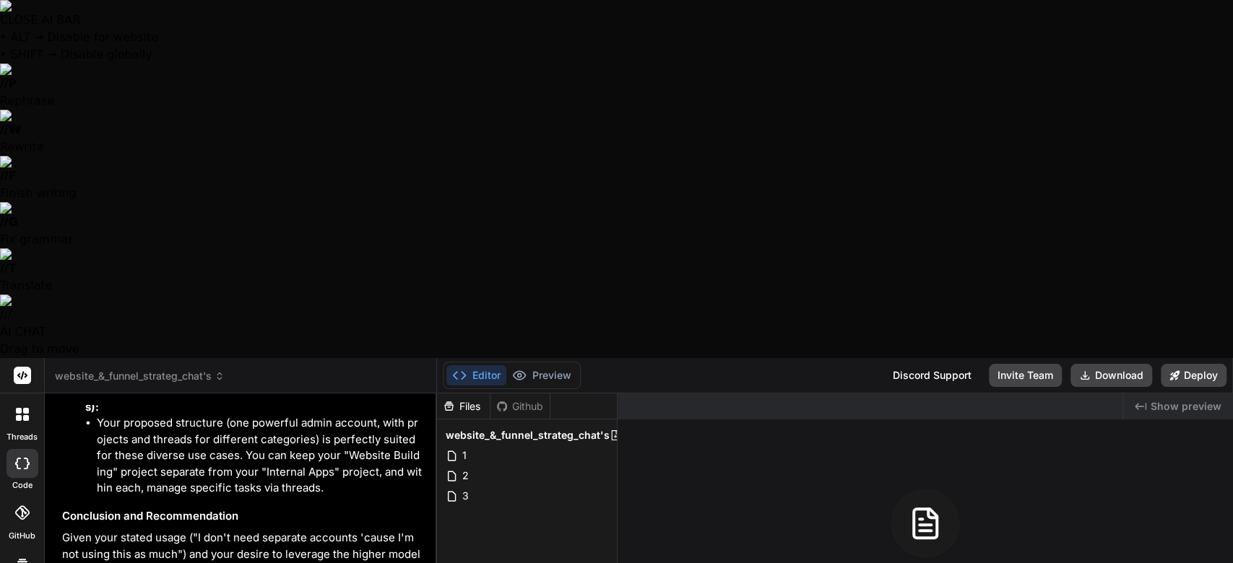
type textarea "x"
type textarea "Yes thank you i'm still looking into this I mean I only paid like another $200 …"
type textarea "x"
type textarea "Yes thank you i'm still looking into this I mean I only paid like another $200 …"
type textarea "x"
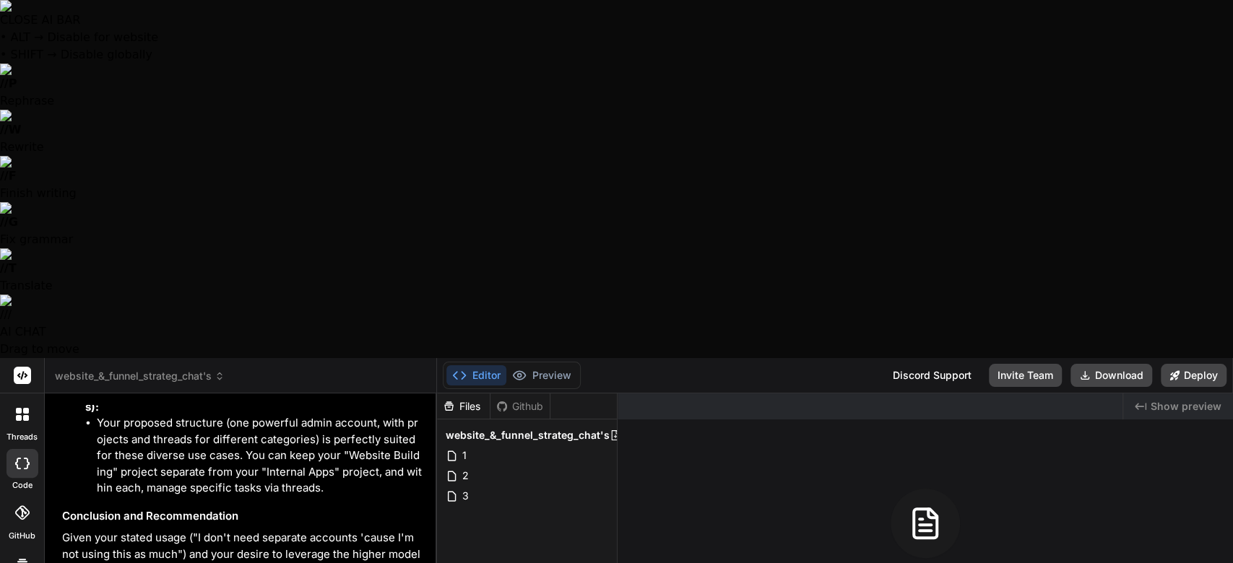
type textarea "Yes thank you i'm still looking into this I mean I only paid like another $200 …"
type textarea "x"
type textarea "Yes thank you i'm still looking into this I mean I only paid like another $200 …"
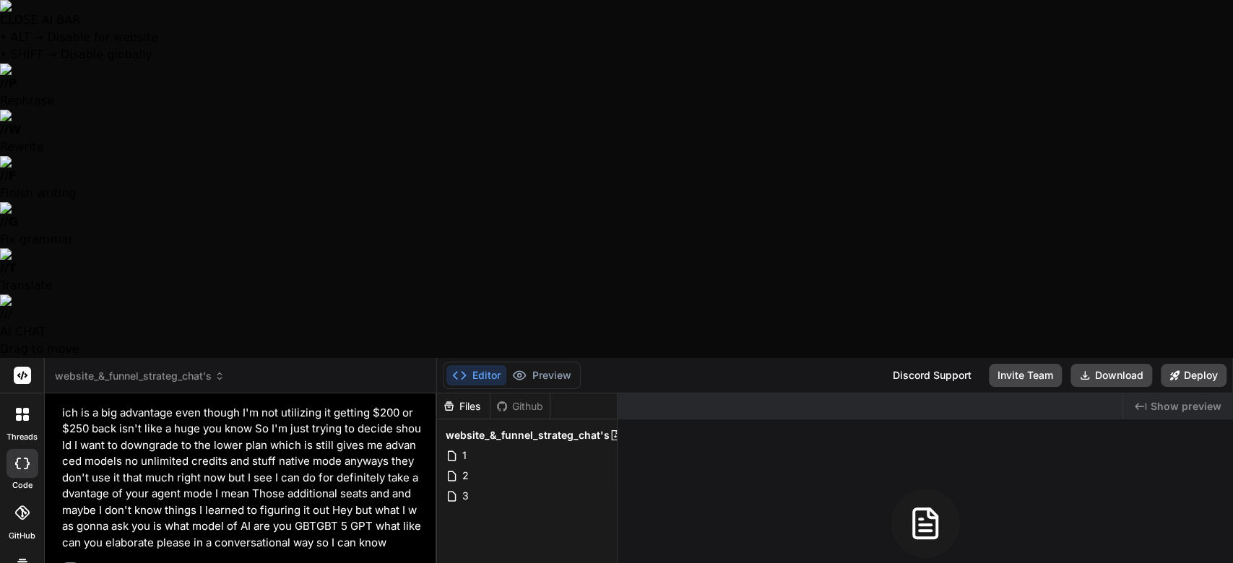
scroll to position [12858, 0]
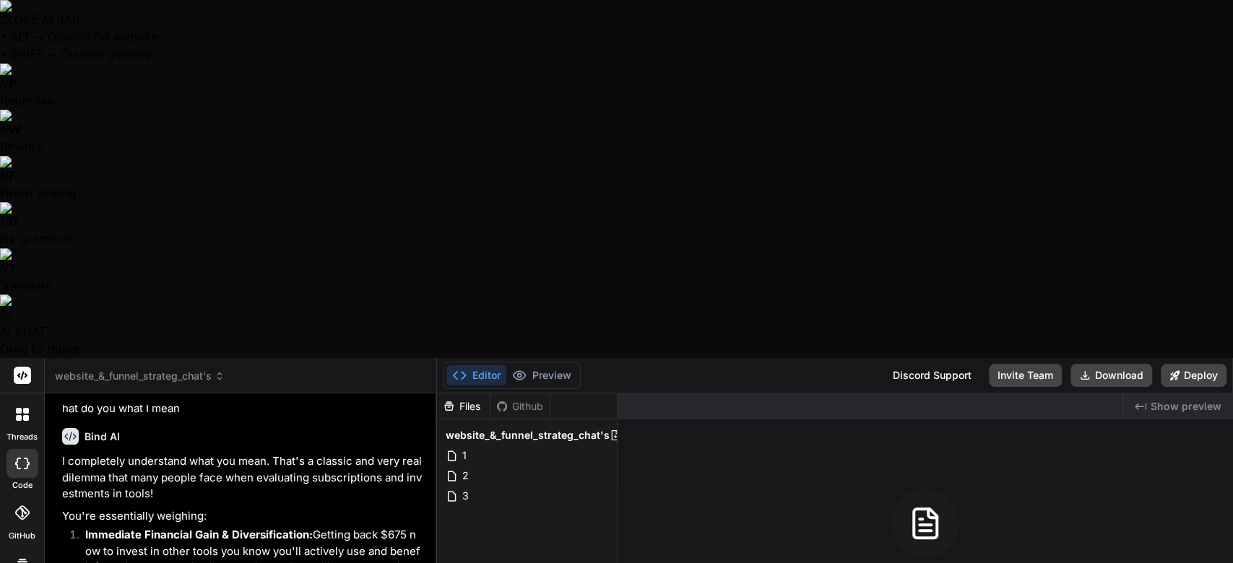
scroll to position [13622, 0]
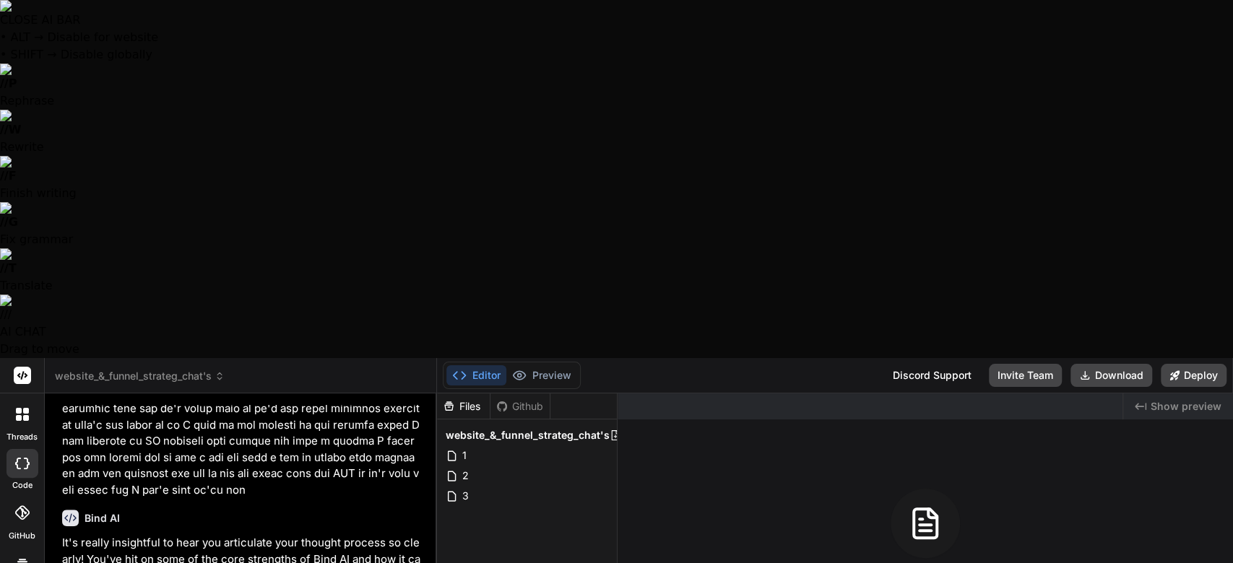
scroll to position [15043, 0]
